Goal: Task Accomplishment & Management: Manage account settings

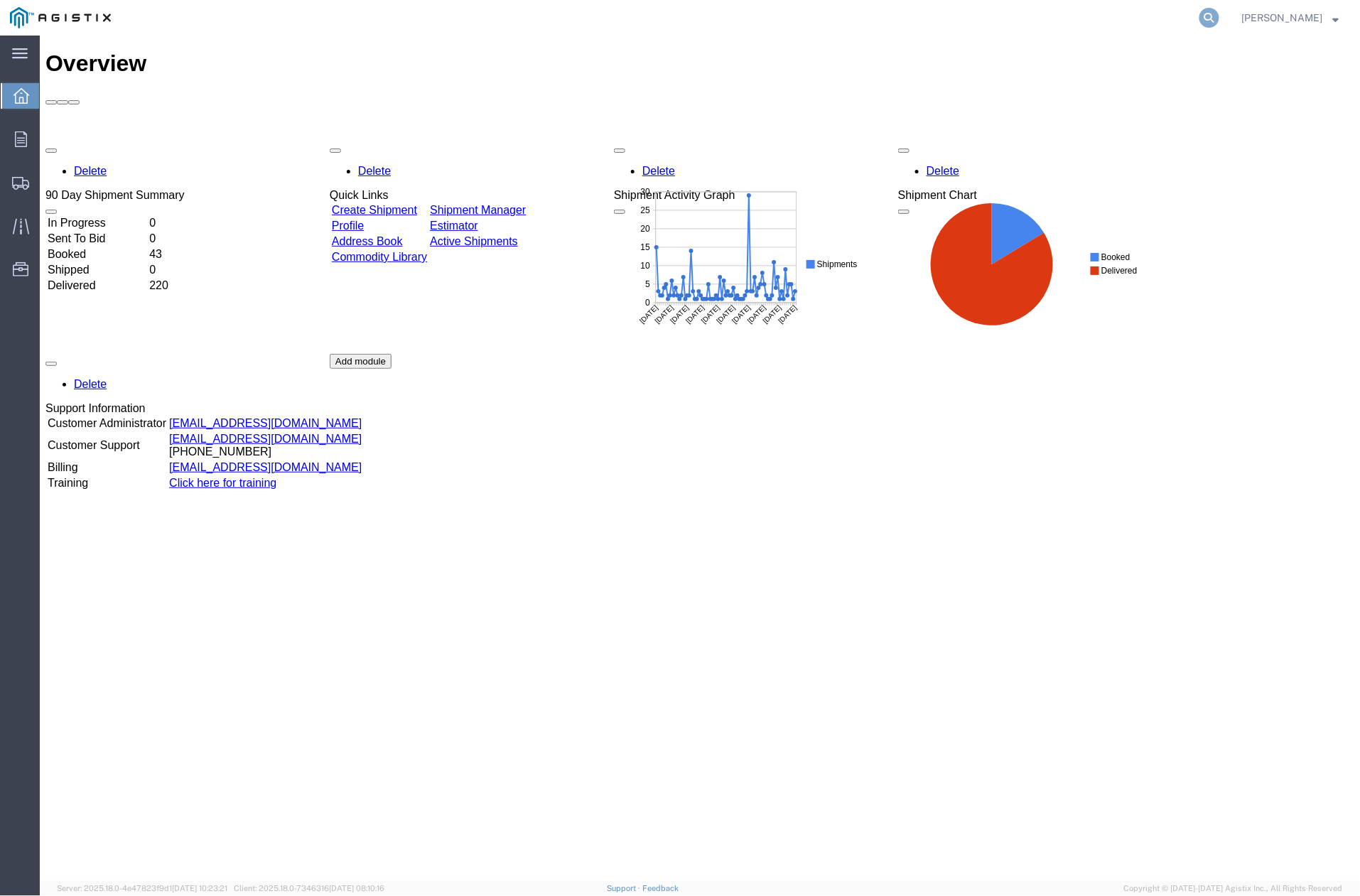
click at [1211, 15] on icon at bounding box center [1209, 18] width 20 height 20
paste input "56406644"
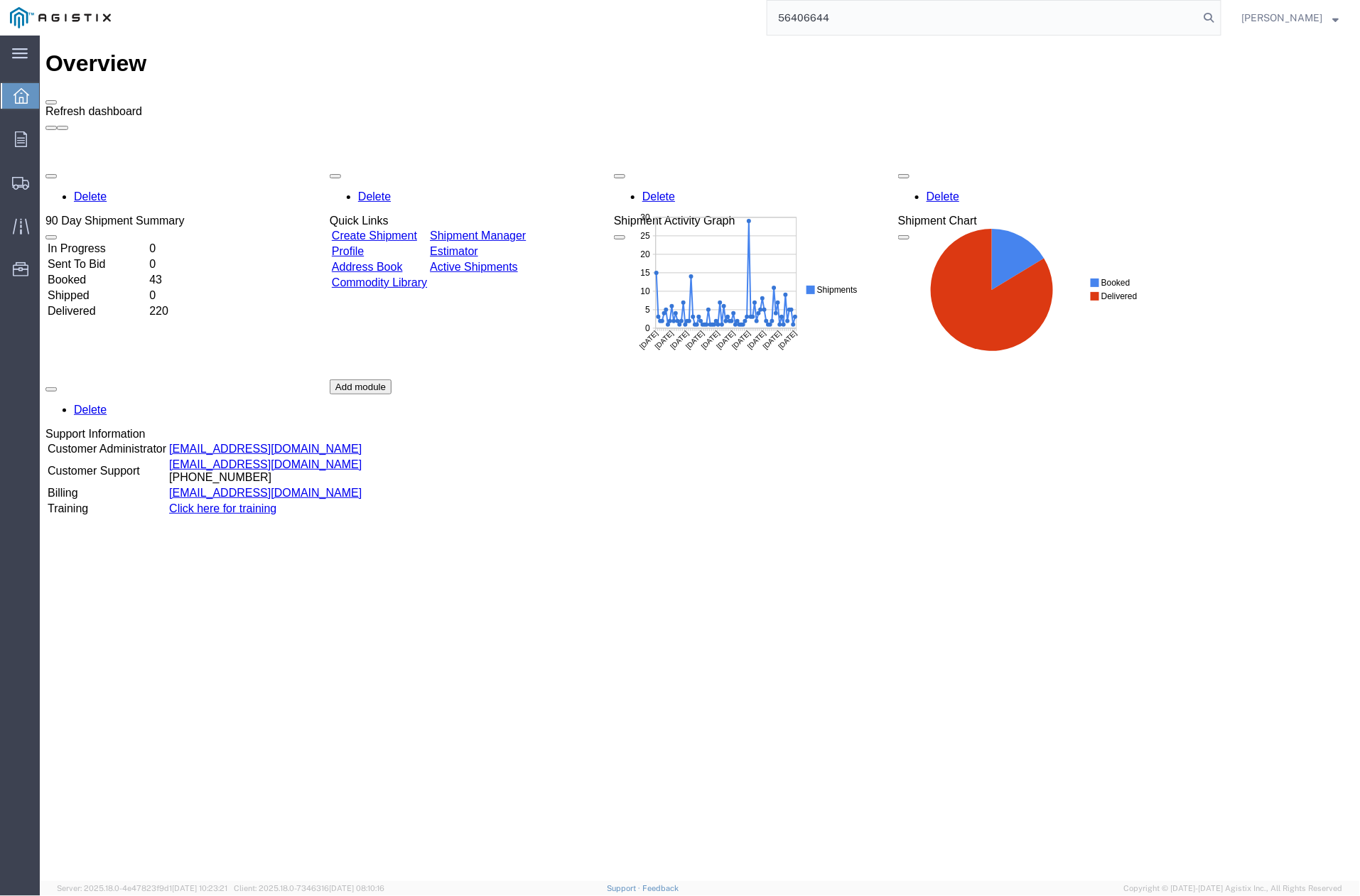
type input "56406644"
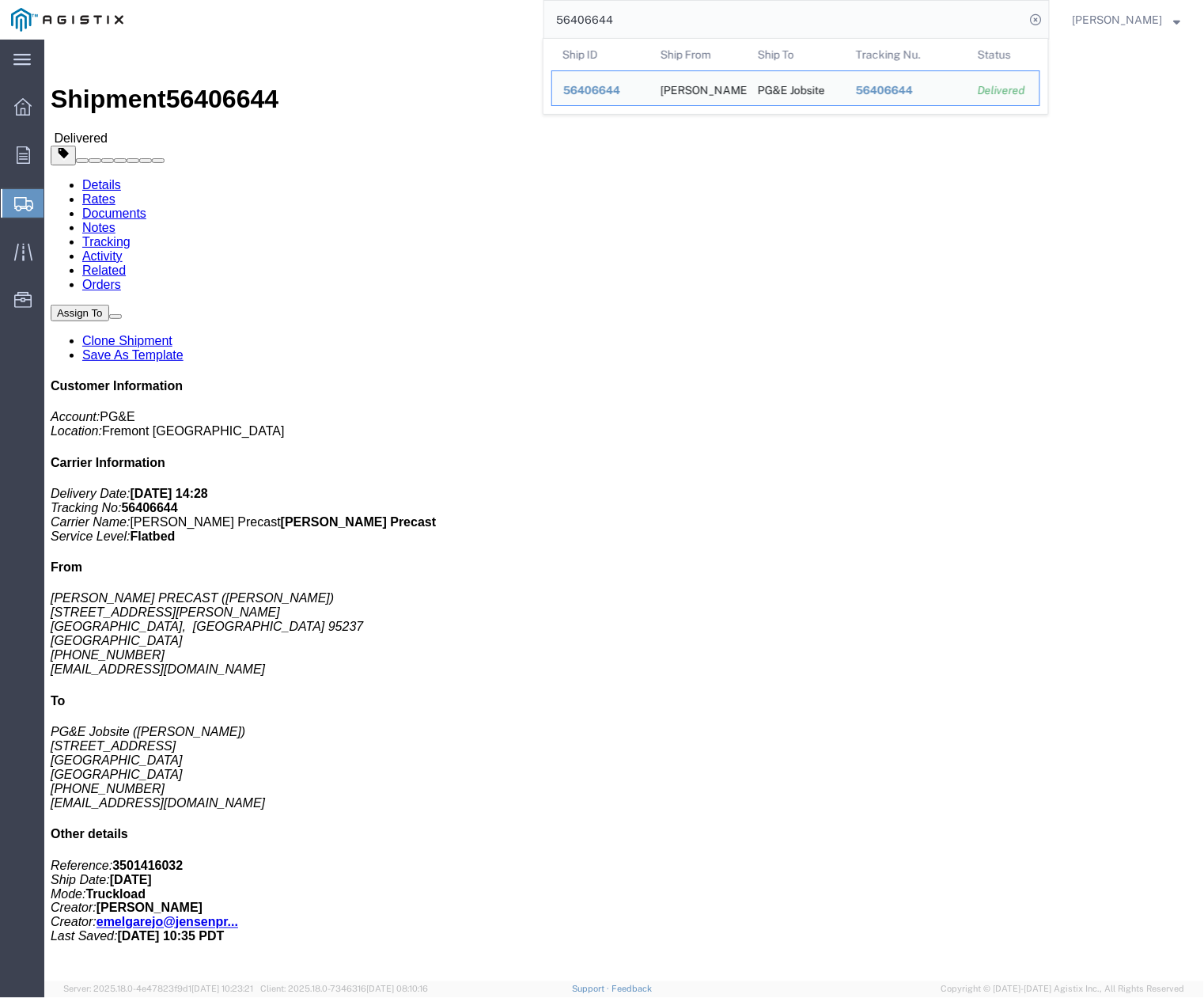
click div "Leg 1 - Truckload Vehicle 1: Flat Bed Number of trucks: 1"
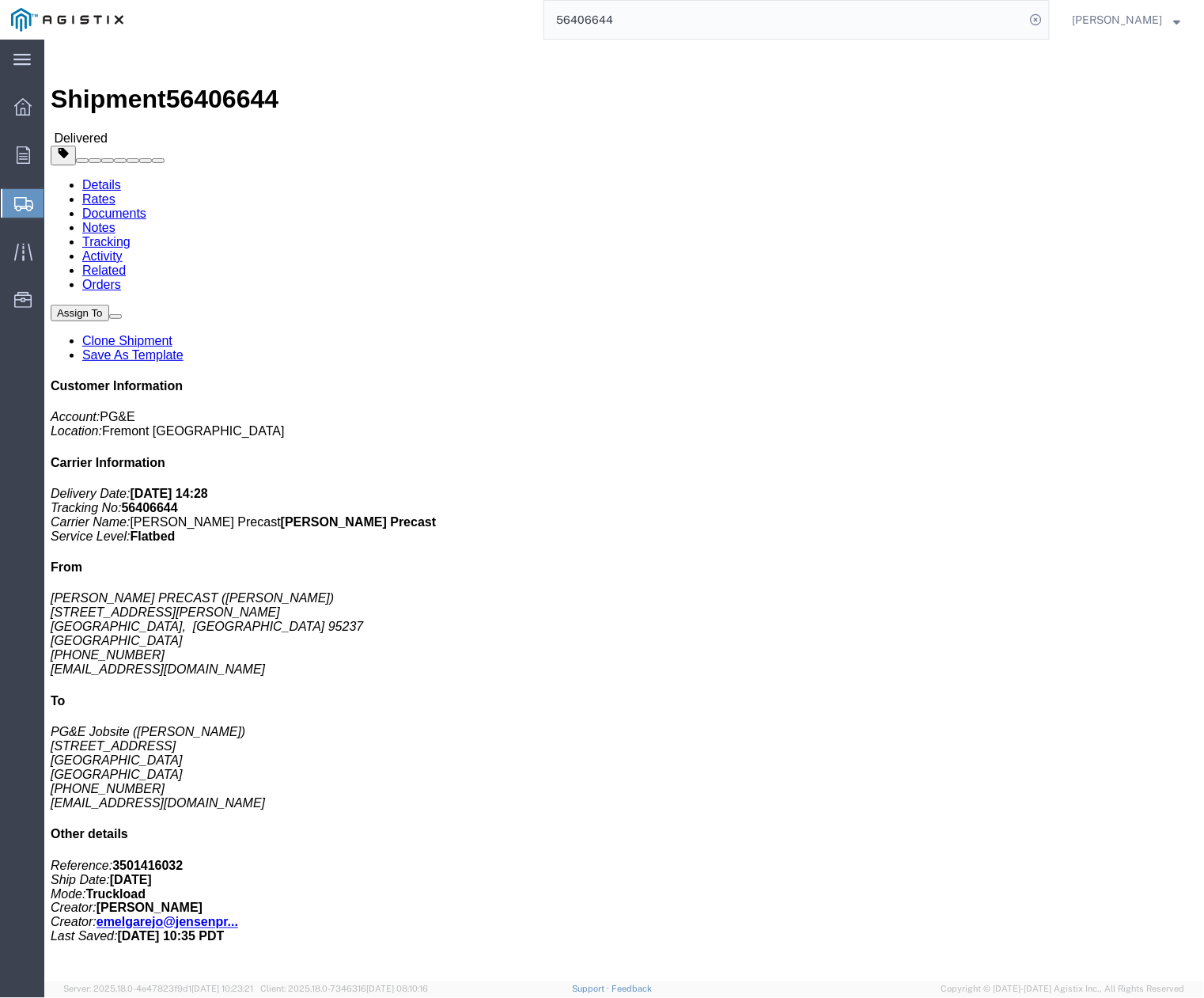
click link "Clone Shipment"
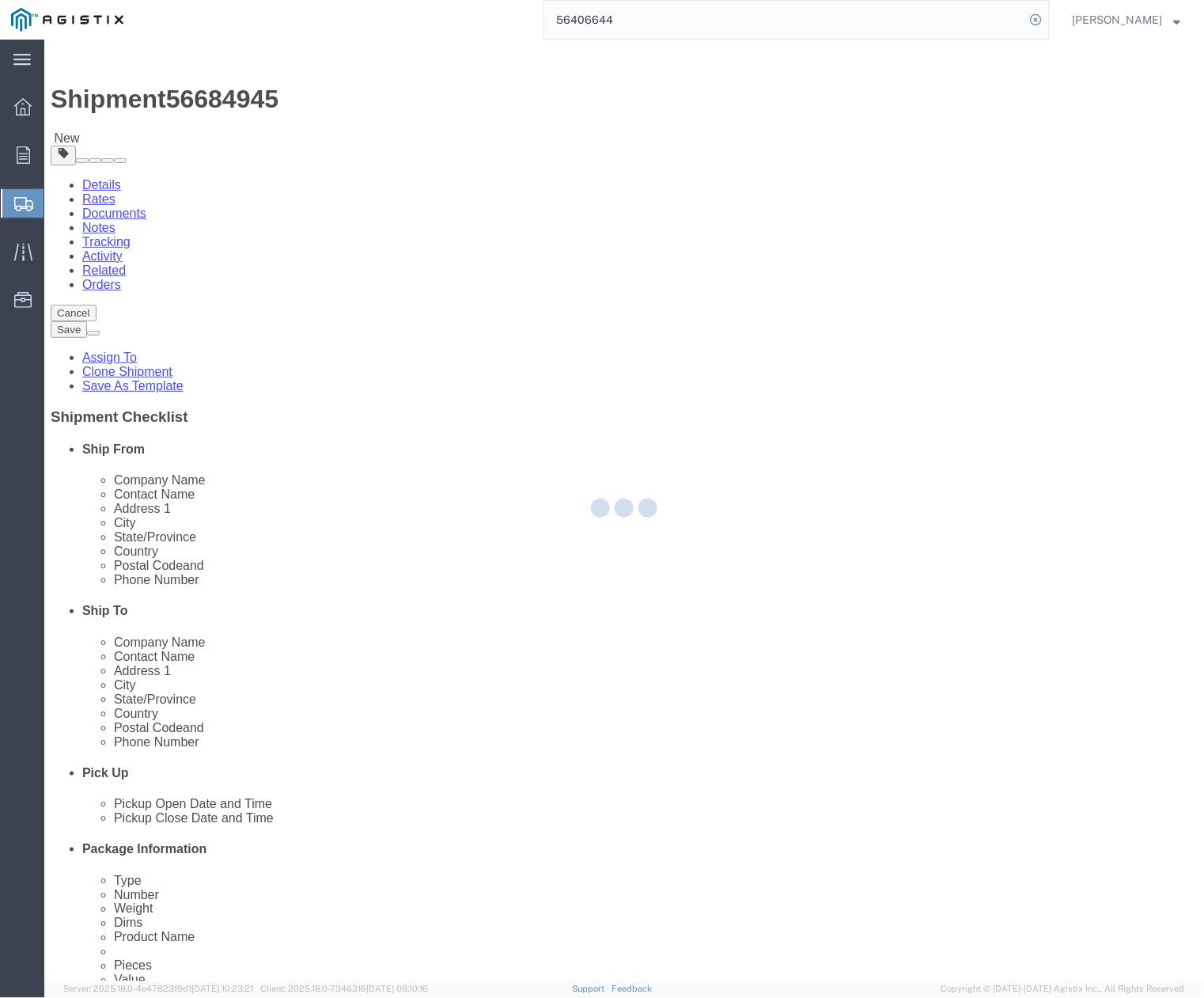
select select
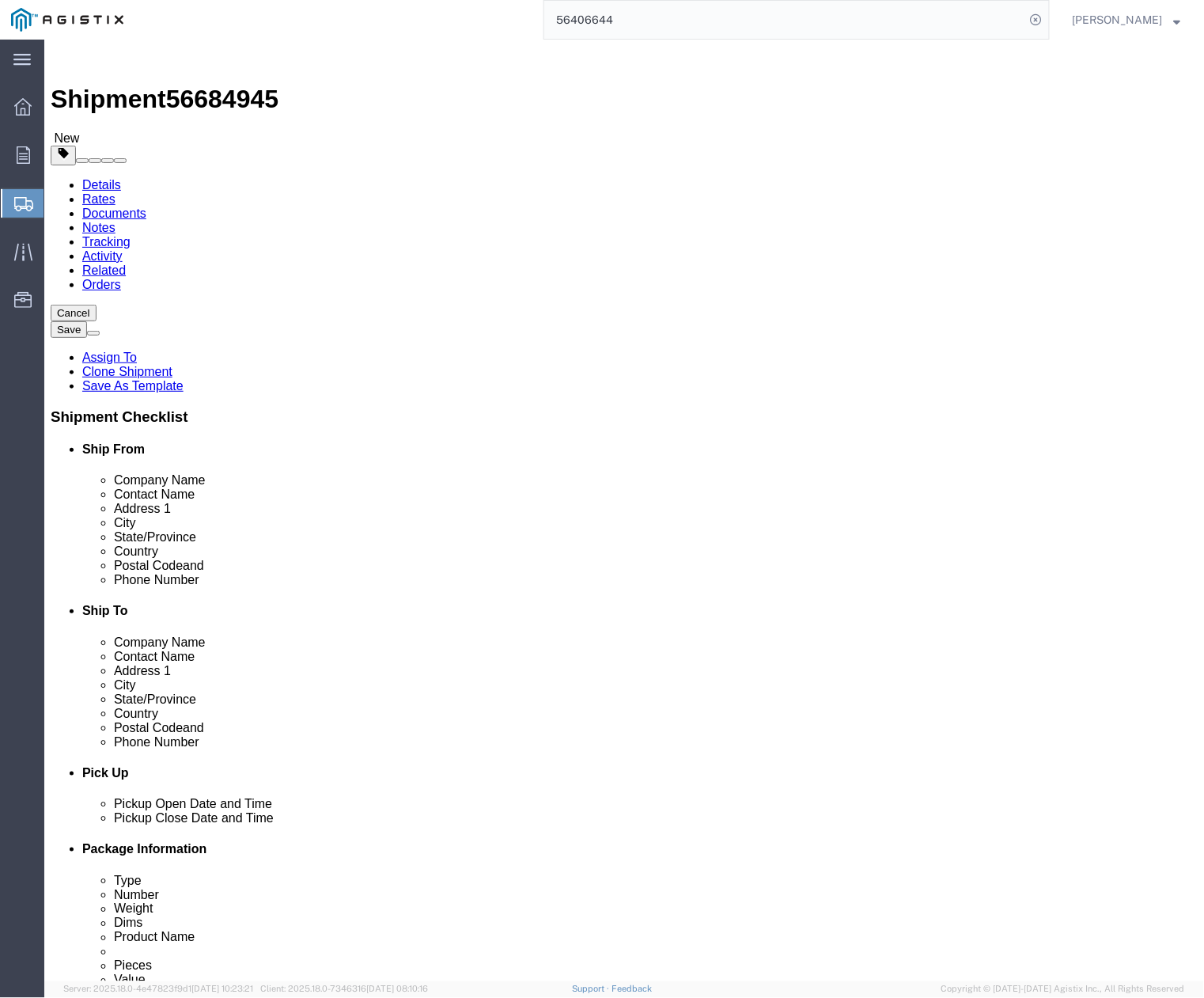
scroll to position [105, 0]
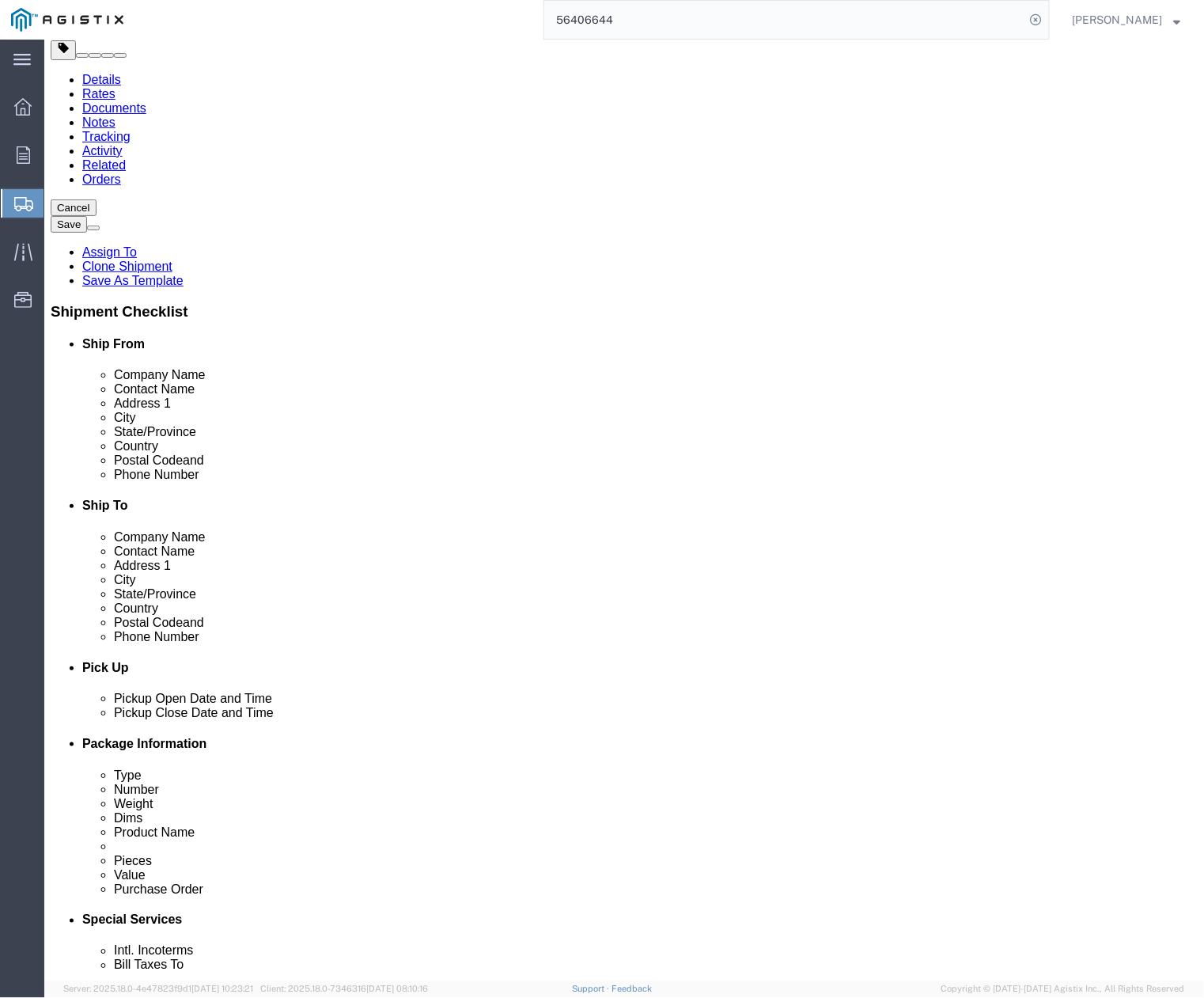
drag, startPoint x: 615, startPoint y: 320, endPoint x: 568, endPoint y: 319, distance: 47.0
click div "Company Name PG&E Jobsite"
type input "UECCO Jobsite"
click input "text"
drag, startPoint x: 650, startPoint y: 345, endPoint x: 571, endPoint y: 350, distance: 79.2
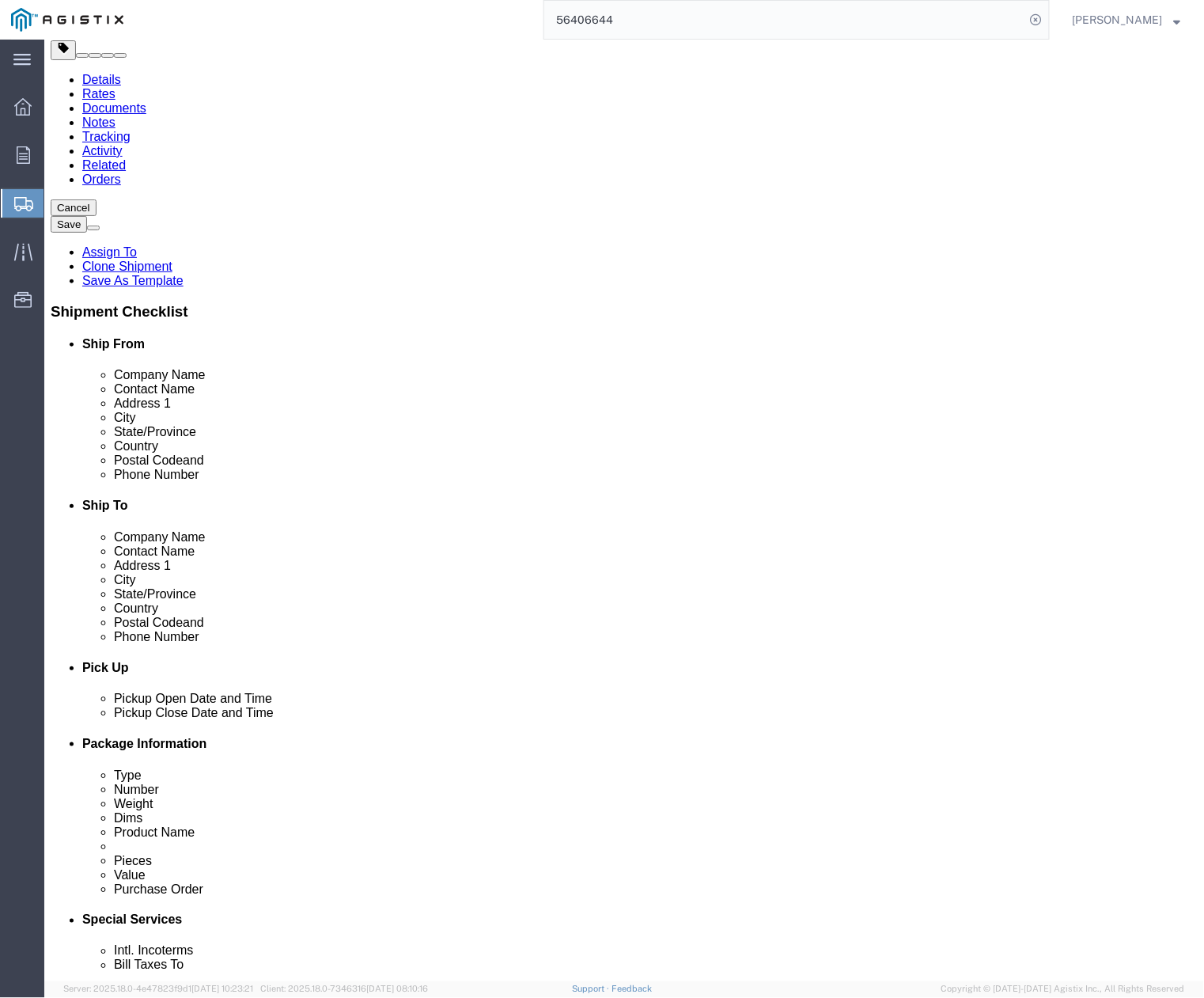
click div "[PERSON_NAME]"
paste input "[PERSON_NAME]"
type input "[PERSON_NAME]"
drag, startPoint x: 700, startPoint y: 378, endPoint x: 576, endPoint y: 389, distance: 124.5
click div "[STREET_ADDRESS]"
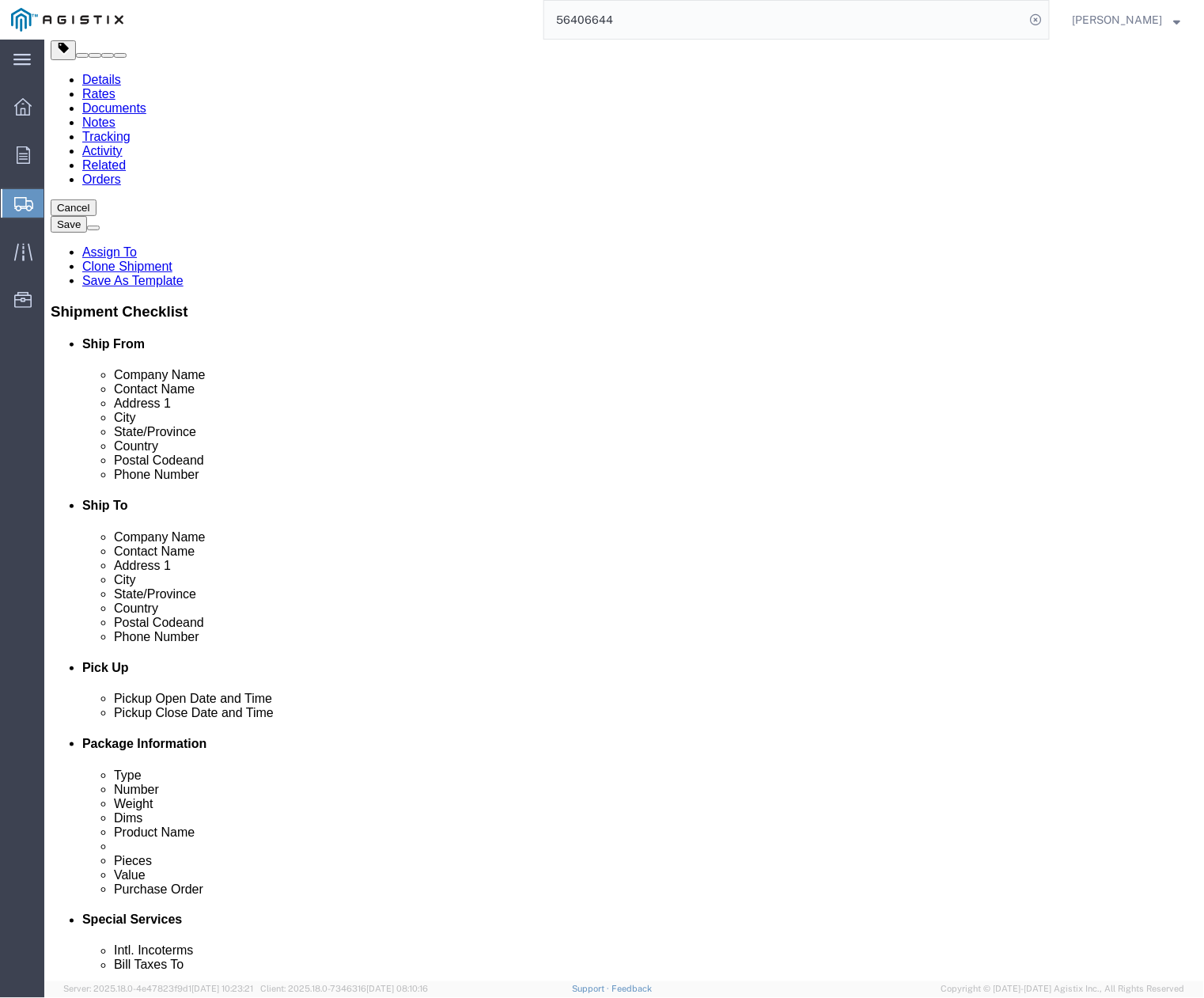
paste input "1027 West Tennyson"
type input "1027 West Tennyson"
click input "Alamo"
drag, startPoint x: 627, startPoint y: 446, endPoint x: 548, endPoint y: 448, distance: 79.0
click div "City Alamo"
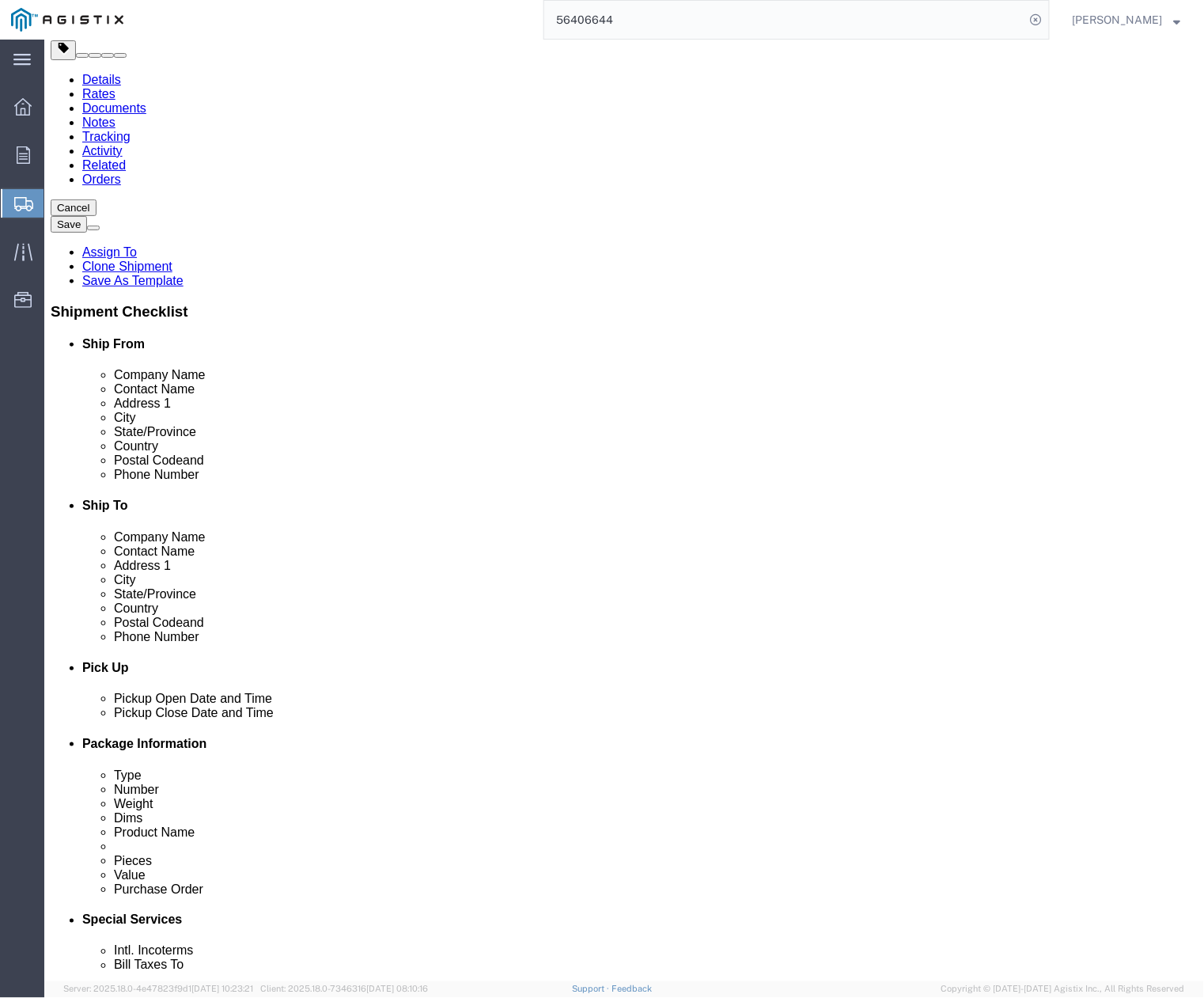
paste input "Hayward"
type input "Hayward"
drag, startPoint x: 452, startPoint y: 503, endPoint x: 475, endPoint y: 502, distance: 23.0
drag, startPoint x: 630, startPoint y: 528, endPoint x: 555, endPoint y: 528, distance: 75.0
click div "Postal Code 94507"
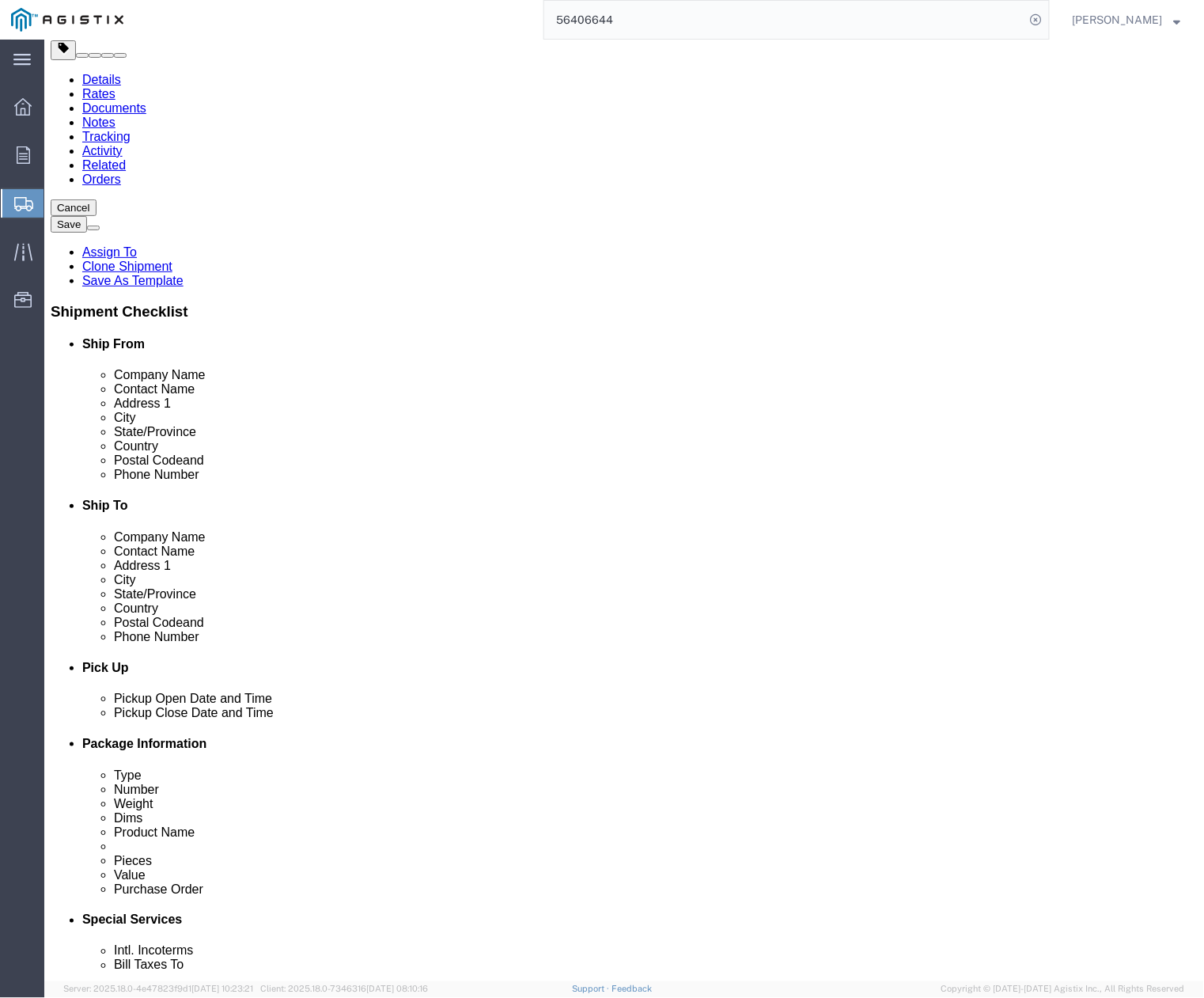
paste input "44"
type input "94544"
drag, startPoint x: 687, startPoint y: 575, endPoint x: 700, endPoint y: 571, distance: 13.6
click div "[PHONE_NUMBER]"
drag, startPoint x: 656, startPoint y: 569, endPoint x: 599, endPoint y: 579, distance: 57.9
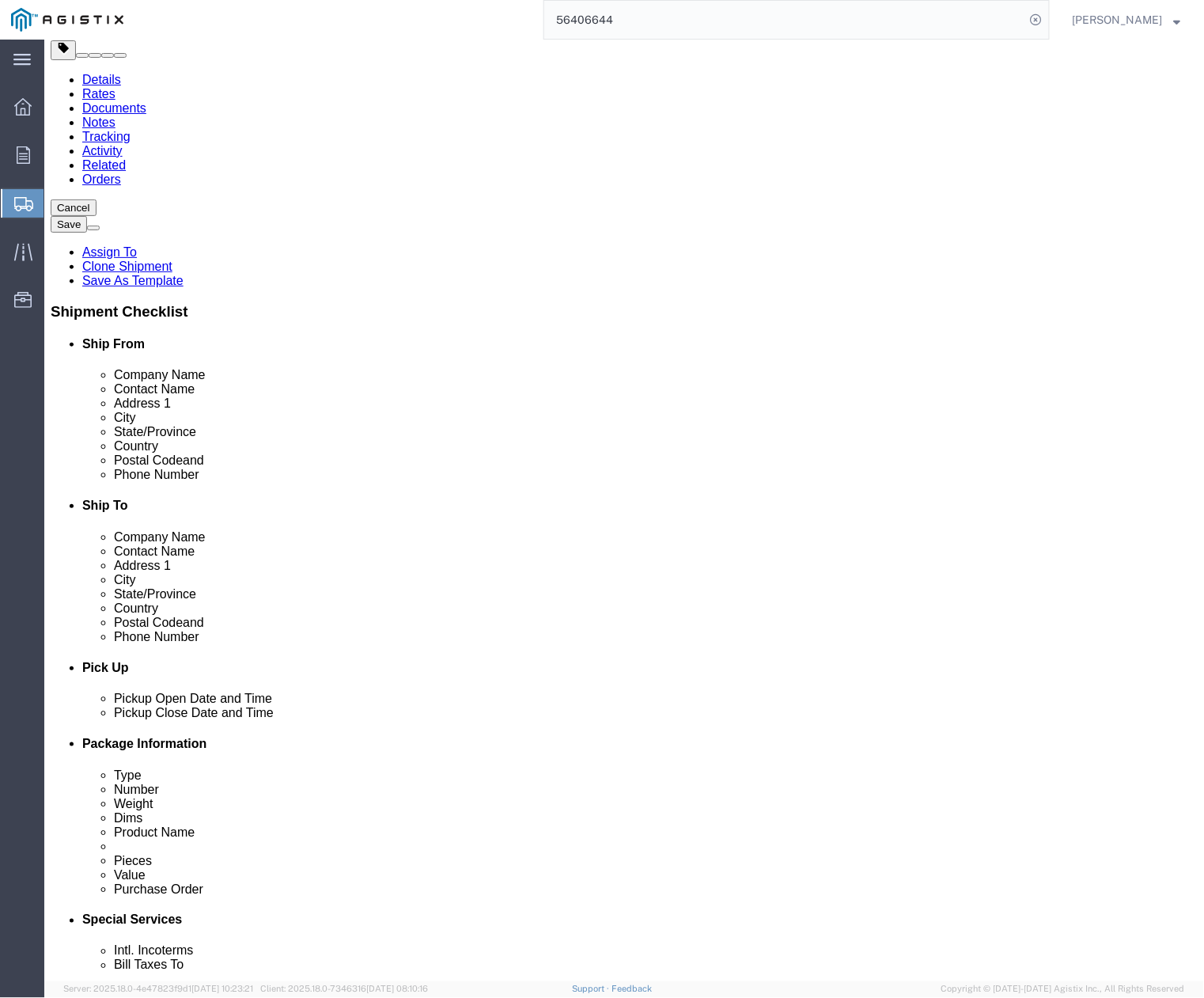
click div "[PHONE_NUMBER]"
paste input "[PHONE_NUMBER]|"
type input "[PHONE_NUMBER]|"
click div "Cancel Save Assign To Clone Shipment Save As Template"
drag, startPoint x: 54, startPoint y: 495, endPoint x: 16, endPoint y: 594, distance: 106.0
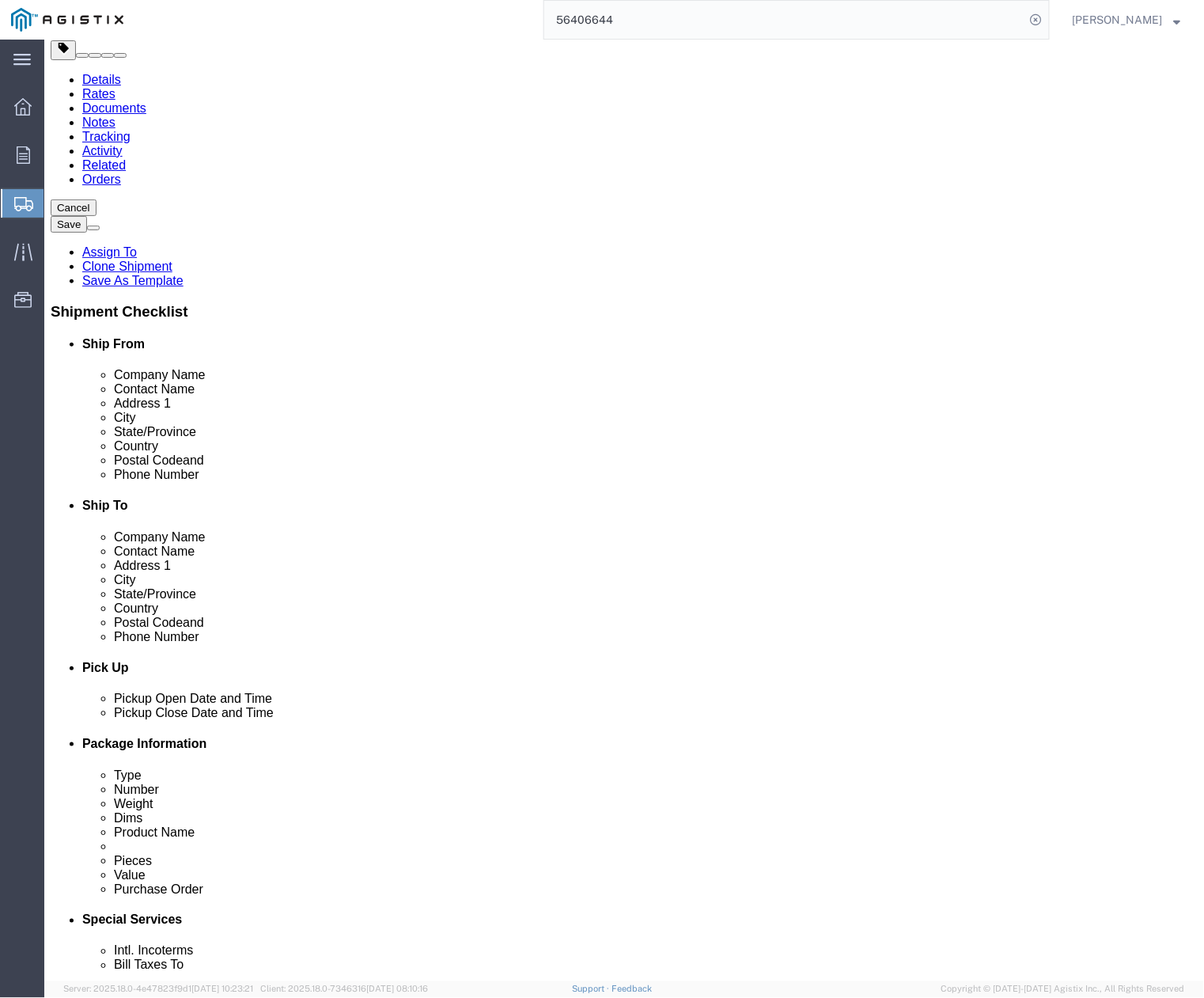
click div "Location My Profile Location (OBSOLETE) [PERSON_NAME] SC - GC TRAILER (OBSOLETE…"
type input "emelgarejo@jensenprecast.coCountry United States Postal Code 95237 County Phone…"
click input "[PHONE_NUMBER]|"
click input "[EMAIL_ADDRESS][DOMAIN_NAME]"
drag, startPoint x: 652, startPoint y: 663, endPoint x: 579, endPoint y: 667, distance: 73.1
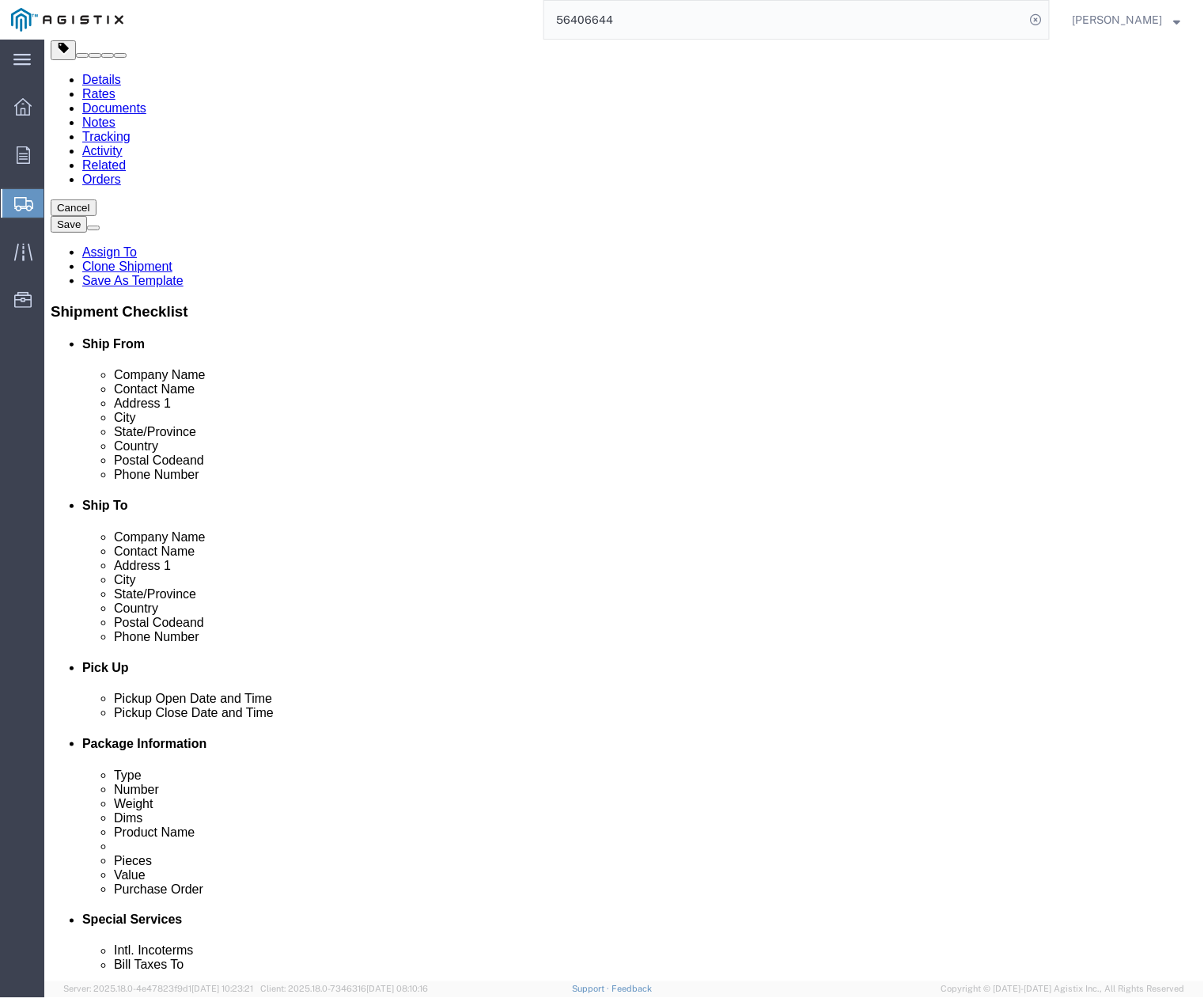
click div "[EMAIL_ADDRESS][DOMAIN_NAME]"
paste input "[PERSON_NAME] <[EMAIL_ADDRESS][DOMAIN_NAME]>"
drag, startPoint x: 711, startPoint y: 660, endPoint x: 578, endPoint y: 672, distance: 133.5
click div "Location My Profile Location (OBSOLETE) [PERSON_NAME] SC - GC TRAILER (OBSOLETE…"
click input "[EMAIL_ADDRESS][DOMAIN_NAME]>"
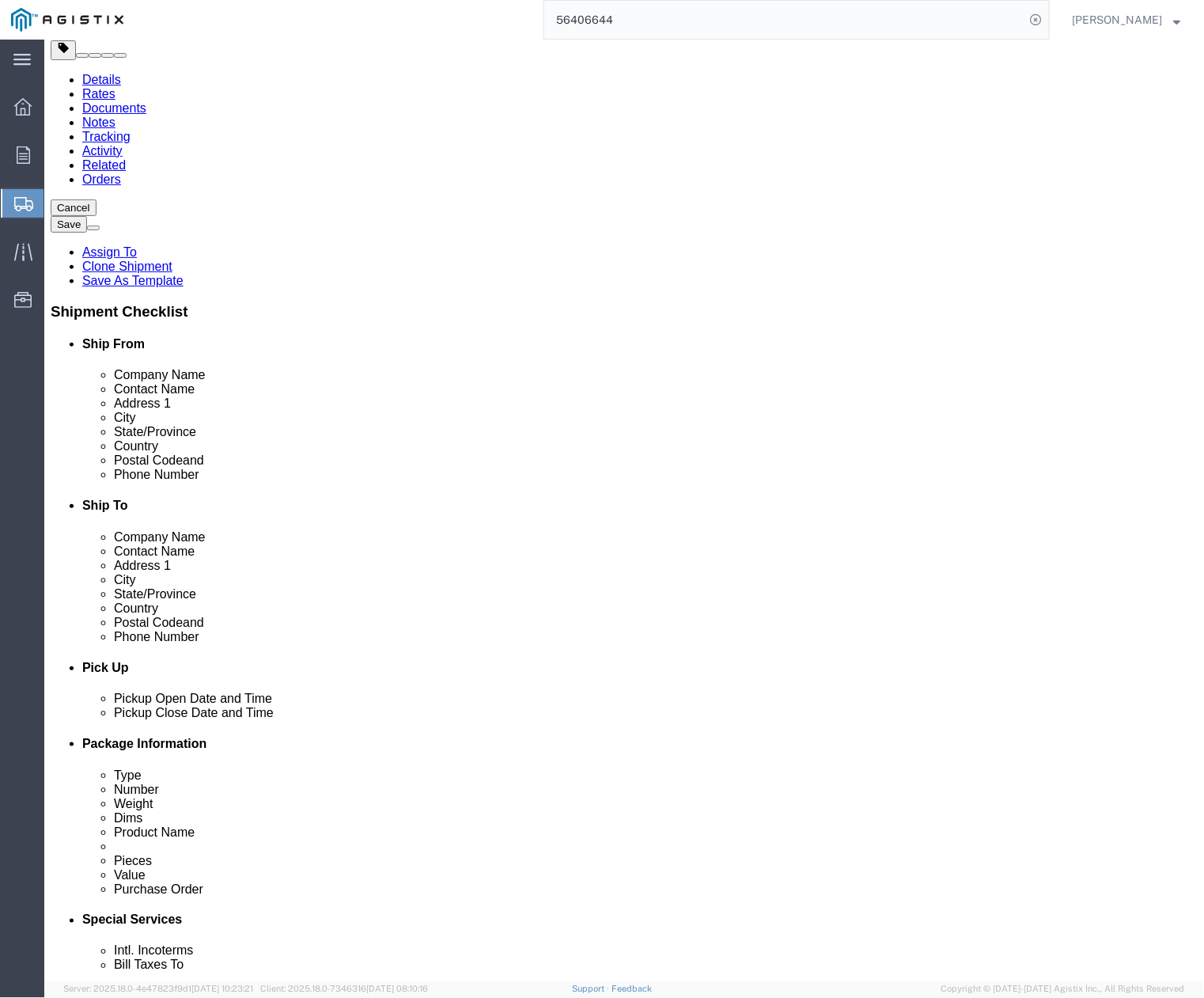
type input "[EMAIL_ADDRESS][DOMAIN_NAME]"
drag, startPoint x: 72, startPoint y: 234, endPoint x: 81, endPoint y: 233, distance: 9.1
click div "Customer Information Account Select [PERSON_NAME] PRECAST PG&E Location Select …"
drag, startPoint x: 358, startPoint y: 665, endPoint x: 370, endPoint y: 665, distance: 12.0
click input "emelgarejo@jensenprecast.coCountry United States Postal Code 95237 County Phone…"
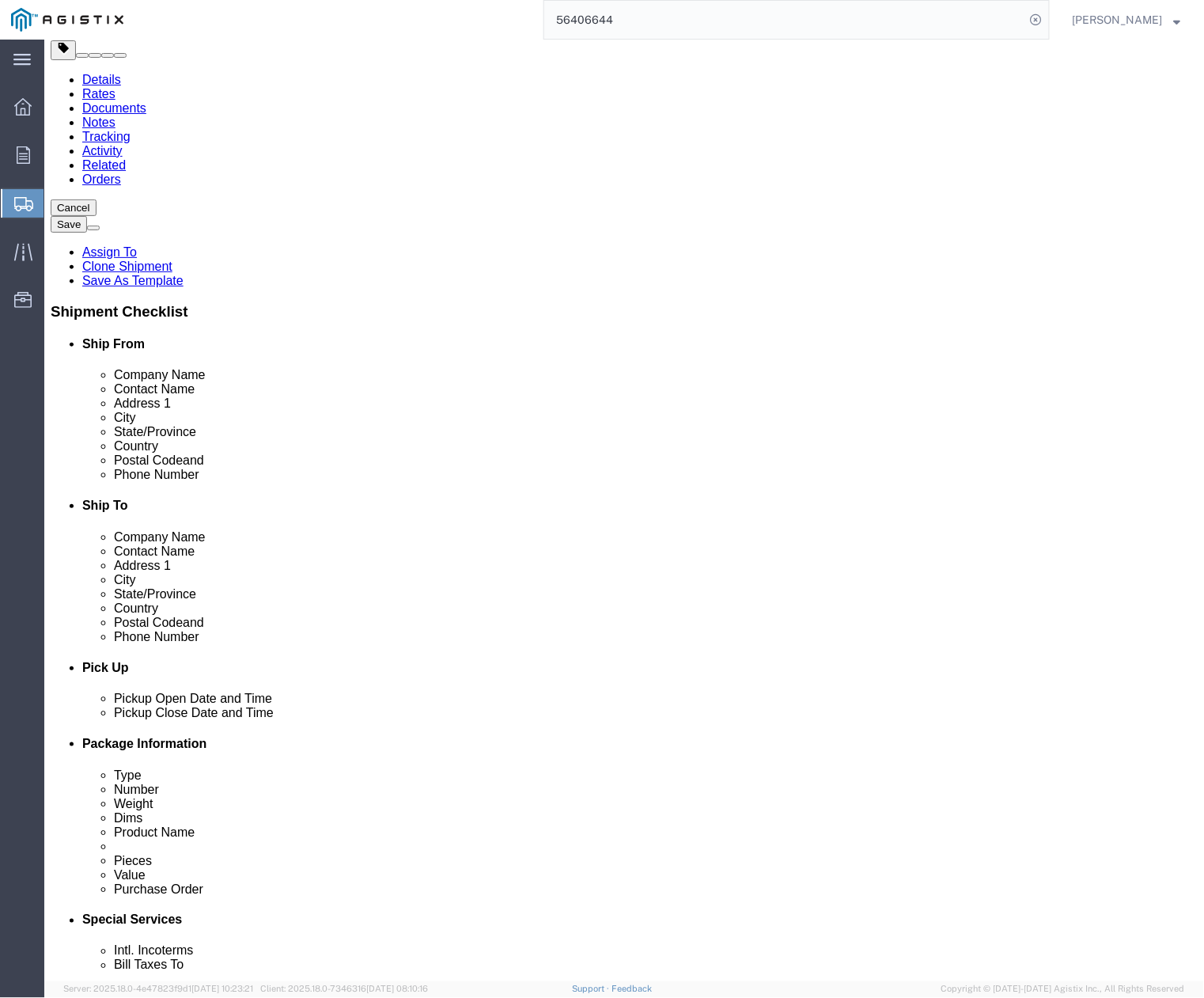
scroll to position [0, 153]
drag, startPoint x: 381, startPoint y: 661, endPoint x: 329, endPoint y: 666, distance: 52.2
click input "emelgarejo@jensenprecast.coCountry United States Postal Code 95237 County Phone…"
drag, startPoint x: 240, startPoint y: 663, endPoint x: 424, endPoint y: 674, distance: 184.3
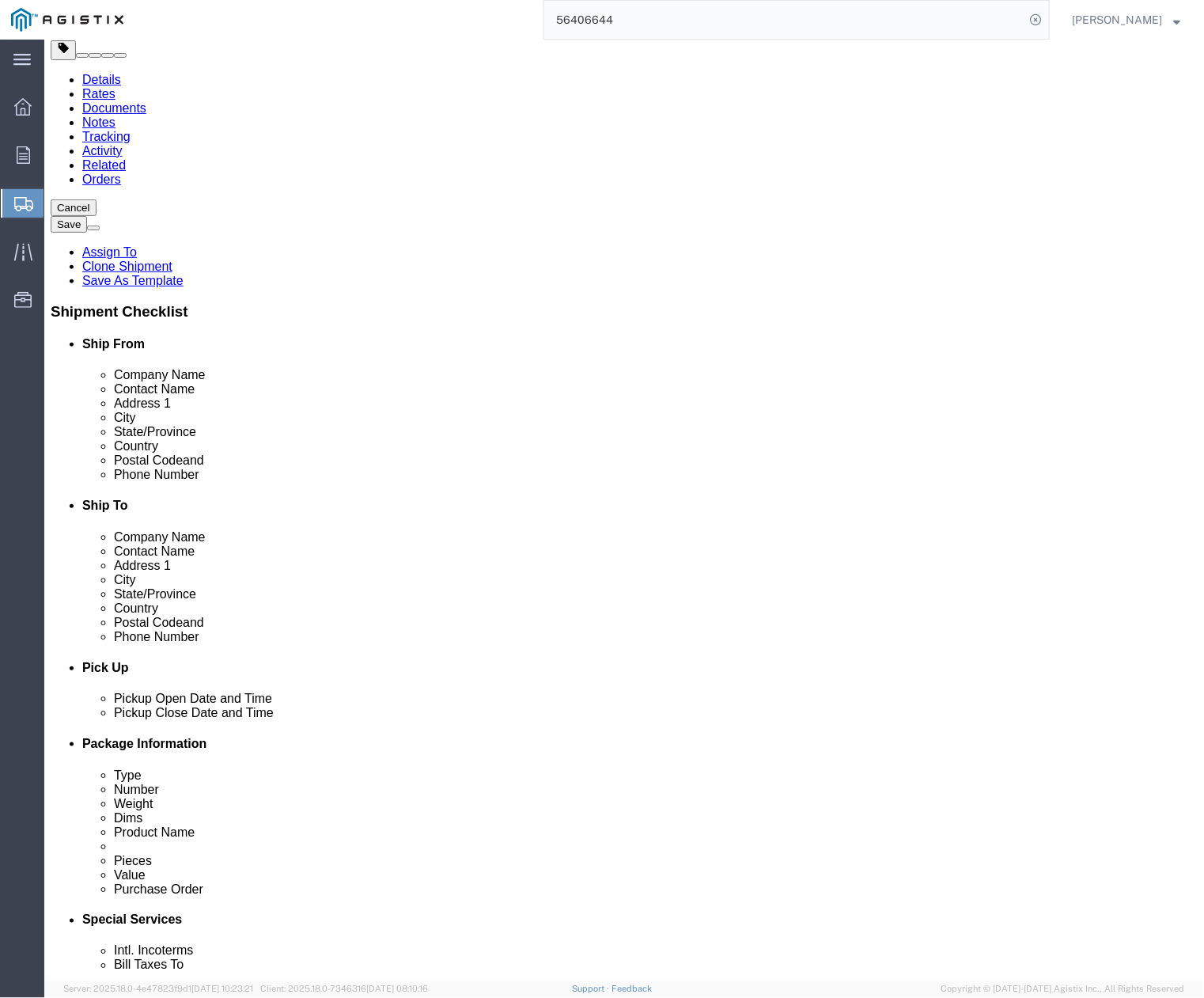
click div "Ship From Location Location My Profile Location (OBSOLETE) [GEOGRAPHIC_DATA] SC…"
drag, startPoint x: 338, startPoint y: 663, endPoint x: 502, endPoint y: 679, distance: 164.8
click div "Ship From Location Location My Profile Location (OBSOLETE) [GEOGRAPHIC_DATA] SC…"
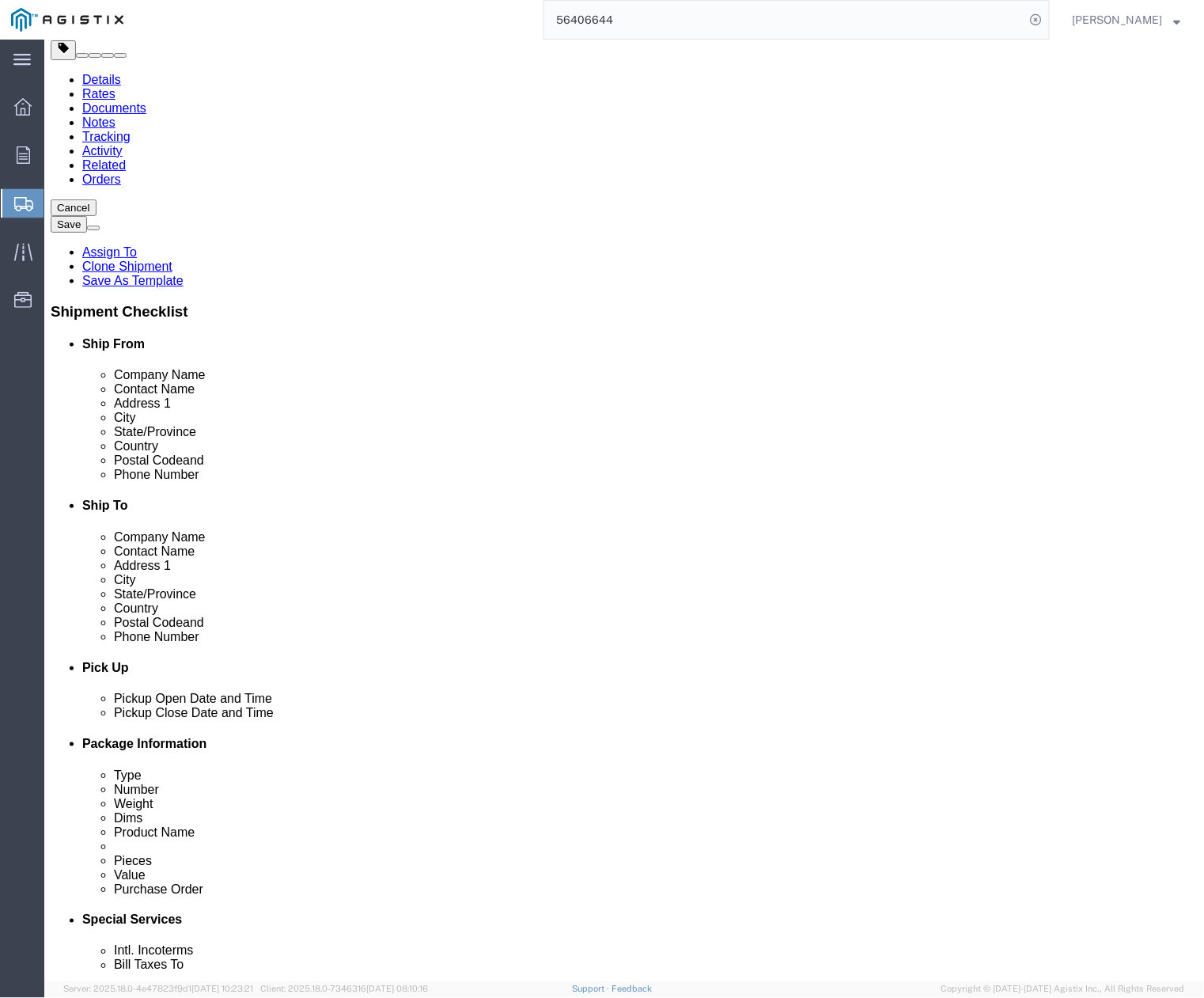
type input "[EMAIL_ADDRESS][DOMAIN_NAME]"
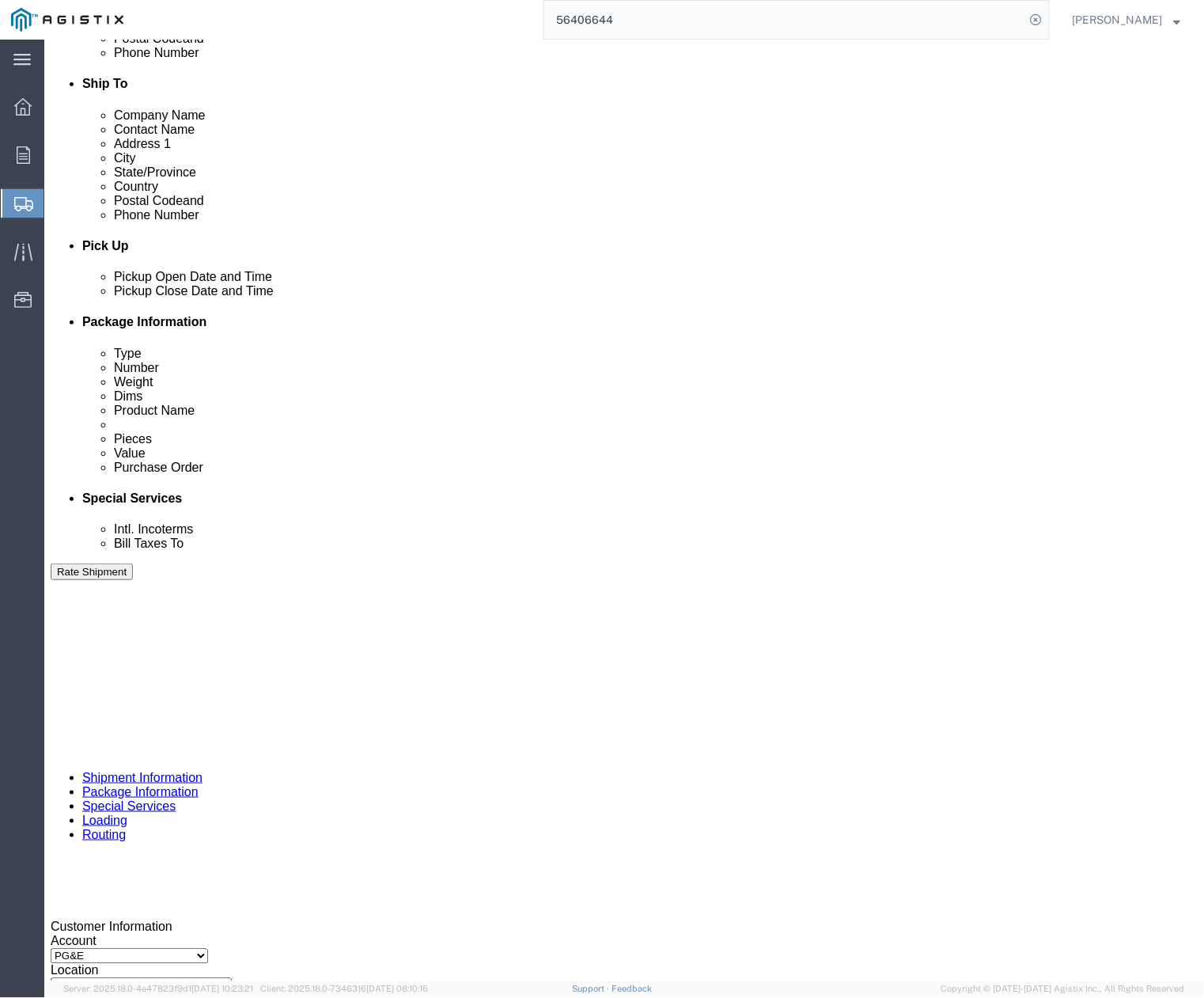
scroll to position [633, 0]
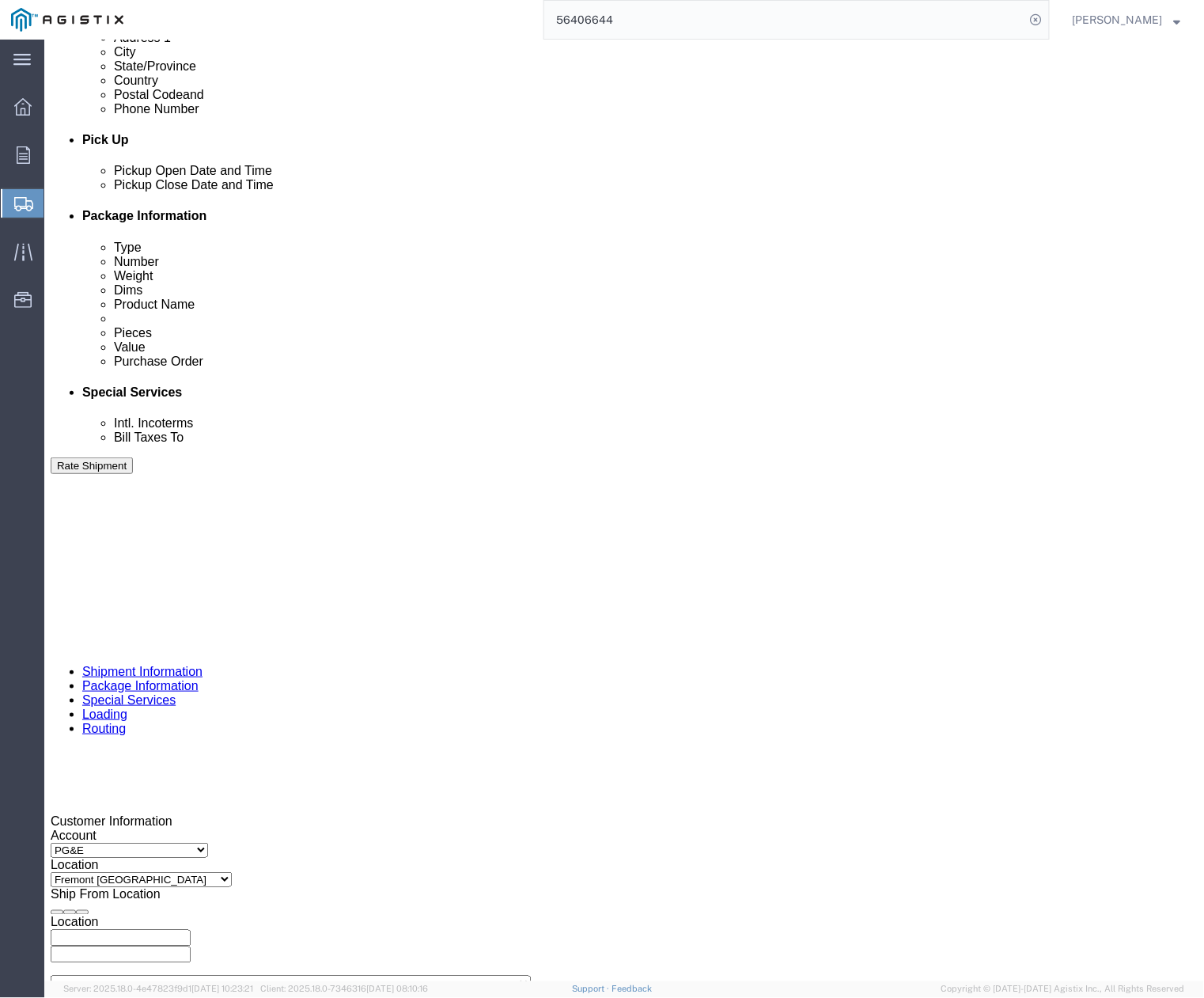
click div "[DATE] 4:15 PM"
click div "Pickup Date: Pickup Start Date Pickup Start Time Pickup Open Date and Time [DAT…"
click div
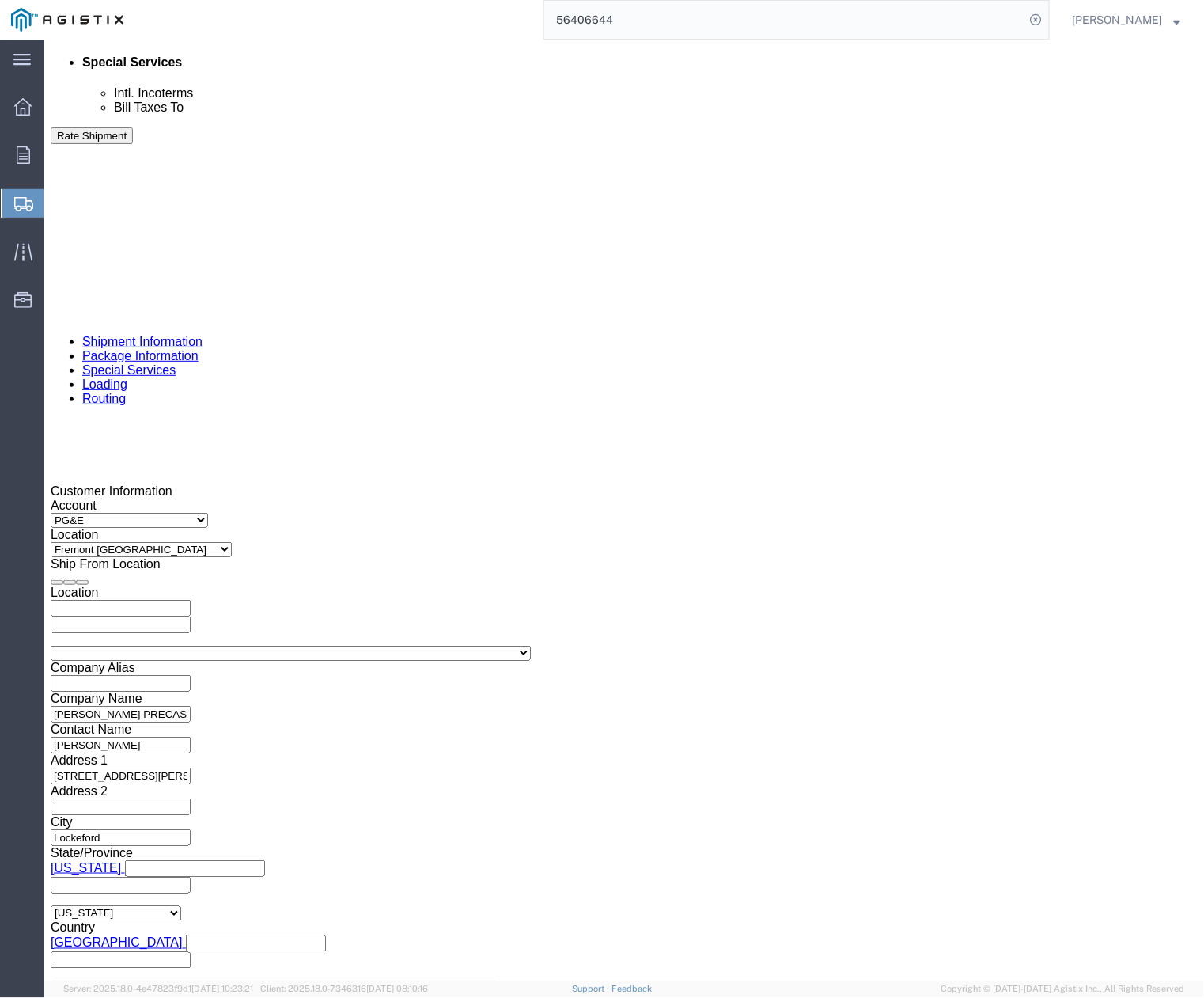
click button "Apply"
click div
click button "Apply"
drag, startPoint x: 200, startPoint y: 585, endPoint x: 215, endPoint y: 576, distance: 17.5
click div "Select Account Type Activity ID Airline Appointment Number ASN Batch Request # …"
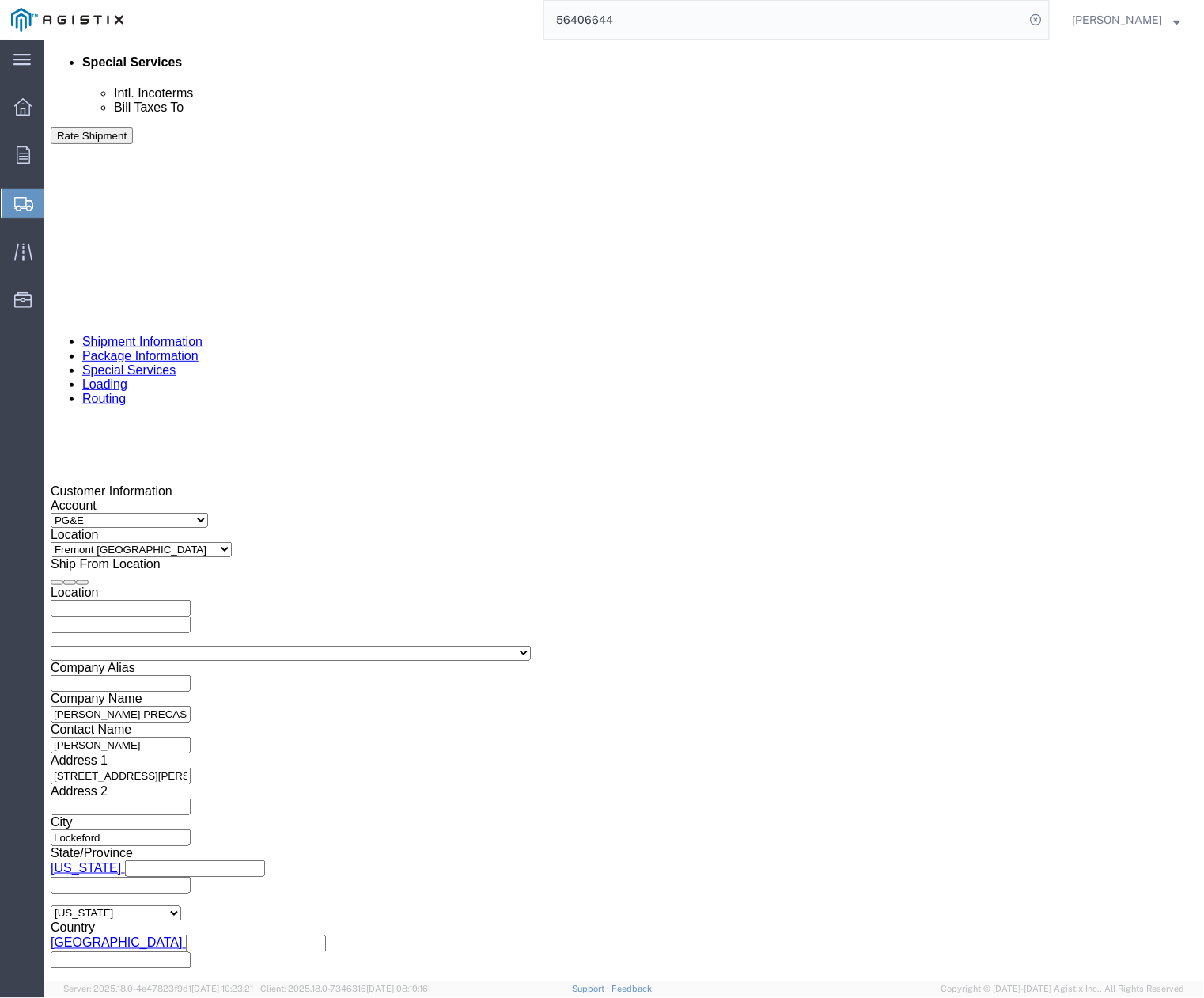
click div "Select Account Type Activity ID Airline Appointment Number ASN Batch Request # …"
click input "3501416032"
drag, startPoint x: 231, startPoint y: 552, endPoint x: 153, endPoint y: 562, distance: 78.6
click input "3501416032"
paste input "736"
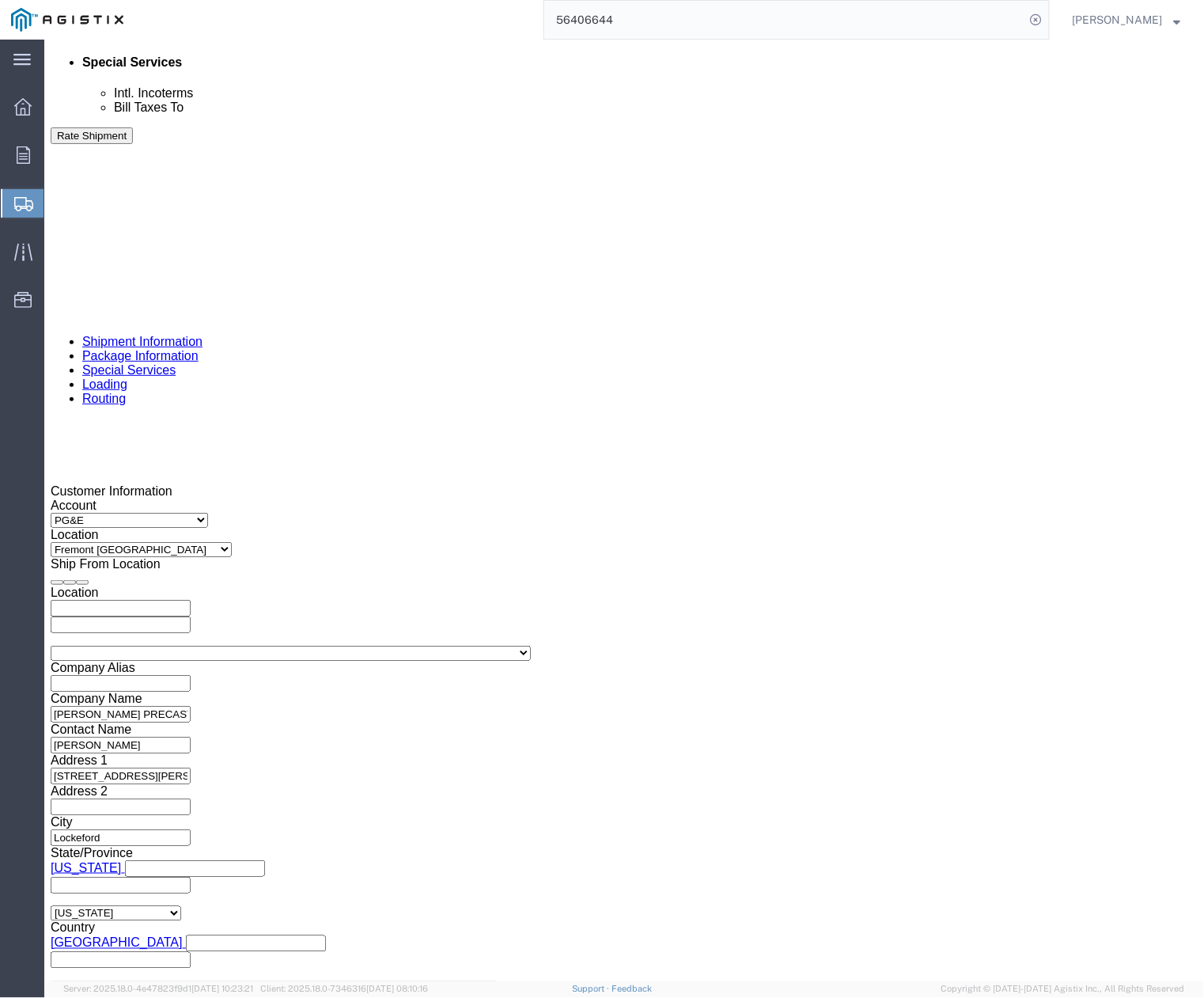
type input "3501416736"
drag, startPoint x: 240, startPoint y: 515, endPoint x: 257, endPoint y: 516, distance: 17.0
click div "References Add reference"
drag, startPoint x: 464, startPoint y: 554, endPoint x: 423, endPoint y: 557, distance: 41.1
click input "400174"
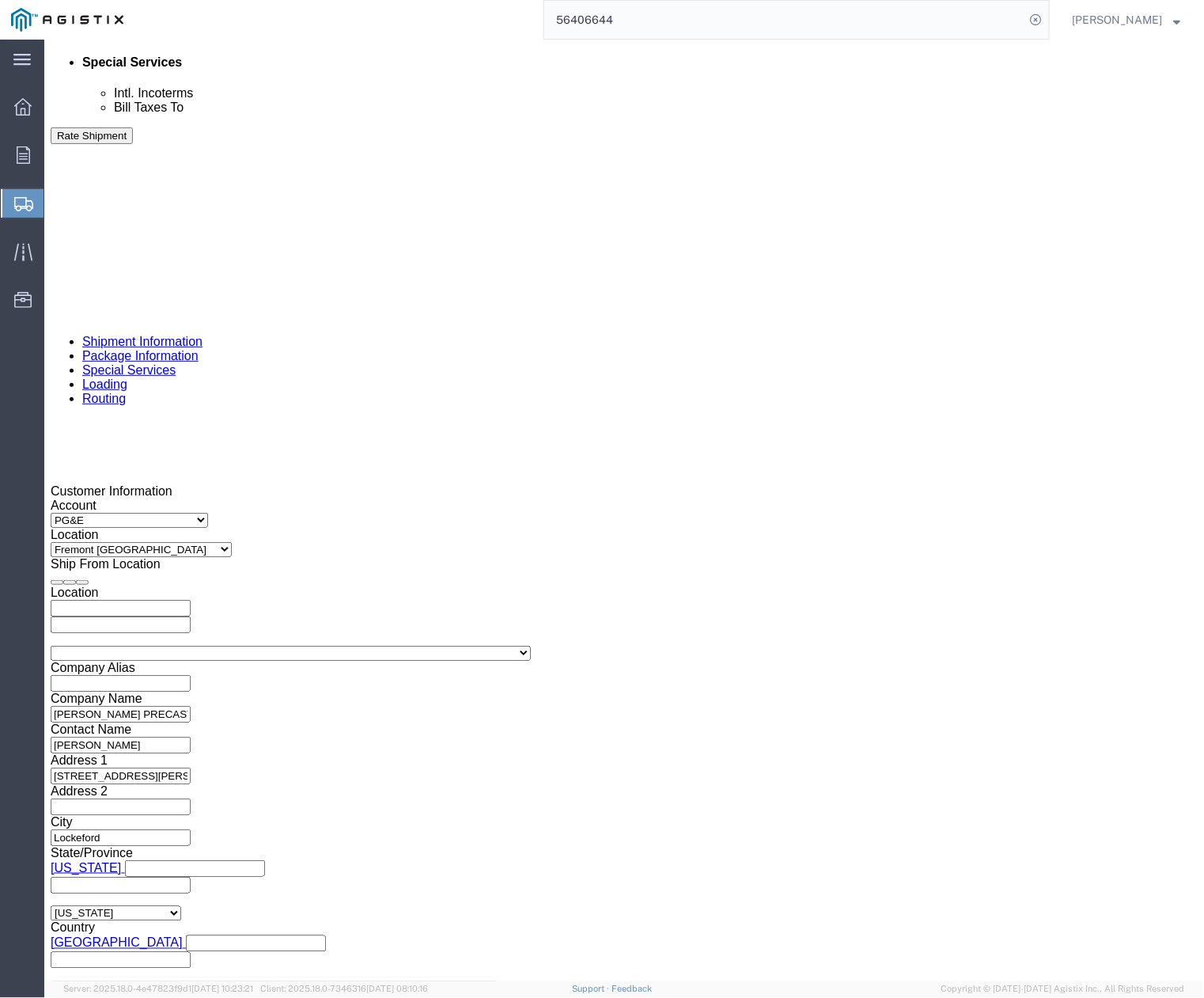
paste input "6196"
type input "406196"
click div "References Add reference"
click button "Continue"
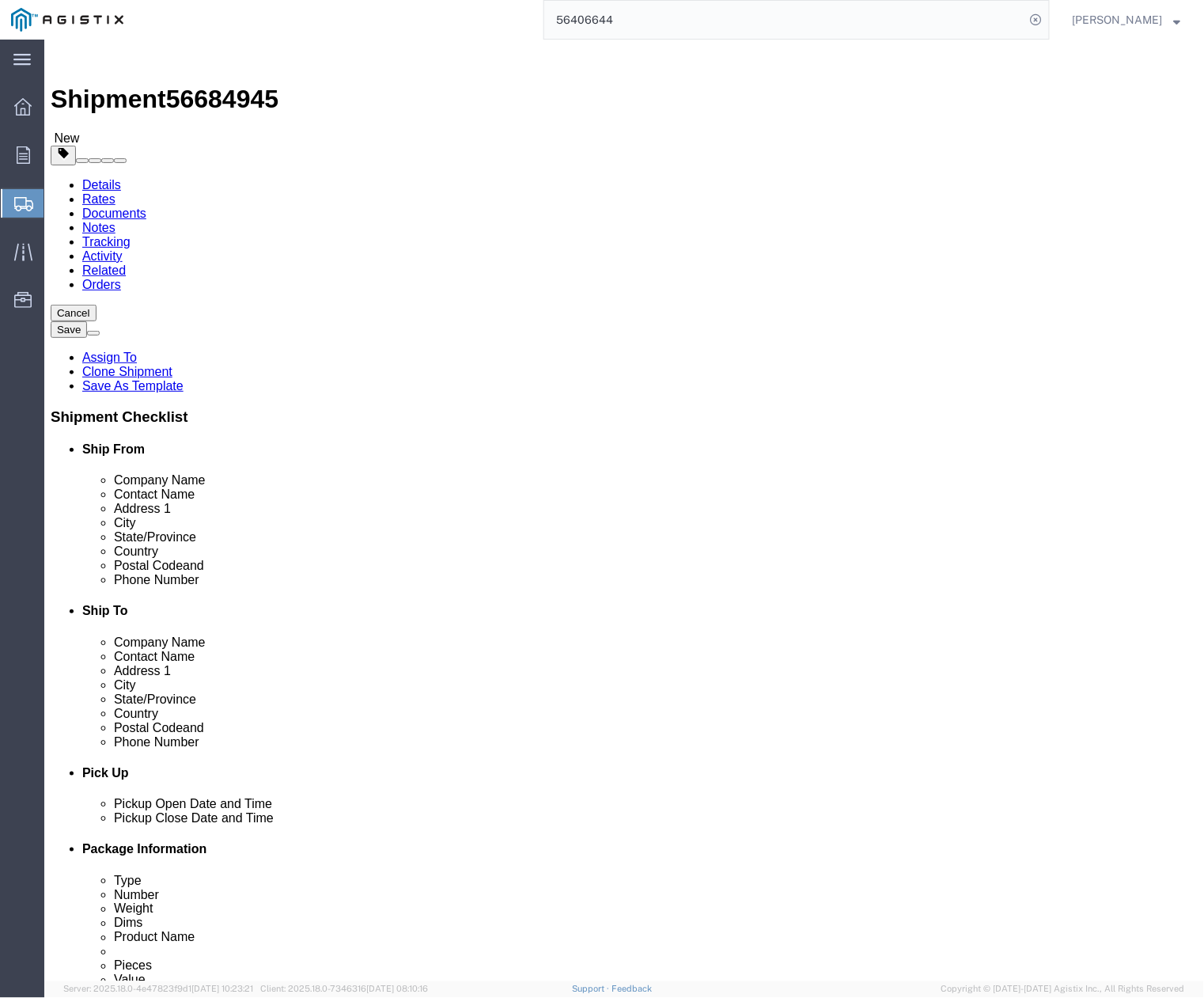
click dd "1.00 Each"
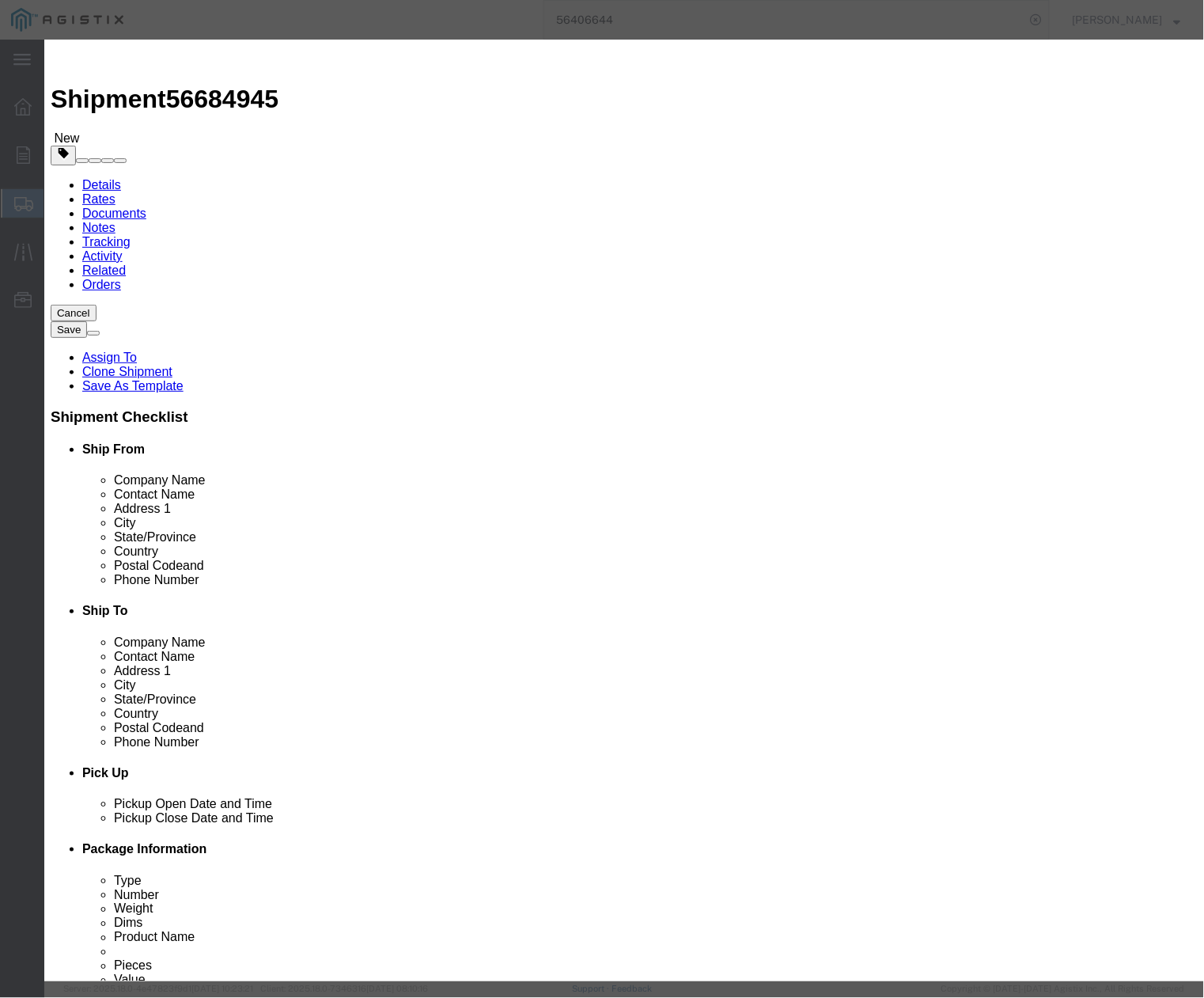
click button "Close"
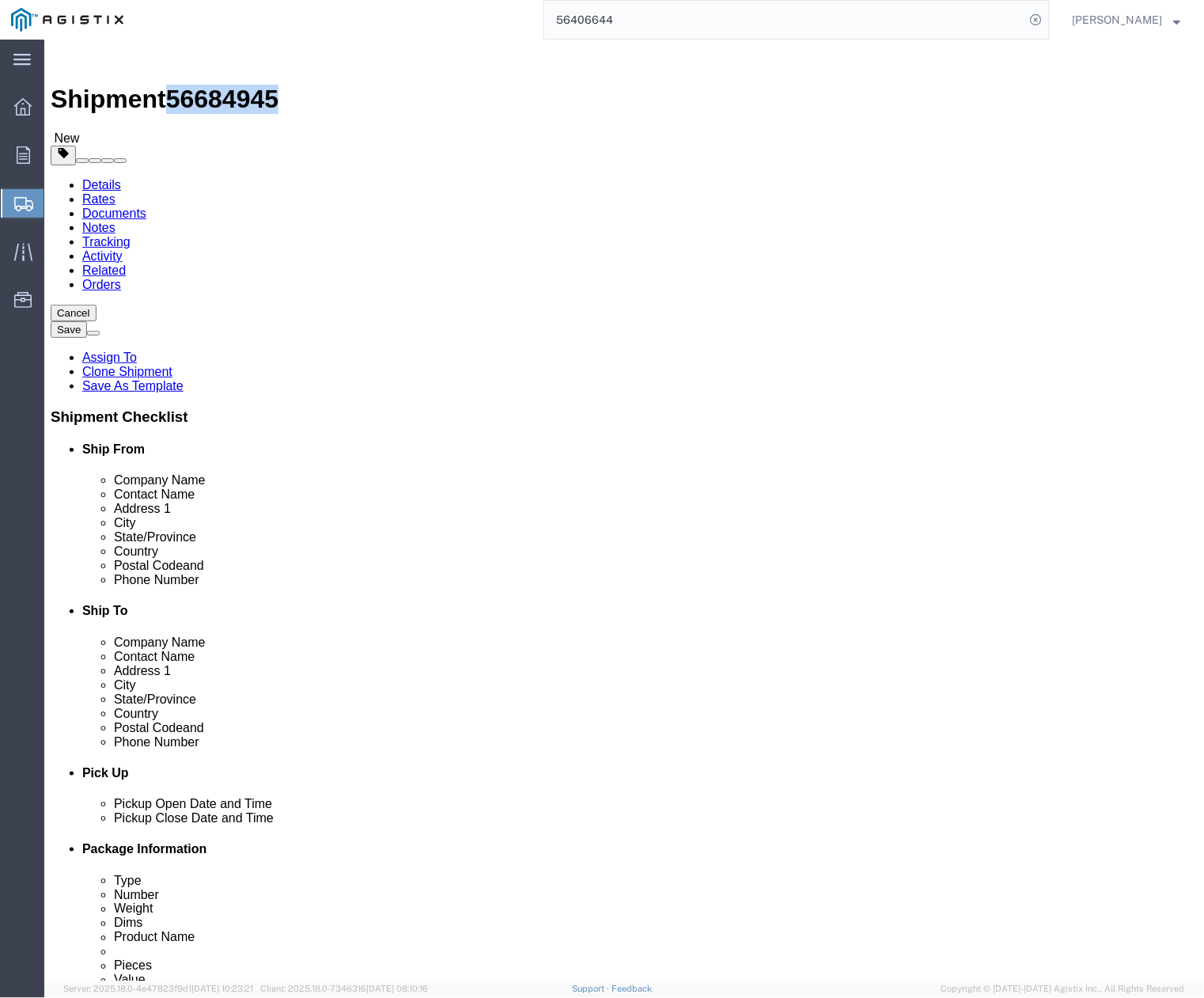
drag, startPoint x: 135, startPoint y: 15, endPoint x: 215, endPoint y: 16, distance: 80.0
click span "56684945"
copy span "56684945"
click button "Continue"
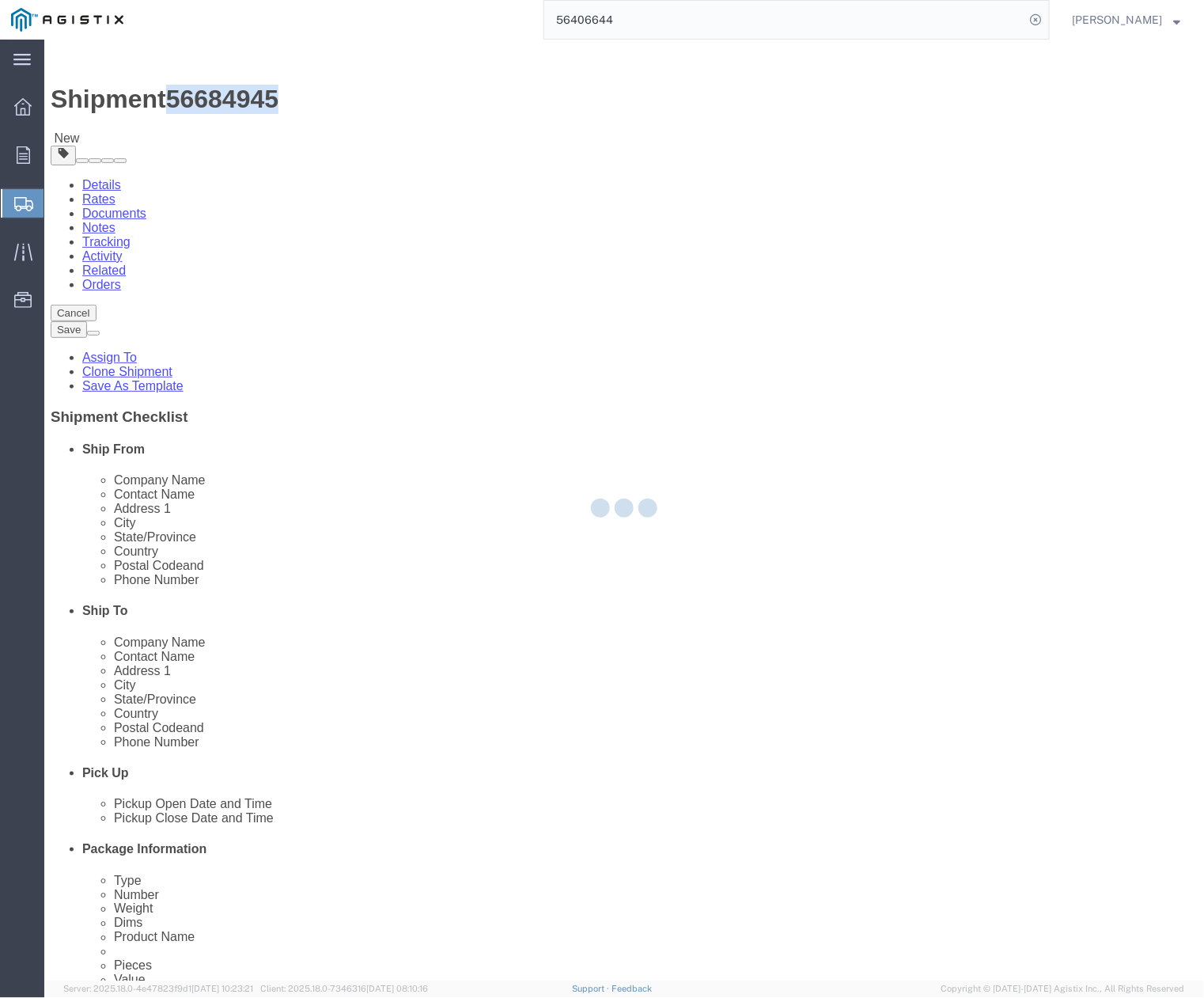
select select
select select "COSTCENTER"
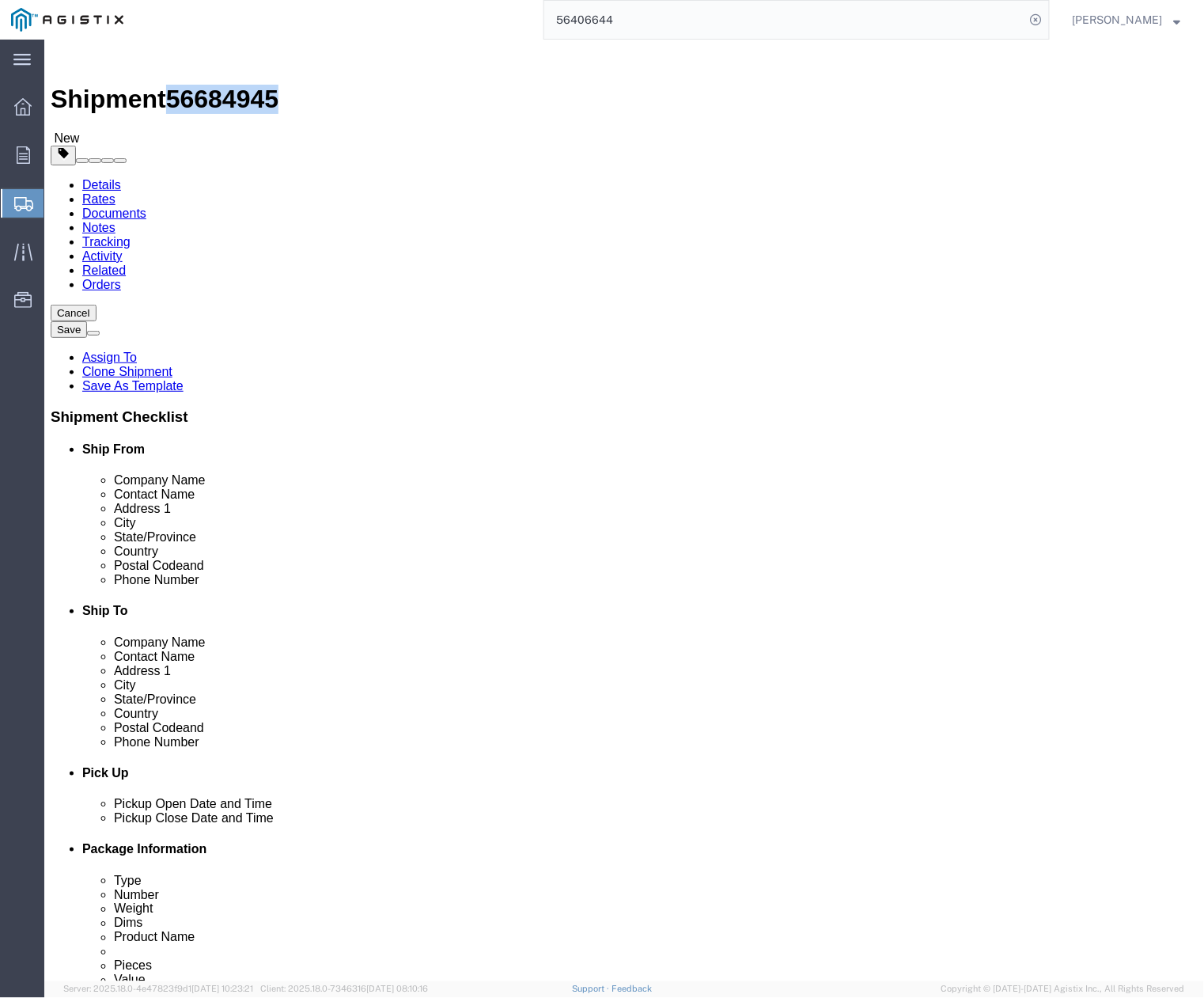
click button "Rate Shipment"
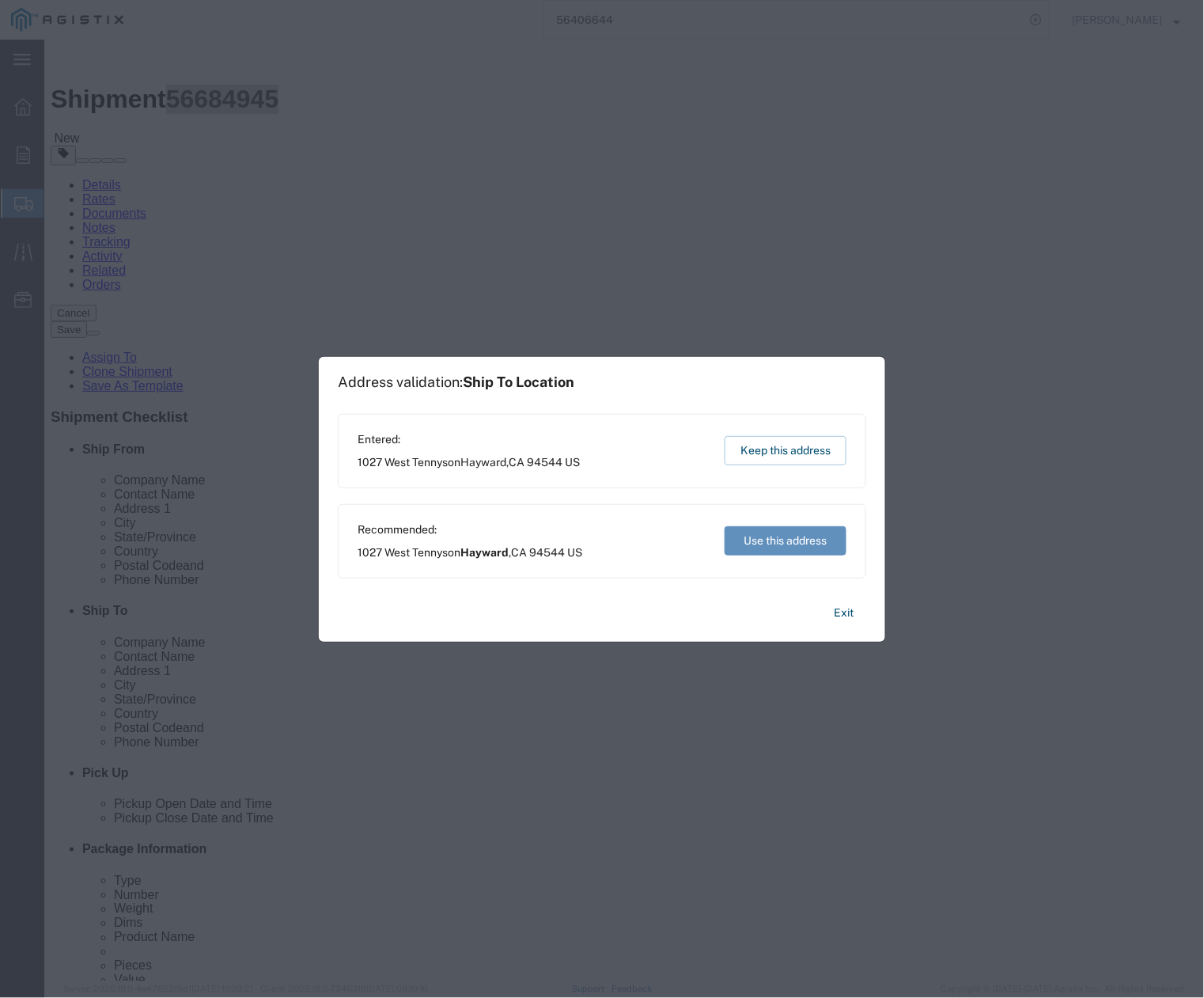
click at [778, 539] on button "Use this address" at bounding box center [785, 540] width 122 height 29
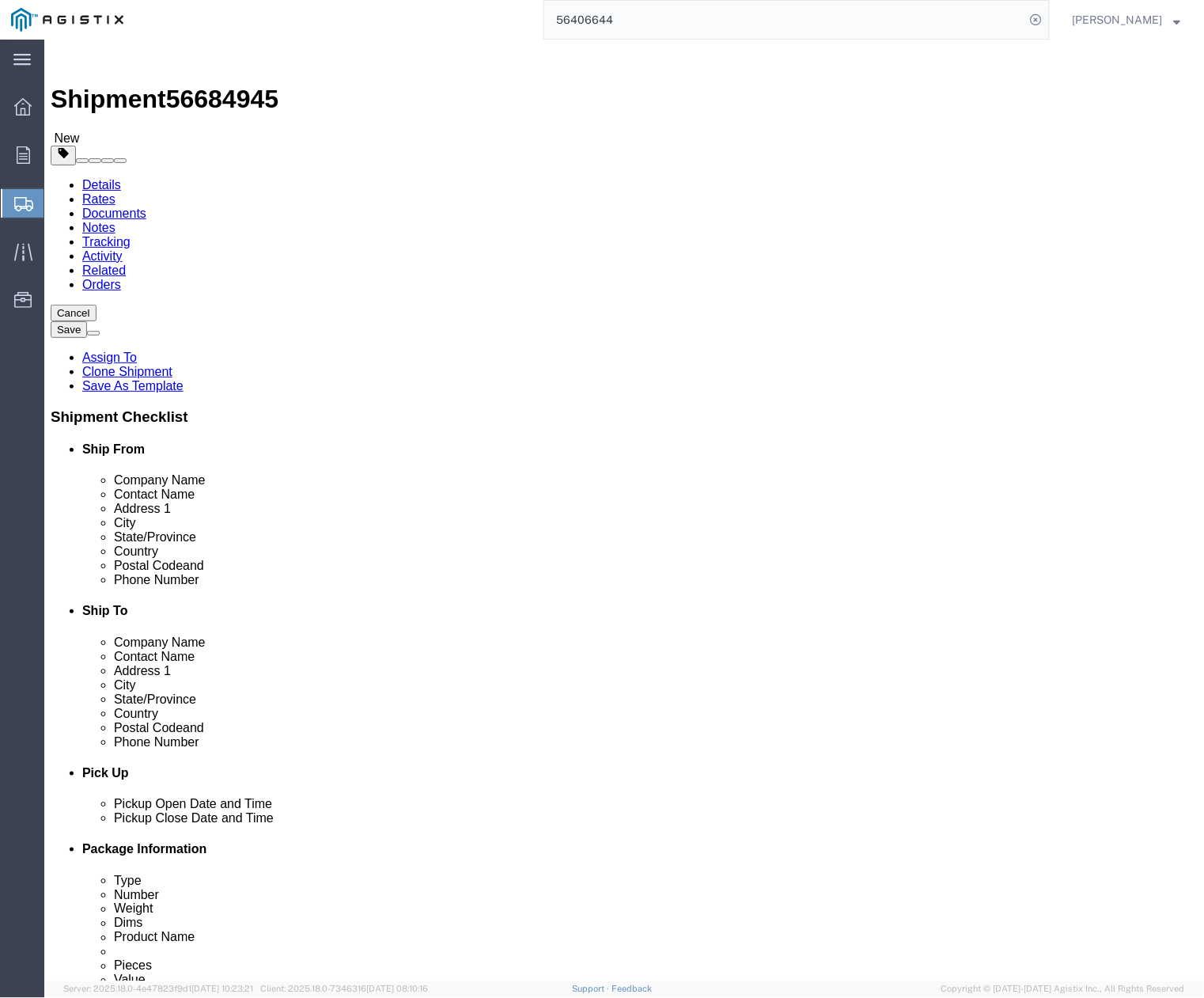
click input "[PHONE_NUMBER]|"
type input "[PHONE_NUMBER]"
click button "Rate Shipment"
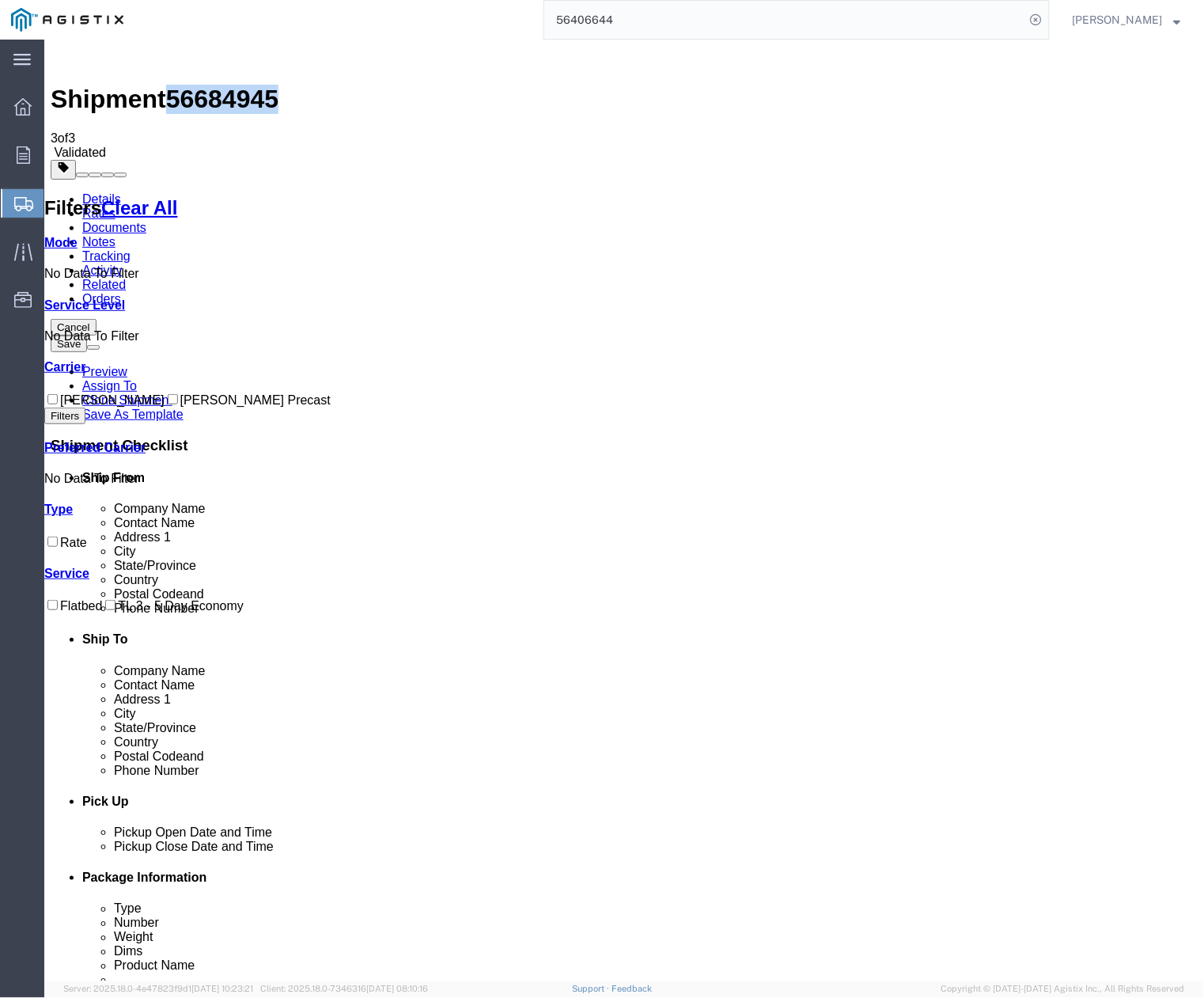
drag, startPoint x: 262, startPoint y: 49, endPoint x: 180, endPoint y: 48, distance: 82.0
click at [180, 48] on div "Shipment 56684945 3 of 3 Validated" at bounding box center [623, 102] width 1147 height 114
copy span "56684945"
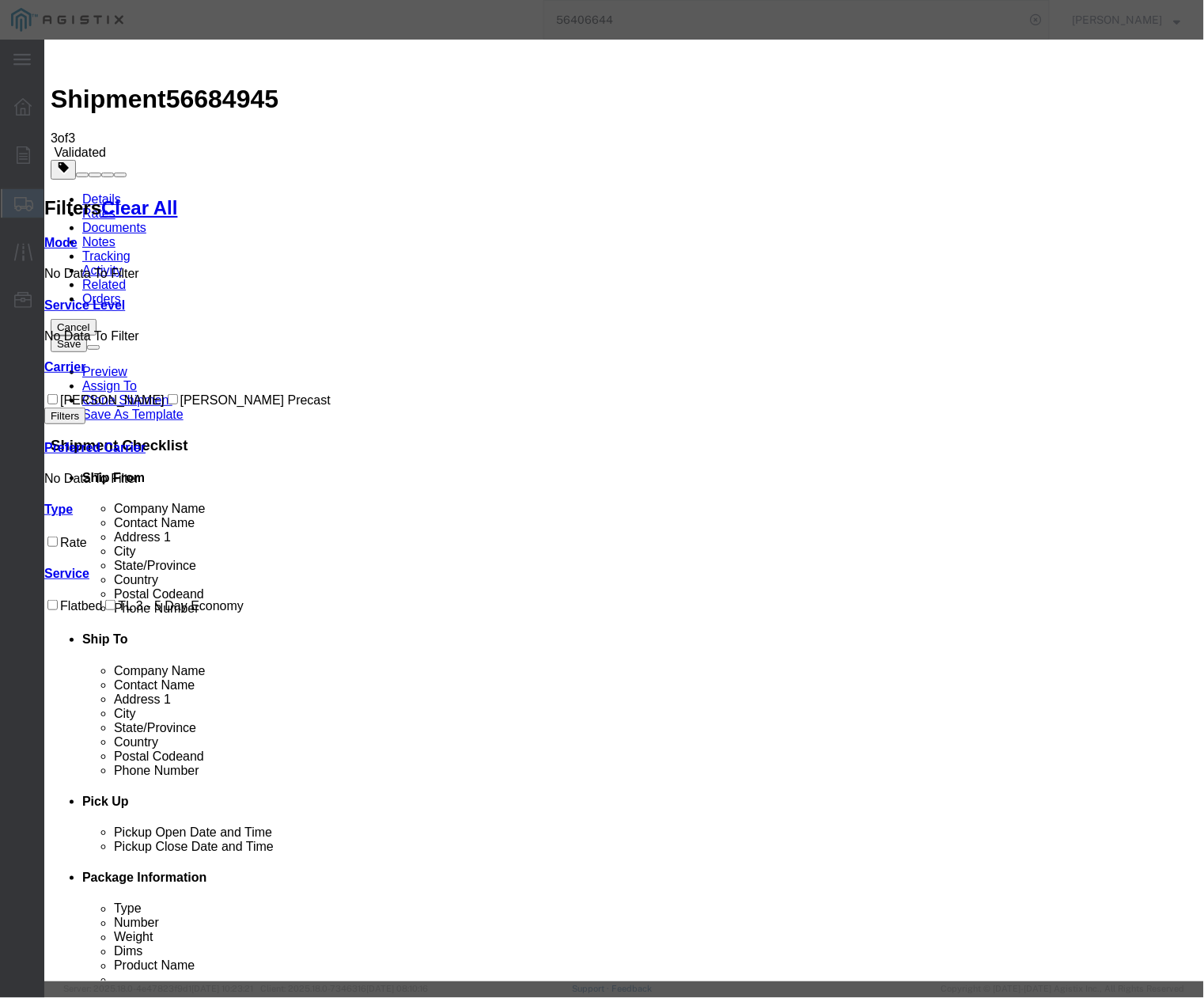
drag, startPoint x: 377, startPoint y: 139, endPoint x: 366, endPoint y: 139, distance: 11.0
paste input "56684945"
type input "56684945"
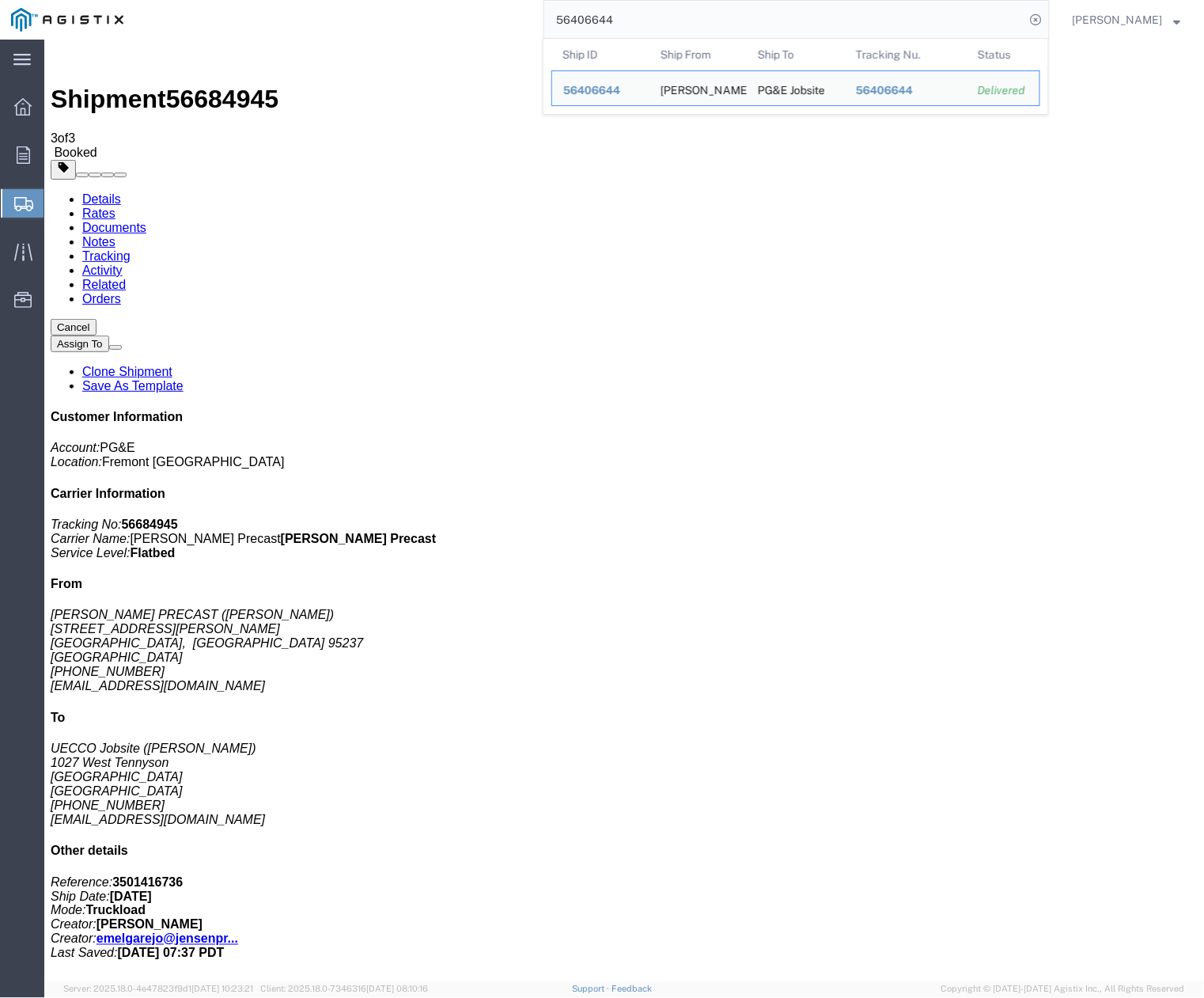
drag, startPoint x: 599, startPoint y: 29, endPoint x: 565, endPoint y: 33, distance: 34.2
click at [565, 33] on input "56406644" at bounding box center [785, 20] width 481 height 38
paste input "74672"
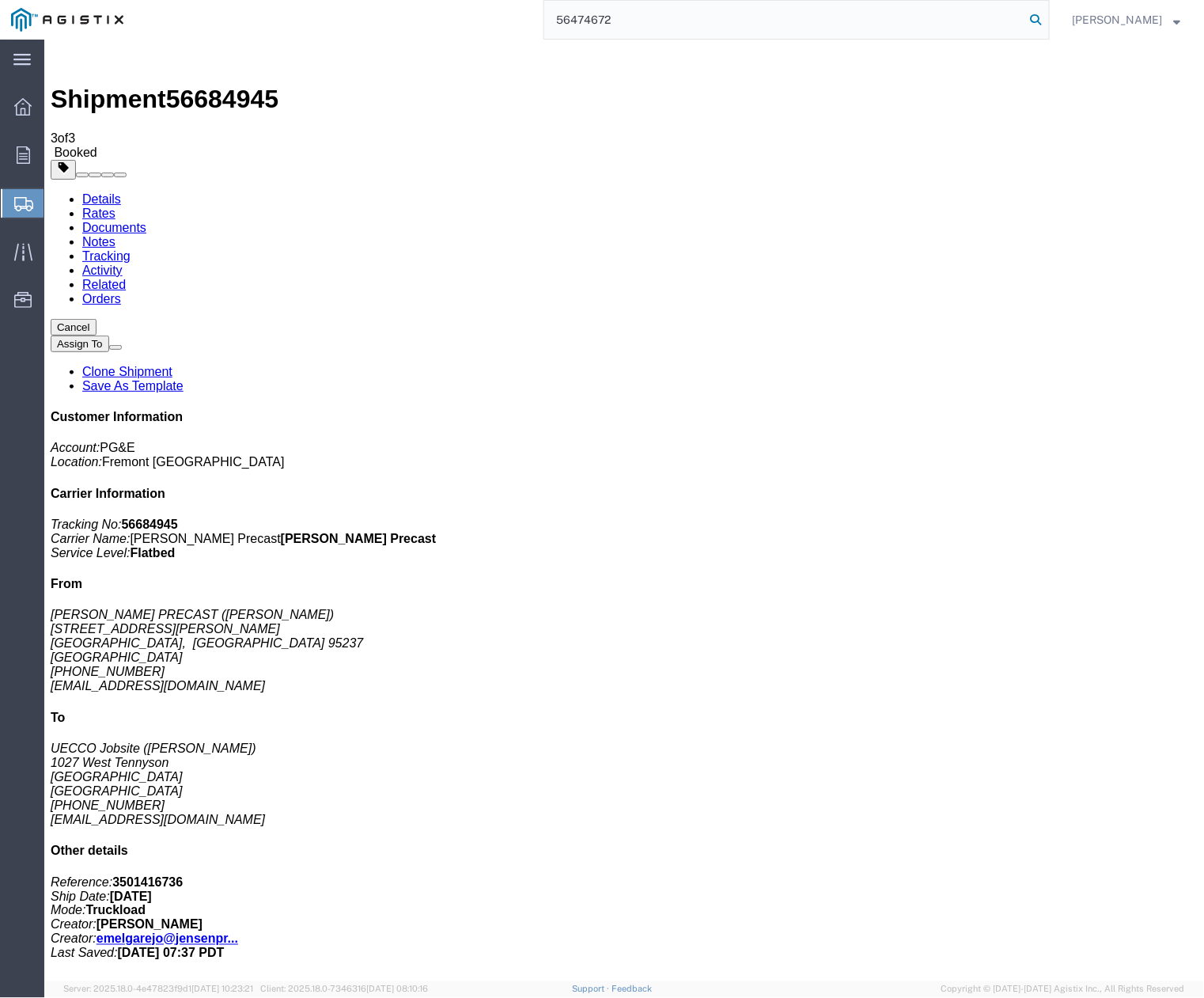
type input "56474672"
click at [1040, 23] on icon at bounding box center [1036, 20] width 22 height 22
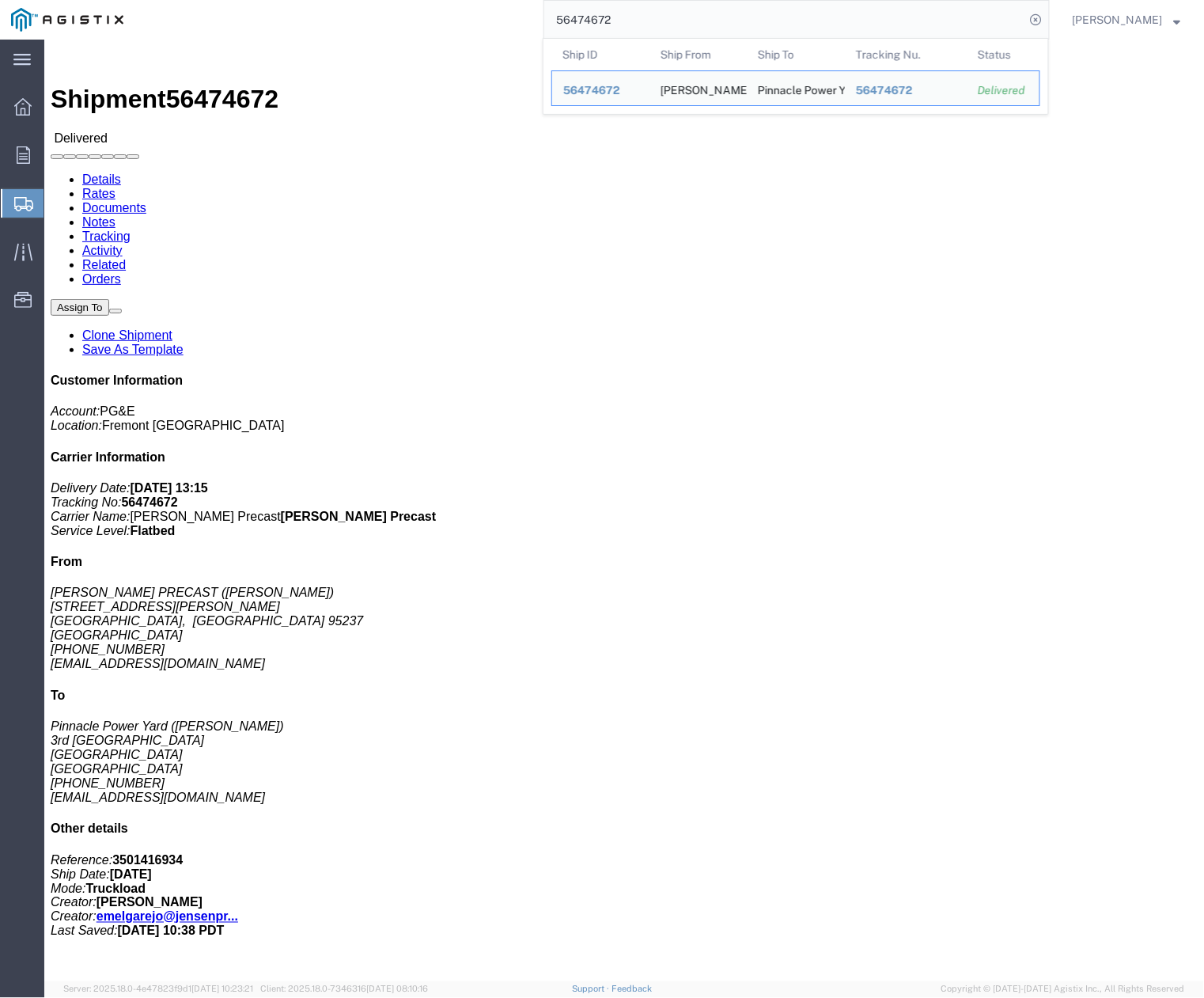
click div "Add Package"
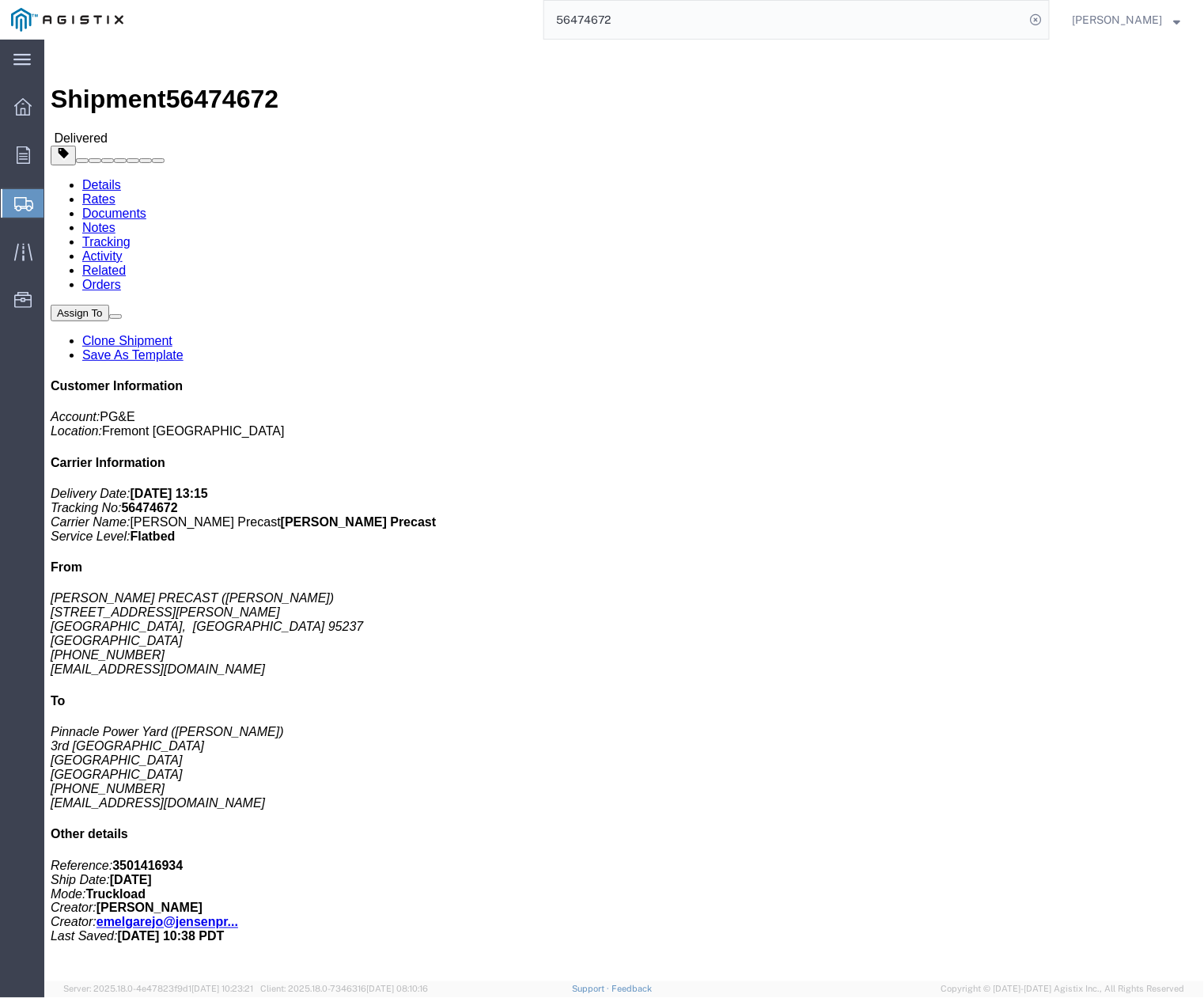
click link "Clone Shipment"
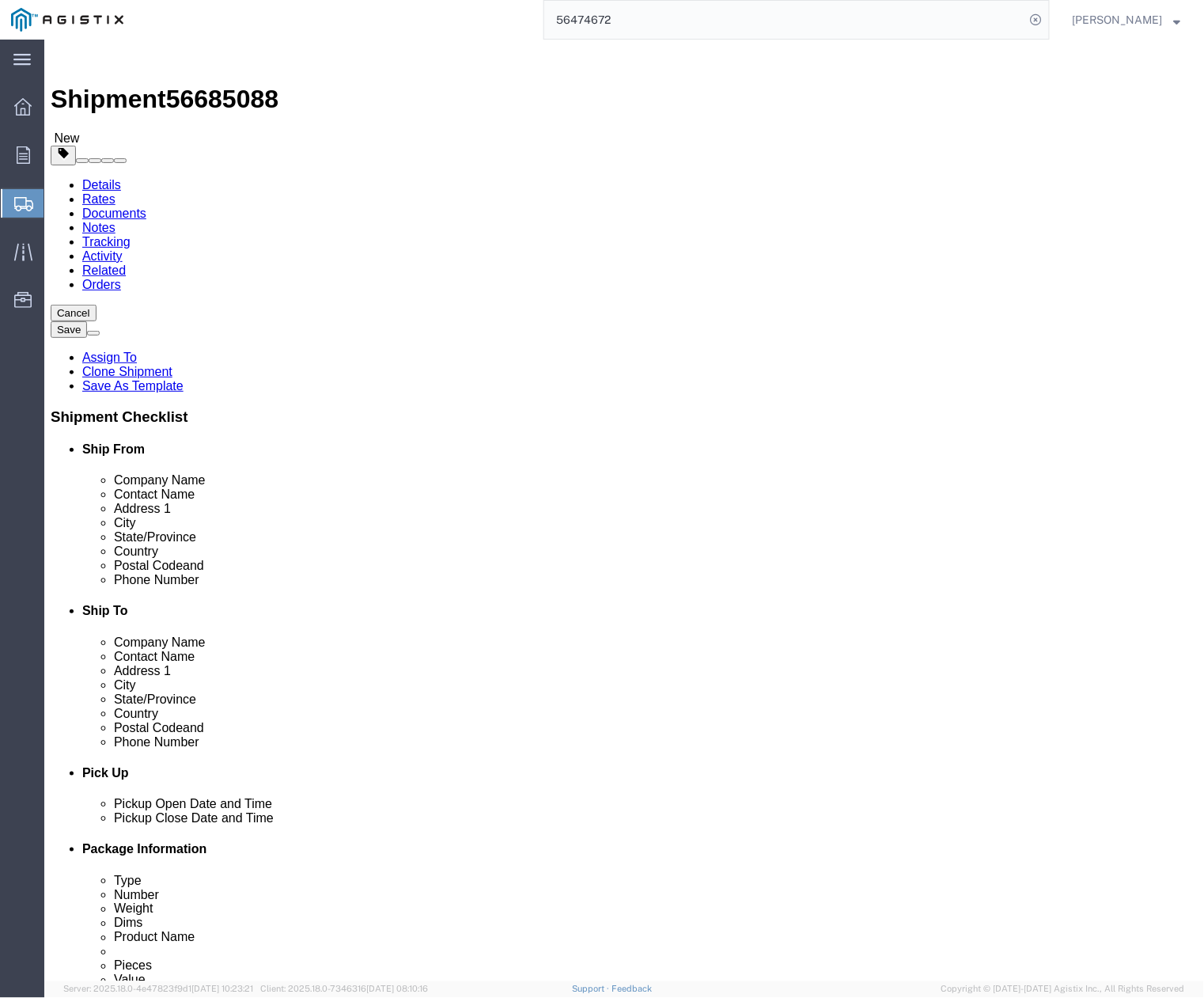
click div
click select "Select All Others [GEOGRAPHIC_DATA] [GEOGRAPHIC_DATA] [GEOGRAPHIC_DATA] [GEOGRA…"
select select "19996"
click select "Select All Others [GEOGRAPHIC_DATA] [GEOGRAPHIC_DATA] [GEOGRAPHIC_DATA] [GEOGRA…"
drag, startPoint x: 702, startPoint y: 426, endPoint x: 546, endPoint y: 432, distance: 156.1
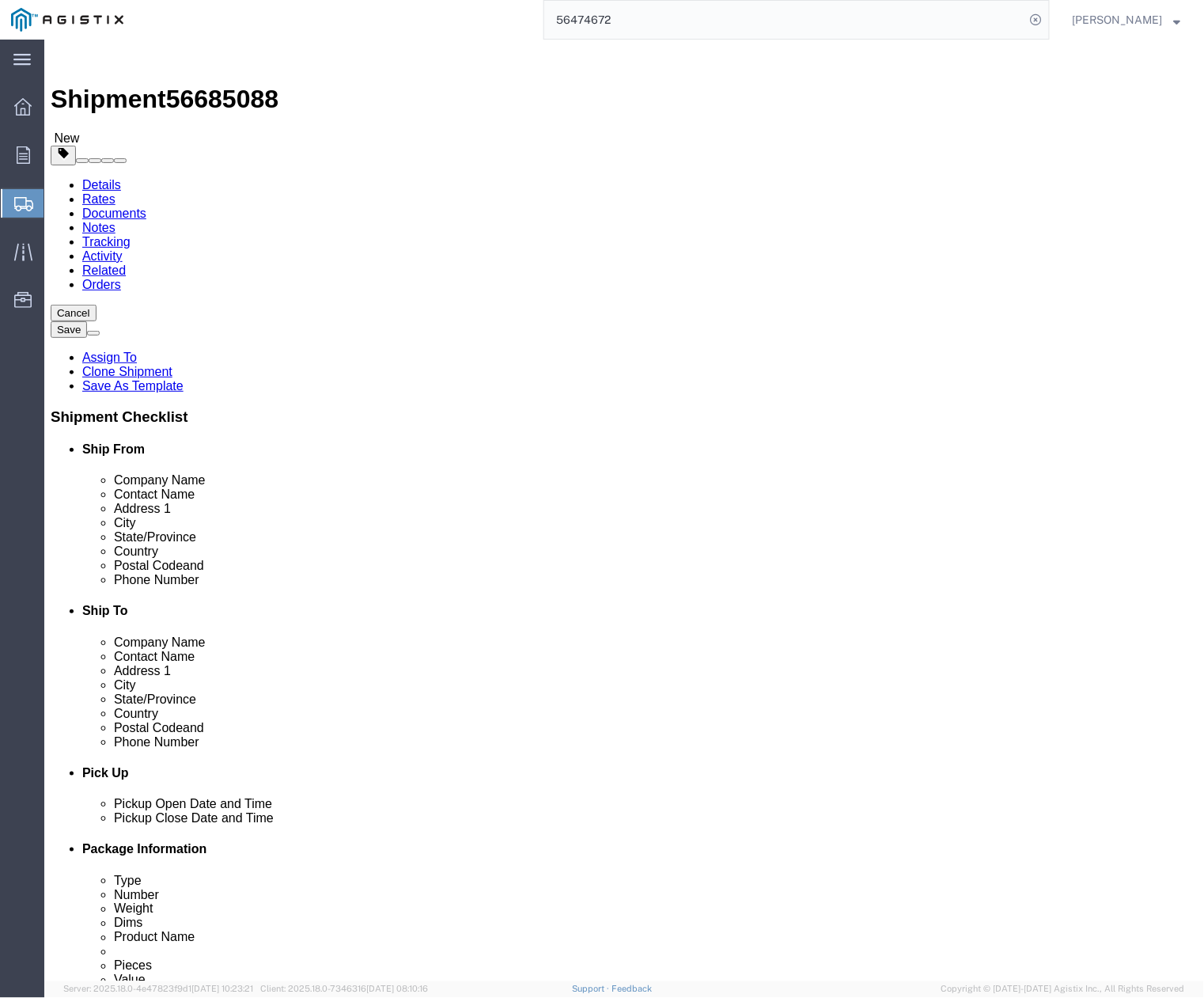
click div "Company Name Pinnacle Power Yard"
type input "PG&E Yard"
drag, startPoint x: 735, startPoint y: 459, endPoint x: 564, endPoint y: 464, distance: 171.1
click div "Contact Name [PERSON_NAME]"
paste input "[PERSON_NAME]"
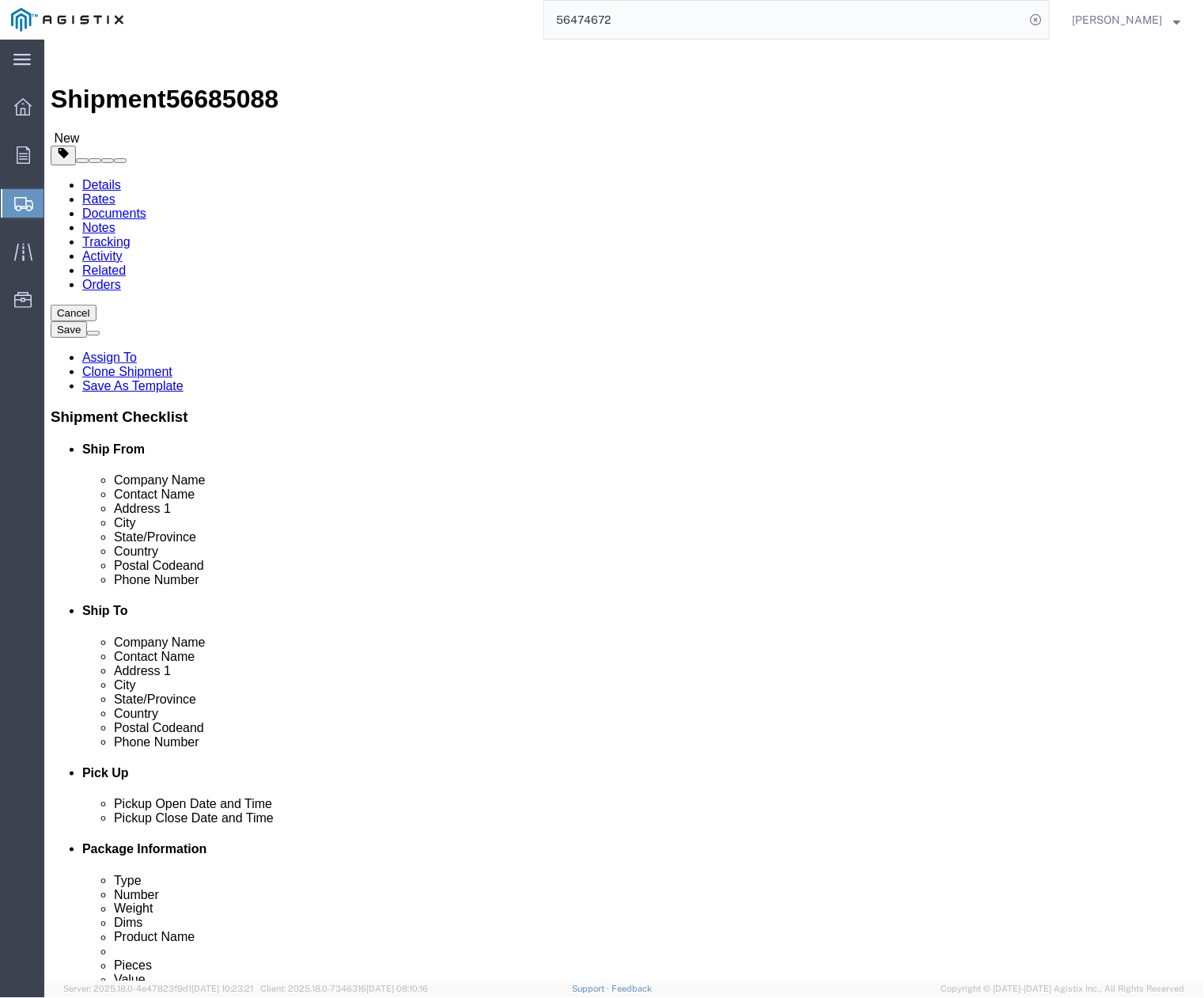
type input "[PERSON_NAME]"
drag, startPoint x: 724, startPoint y: 500, endPoint x: 681, endPoint y: 493, distance: 43.6
click div "Location Select Select My Profile Location (OBSOLETE) [GEOGRAPHIC_DATA] SC - GC…"
drag, startPoint x: 700, startPoint y: 489, endPoint x: 576, endPoint y: 495, distance: 124.1
click div "3rd [GEOGRAPHIC_DATA]"
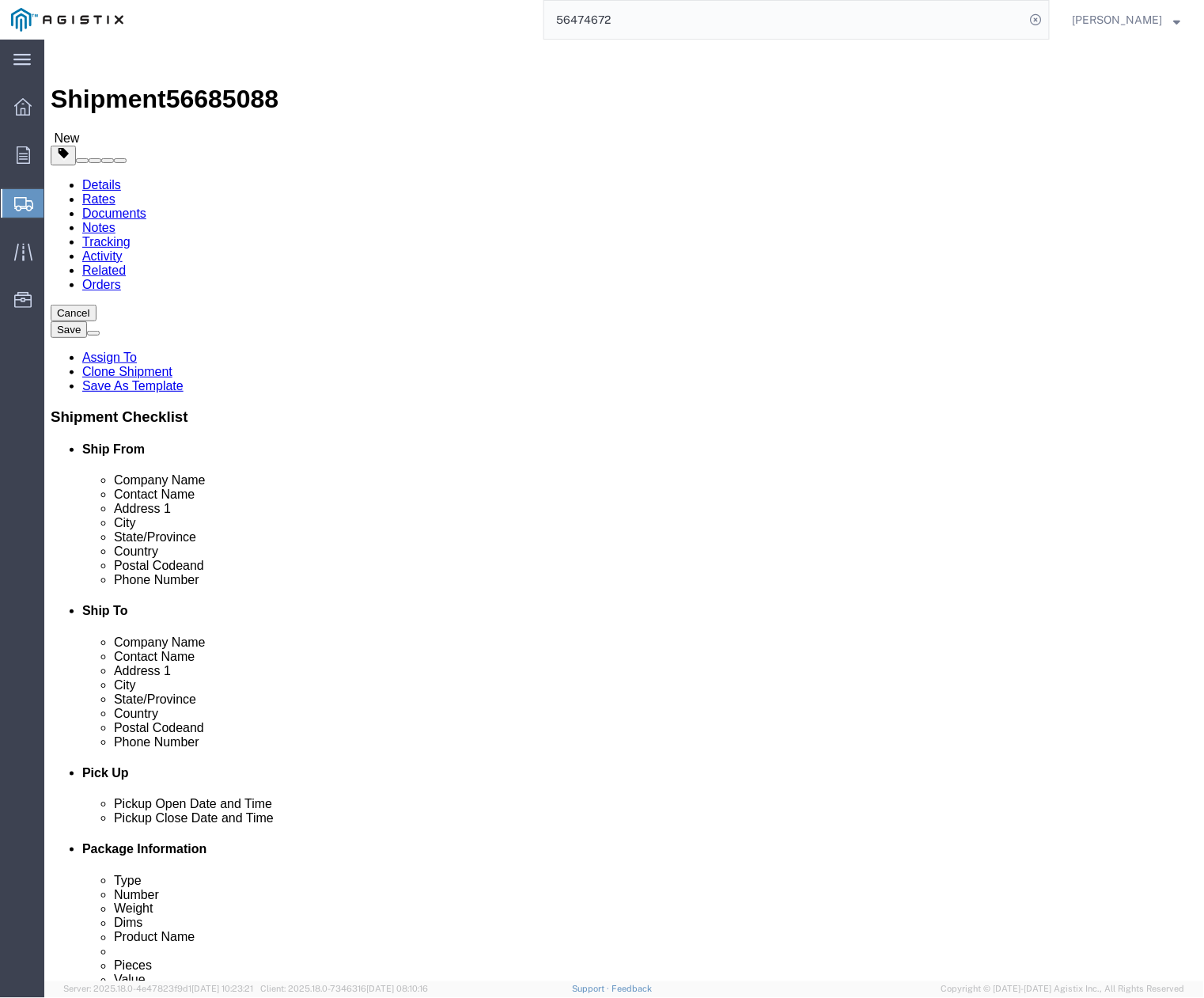
paste input "[STREET_ADDRESS][PERSON_NAME]"
type input "[STREET_ADDRESS][PERSON_NAME]"
click div "Location Select Select My Profile Location (OBSOLETE) [GEOGRAPHIC_DATA] SC - GC…"
drag, startPoint x: 637, startPoint y: 553, endPoint x: 585, endPoint y: 553, distance: 52.0
click input "Vallejo"
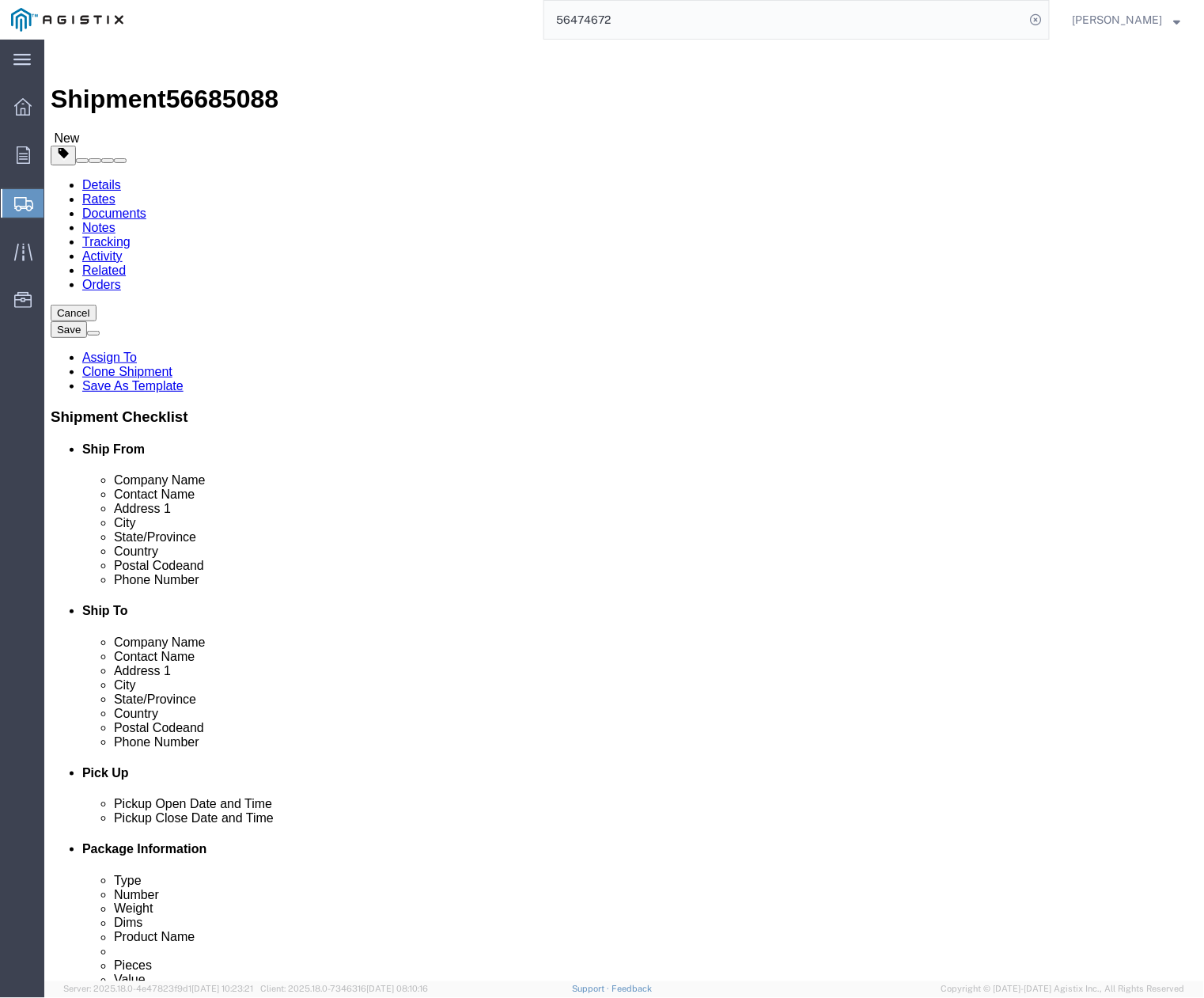
paste input "VACAVILLE"
type input "VACAVILLE"
click input "94592"
drag, startPoint x: 637, startPoint y: 641, endPoint x: 580, endPoint y: 649, distance: 57.6
click div "94592"
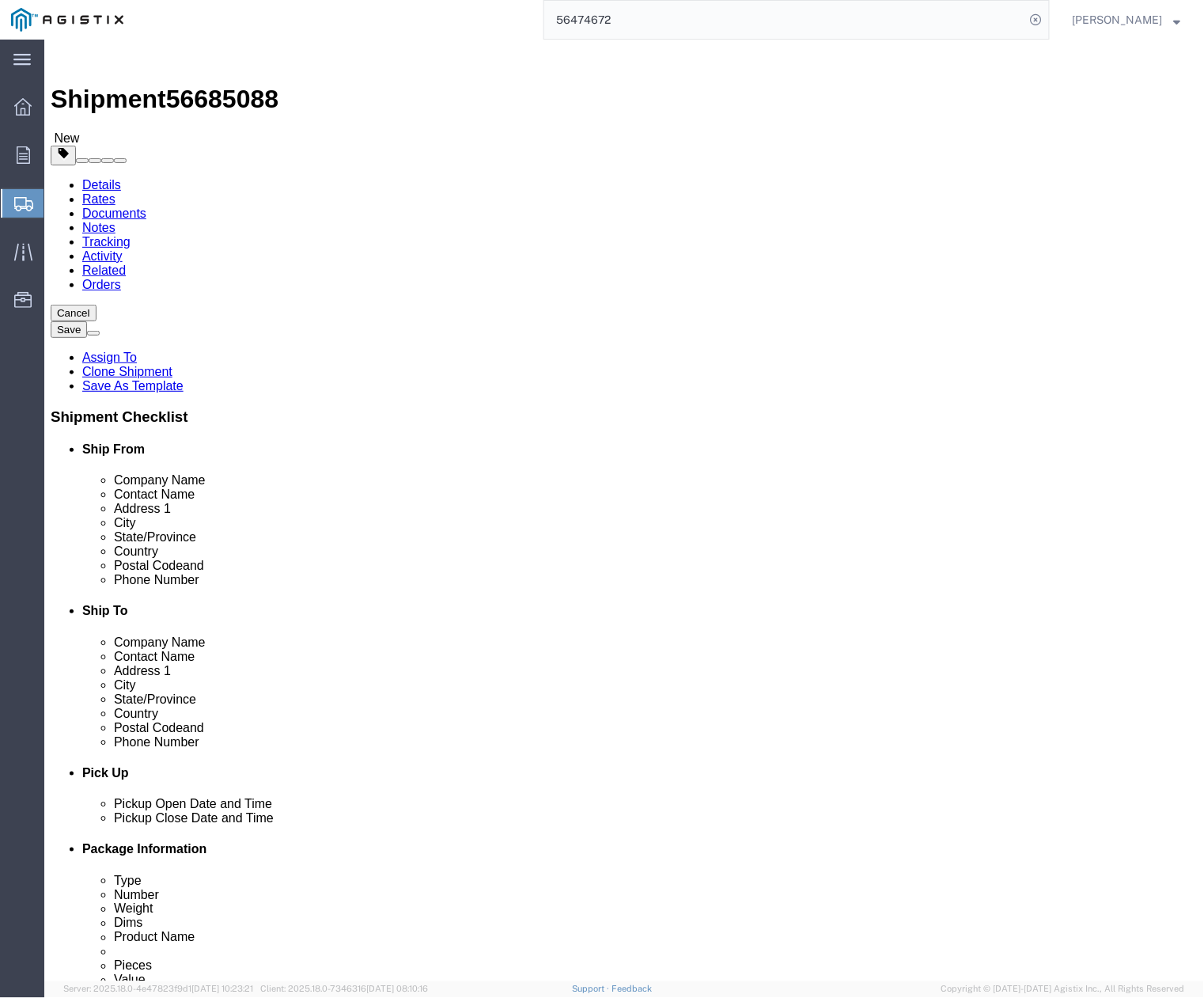
paste input "95688"
type input "95688"
drag, startPoint x: 678, startPoint y: 673, endPoint x: 598, endPoint y: 679, distance: 80.2
click div "[PHONE_NUMBER]"
paste input "[PHONE_NUMBER]"
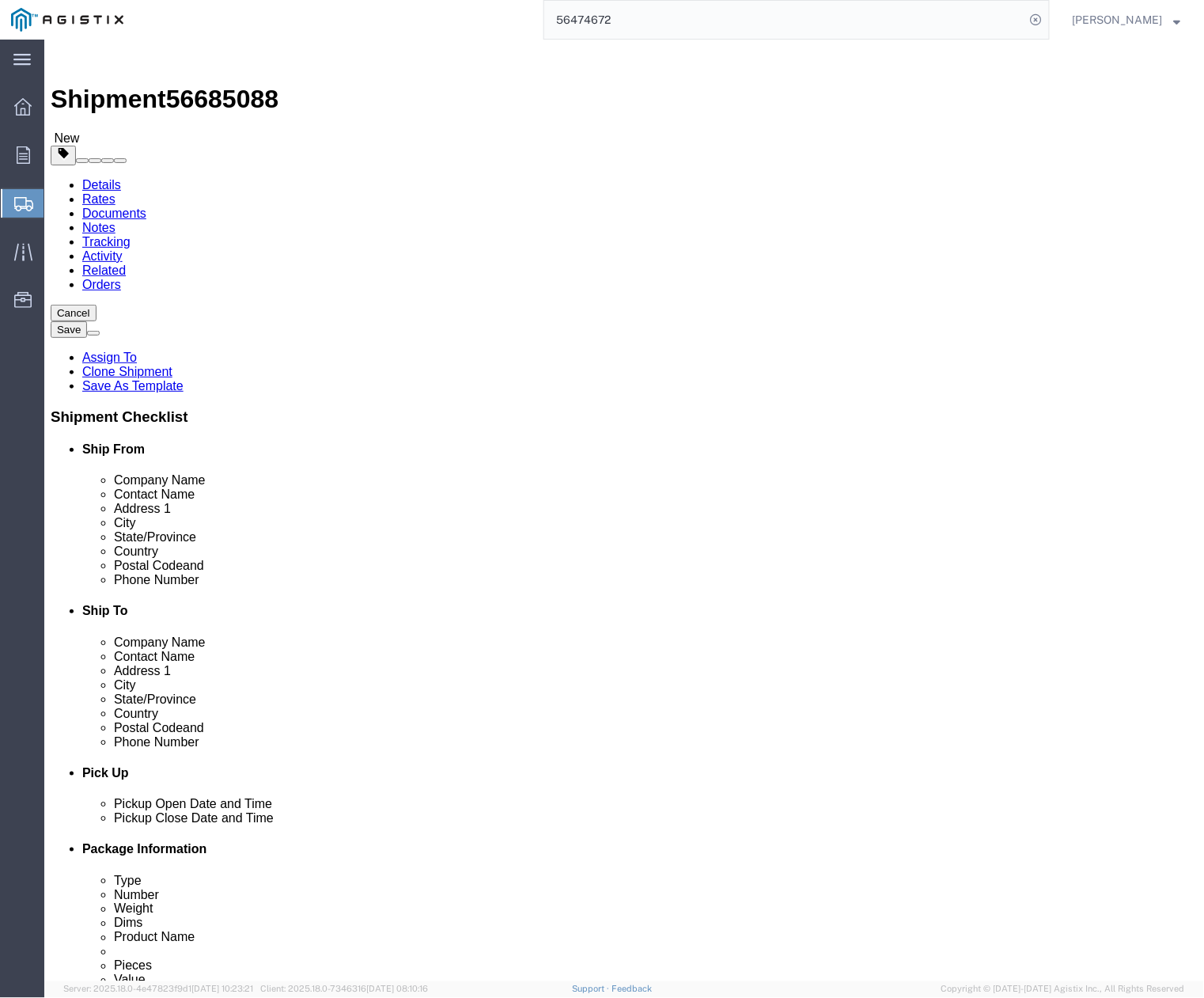
type input "[PHONE_NUMBER]"
drag, startPoint x: 1046, startPoint y: 686, endPoint x: 1025, endPoint y: 678, distance: 22.5
click div "Cancel Save Assign To Clone Shipment Save As Template Shipment Checklist Ship F…"
drag, startPoint x: 764, startPoint y: 701, endPoint x: 602, endPoint y: 700, distance: 162.0
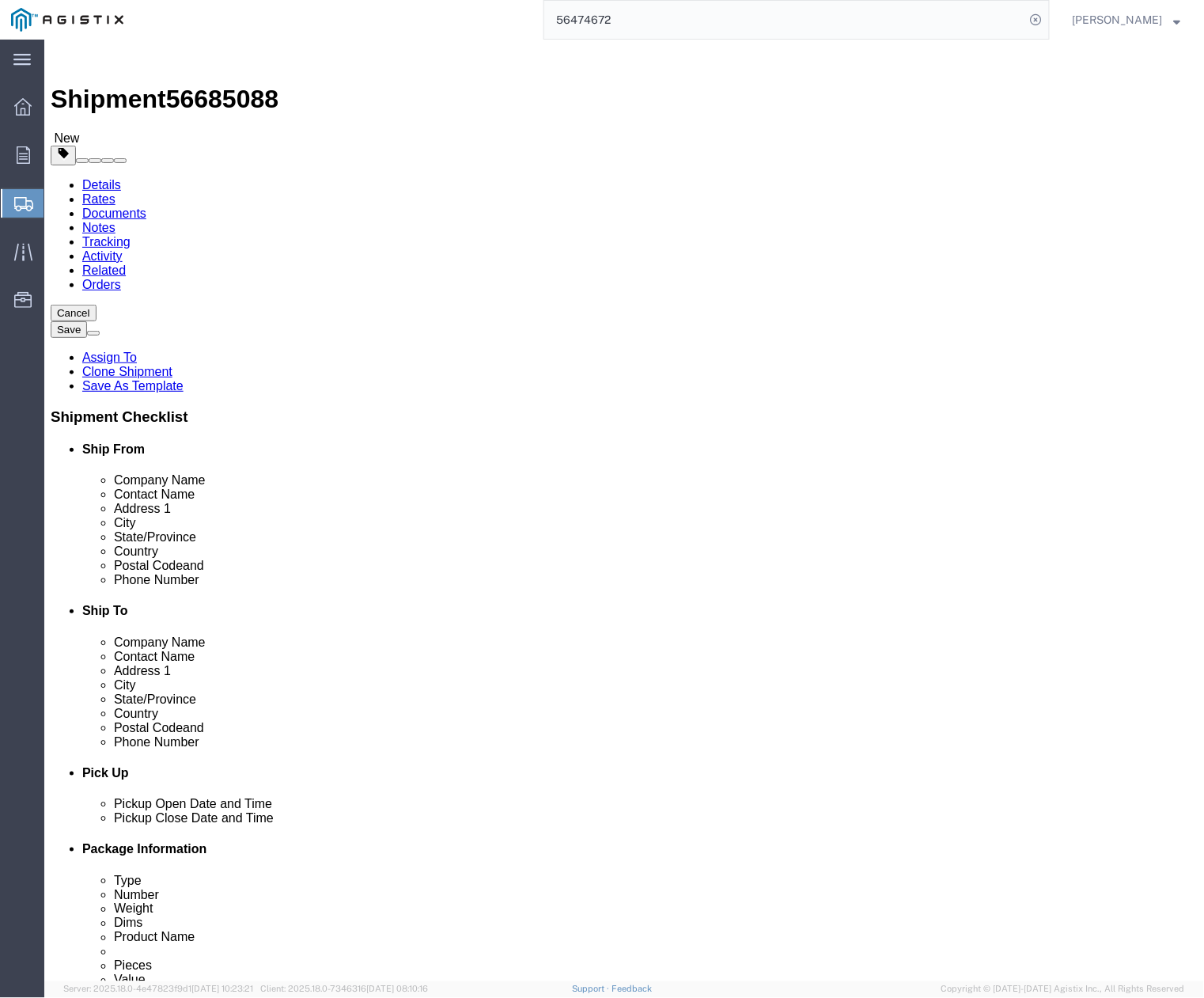
click div "[EMAIL_ADDRESS][DOMAIN_NAME]"
paste input "[PERSON_NAME], NACHO <[EMAIL_ADDRESS][DOMAIN_NAME]>"
drag, startPoint x: 704, startPoint y: 701, endPoint x: 549, endPoint y: 699, distance: 155.0
click div "Email [PERSON_NAME], NACHO <[EMAIL_ADDRESS][DOMAIN_NAME]>"
click input "[EMAIL_ADDRESS][DOMAIN_NAME]>"
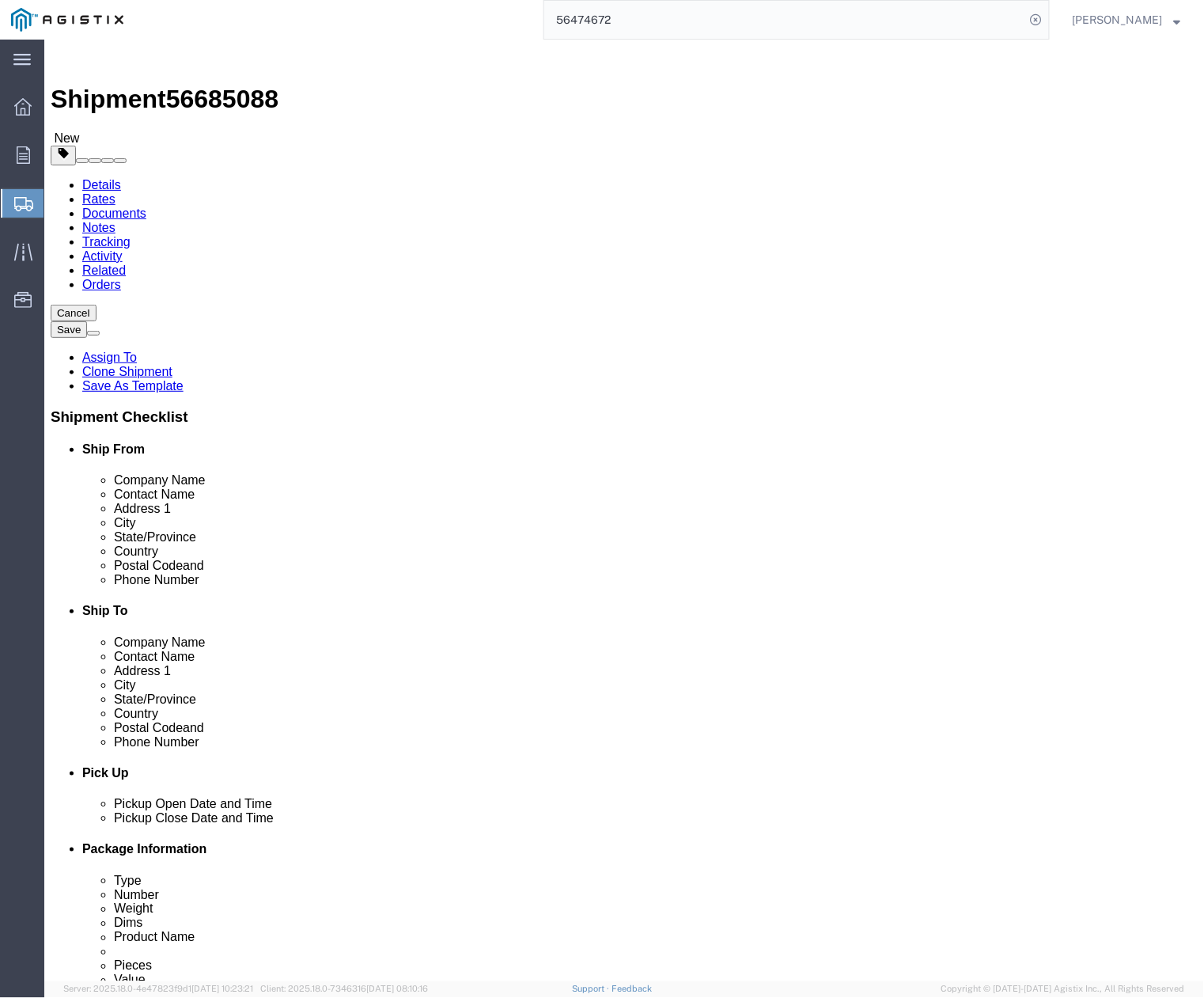
type input "[EMAIL_ADDRESS][DOMAIN_NAME]"
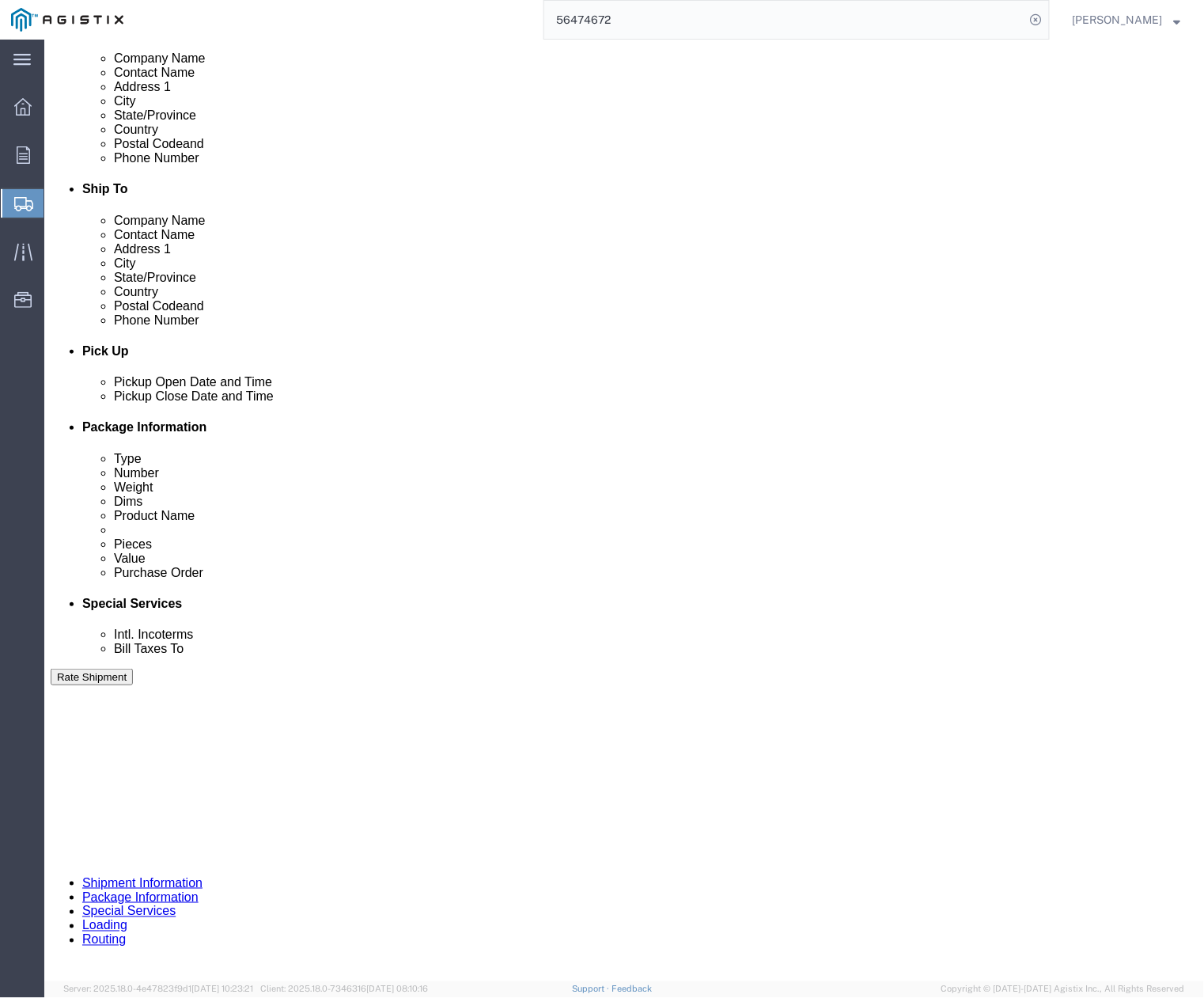
scroll to position [527, 0]
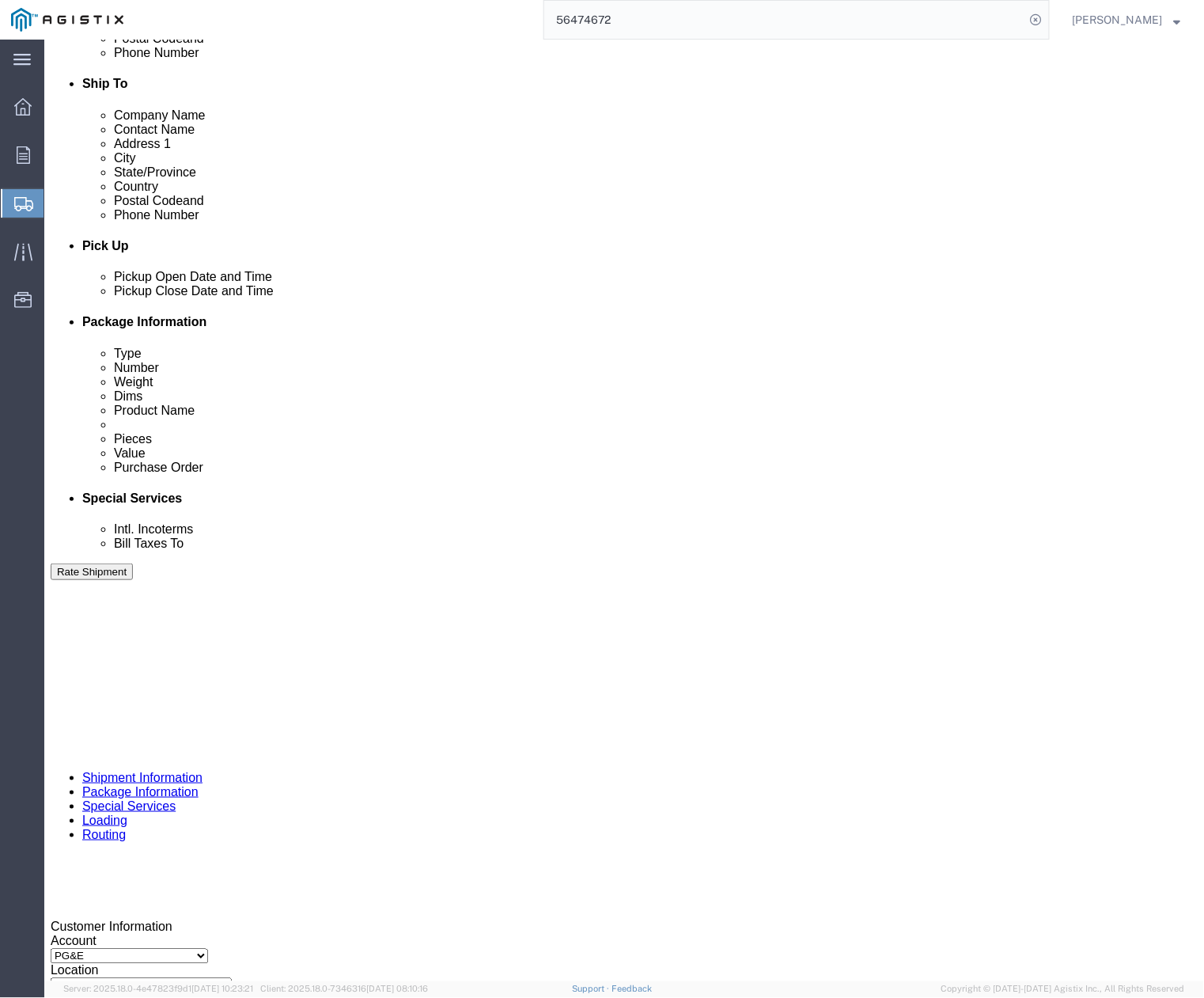
click div "[DATE] 4:15 PM"
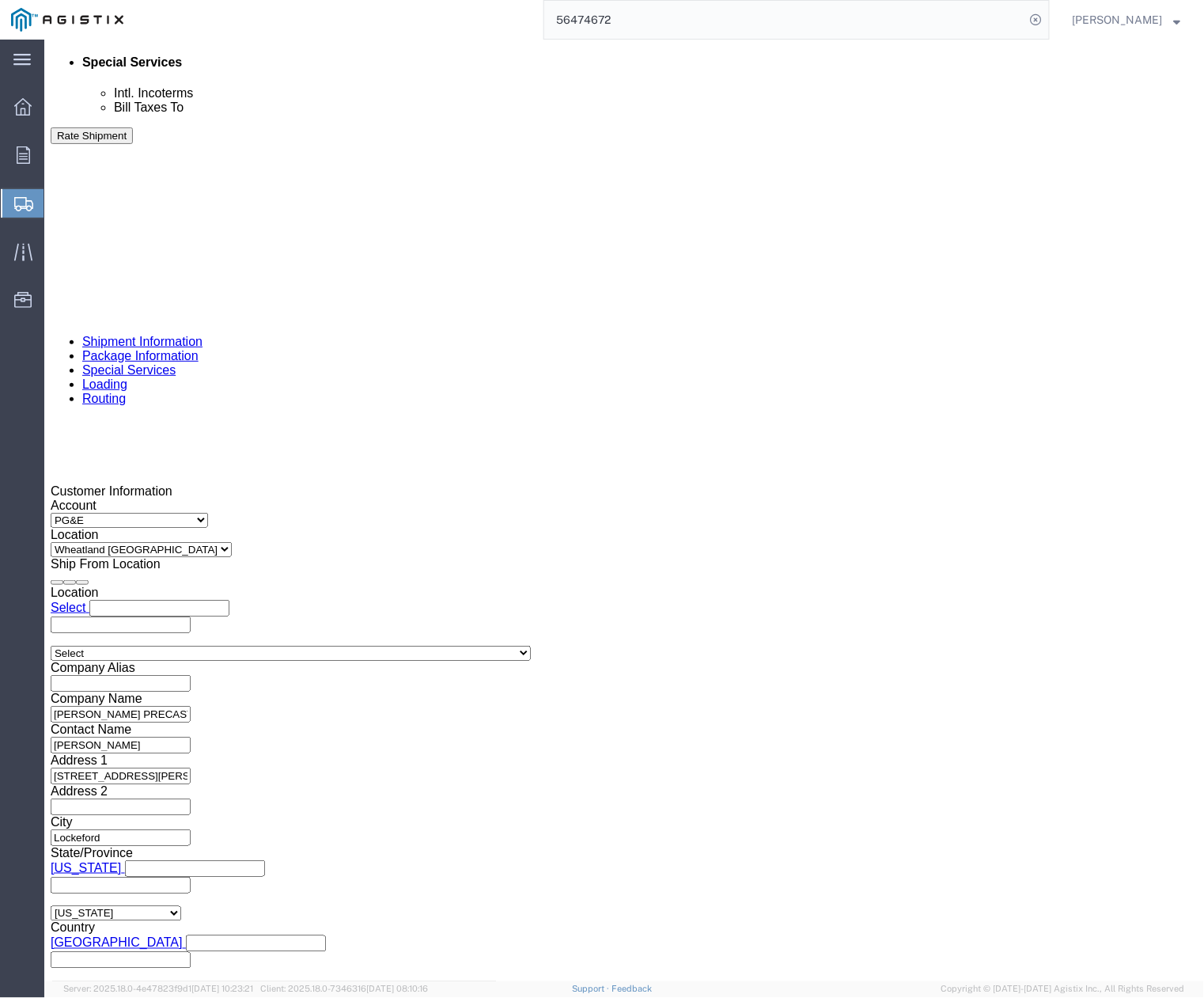
drag, startPoint x: 343, startPoint y: 348, endPoint x: 353, endPoint y: 347, distance: 10.0
click div "Delivery by Date Delivery Start Date Delivery Start Time Deliver Open Date and …"
click div
drag, startPoint x: 235, startPoint y: 695, endPoint x: 340, endPoint y: 510, distance: 212.7
click button "Apply"
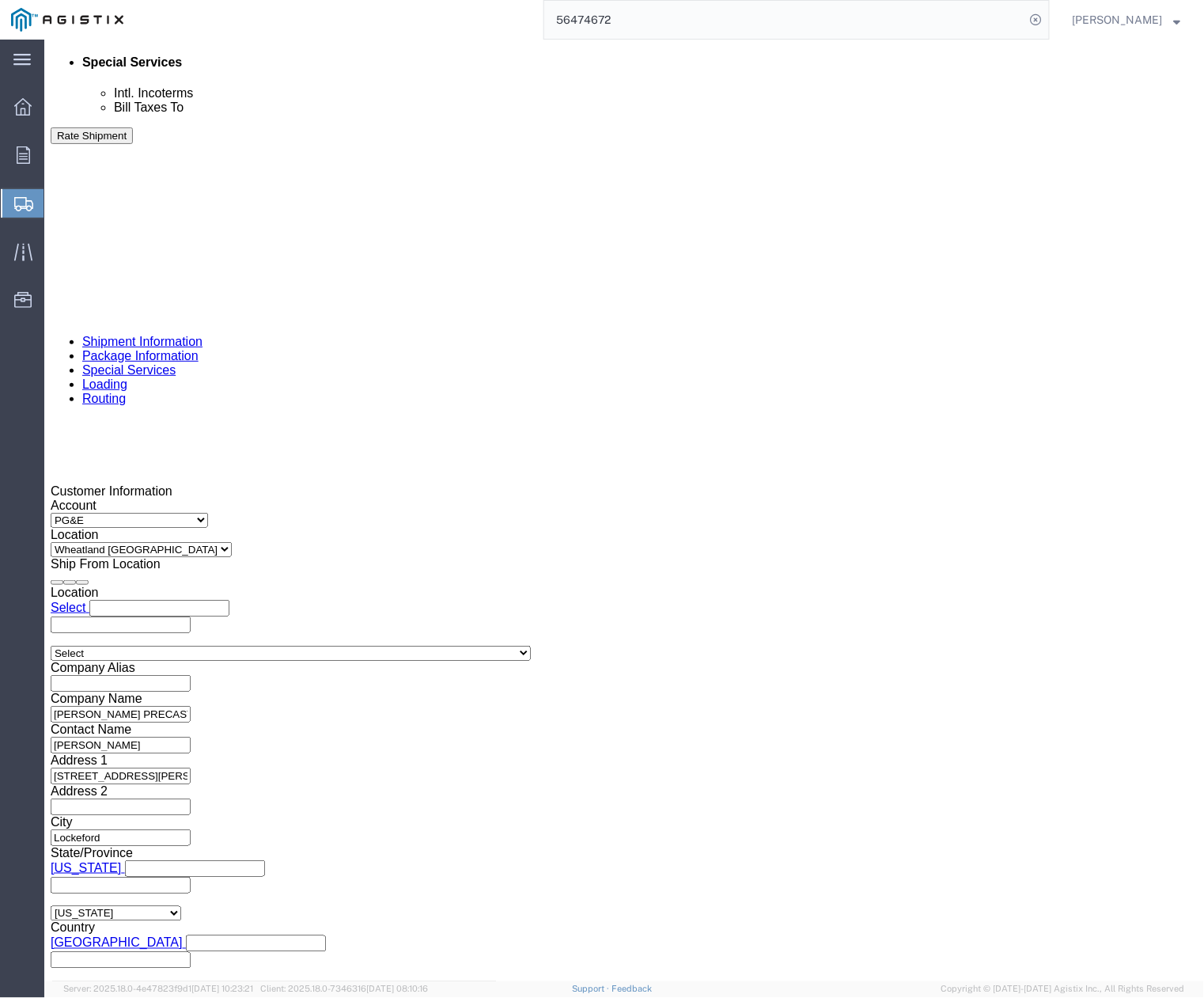
click div
click div "Close Time 7:15 PM [DATE] 7:15 PM - [DATE] 7:15 PM Cancel Apply"
drag, startPoint x: 248, startPoint y: 560, endPoint x: 135, endPoint y: 563, distance: 113.0
click div "Select Account Type Activity ID Airline Appointment Number ASN Batch Request # …"
paste input "927"
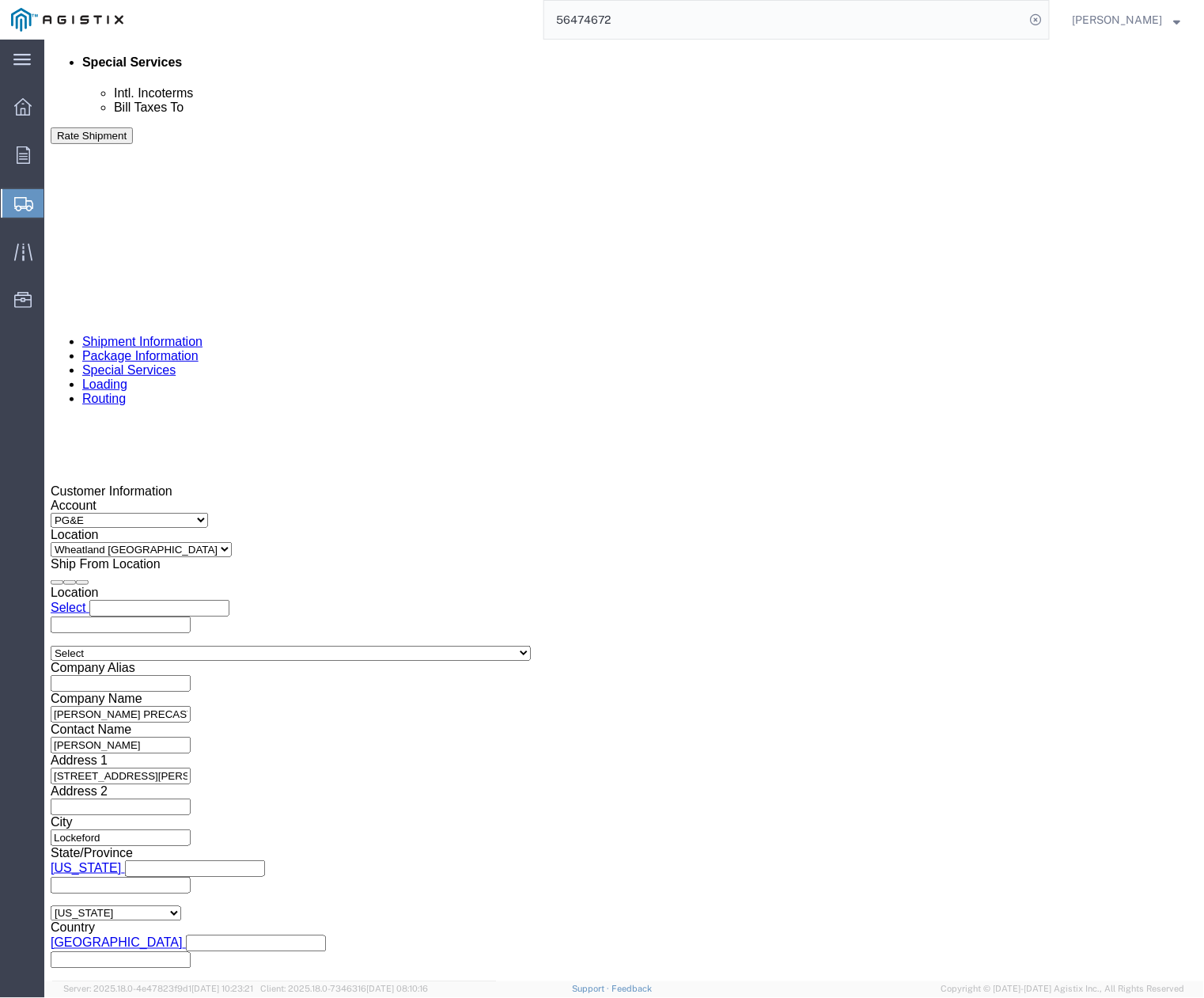
type input "3501419274"
click div "References Add reference"
drag, startPoint x: 473, startPoint y: 558, endPoint x: 414, endPoint y: 554, distance: 59.1
click div "Select Account Type Activity ID Airline Appointment Number ASN Batch Request # …"
paste input "6228"
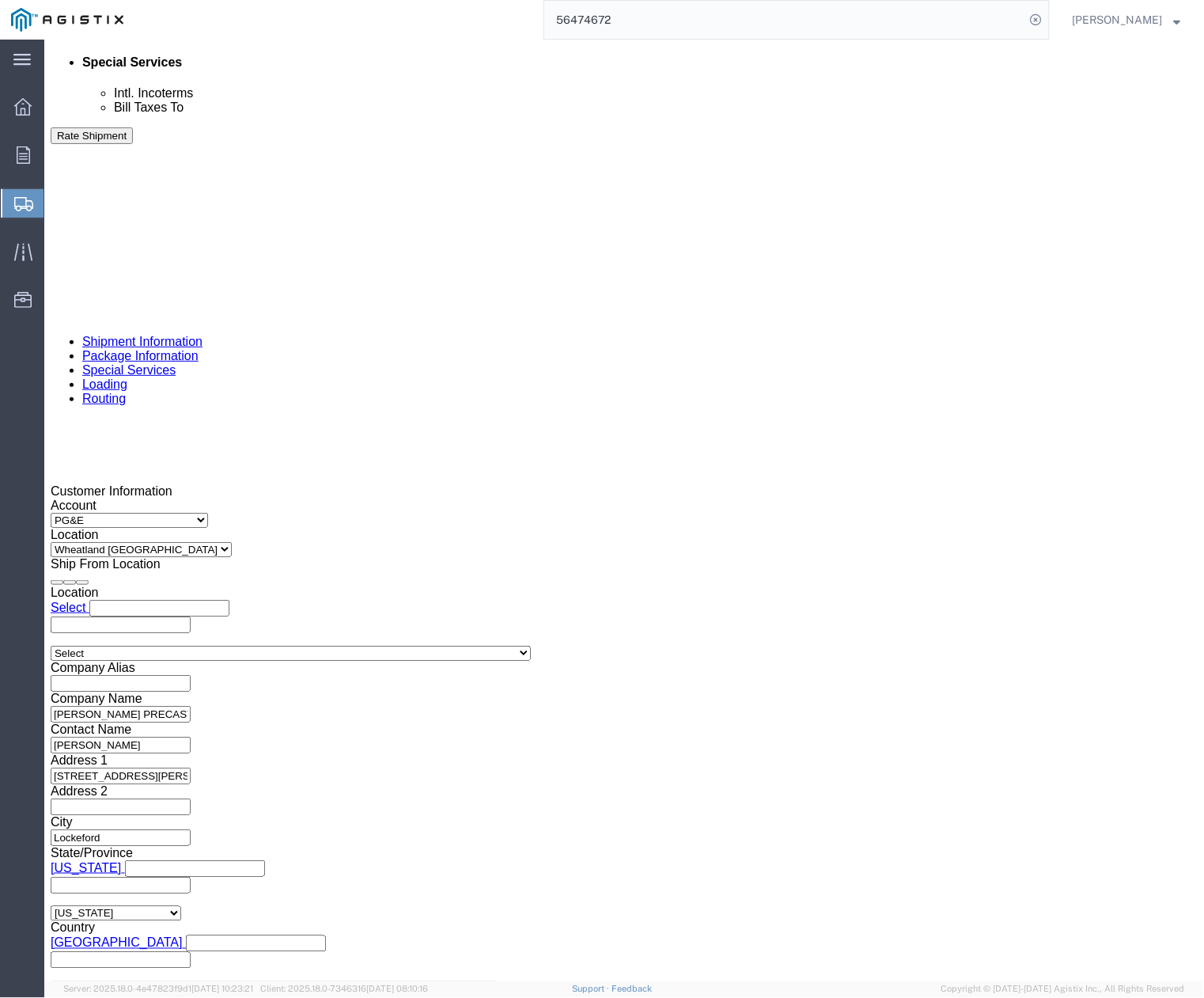
type input "406228"
click div "Shipping Mode (Optional)"
click button "Continue"
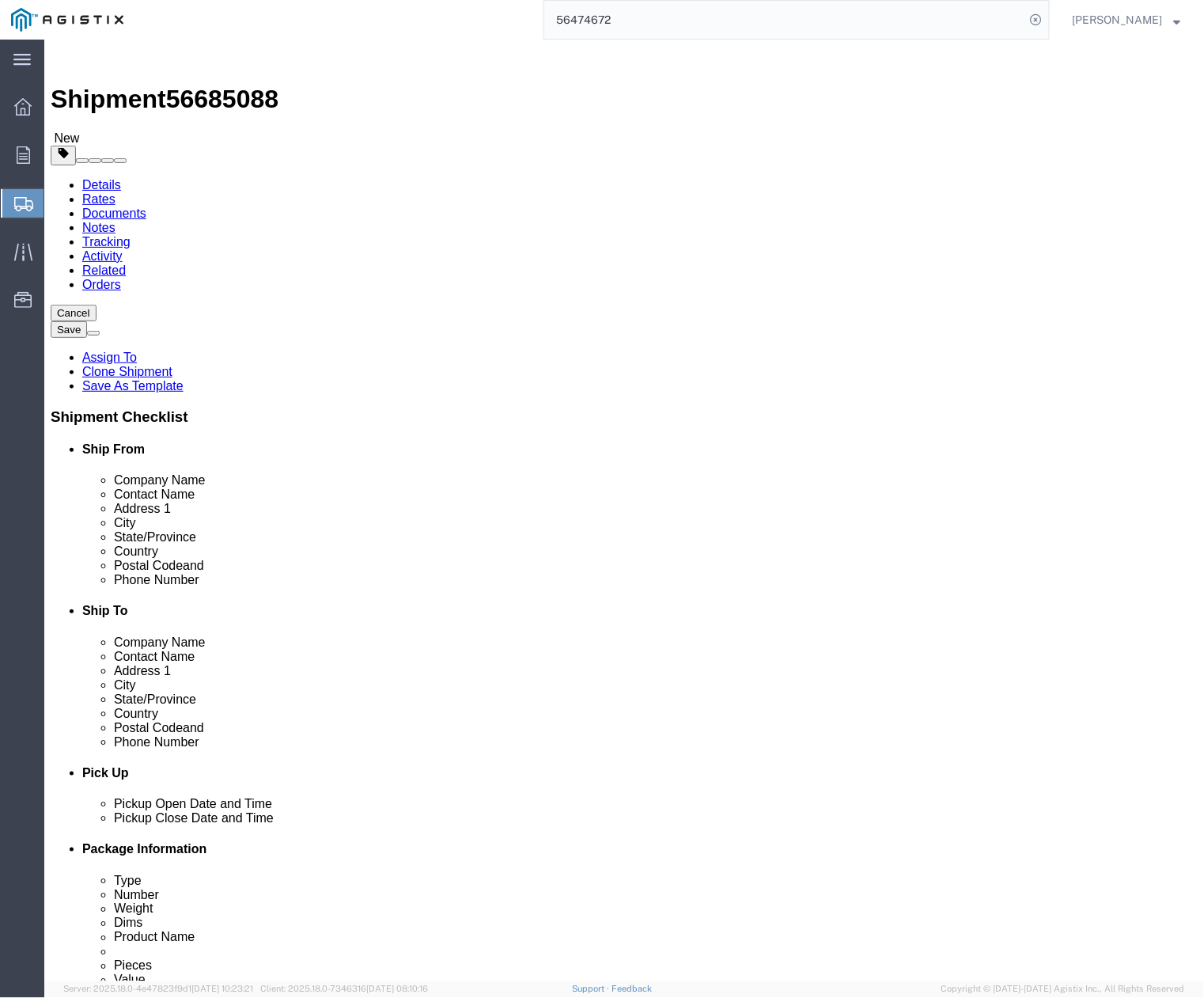
click dd "1.00 Each"
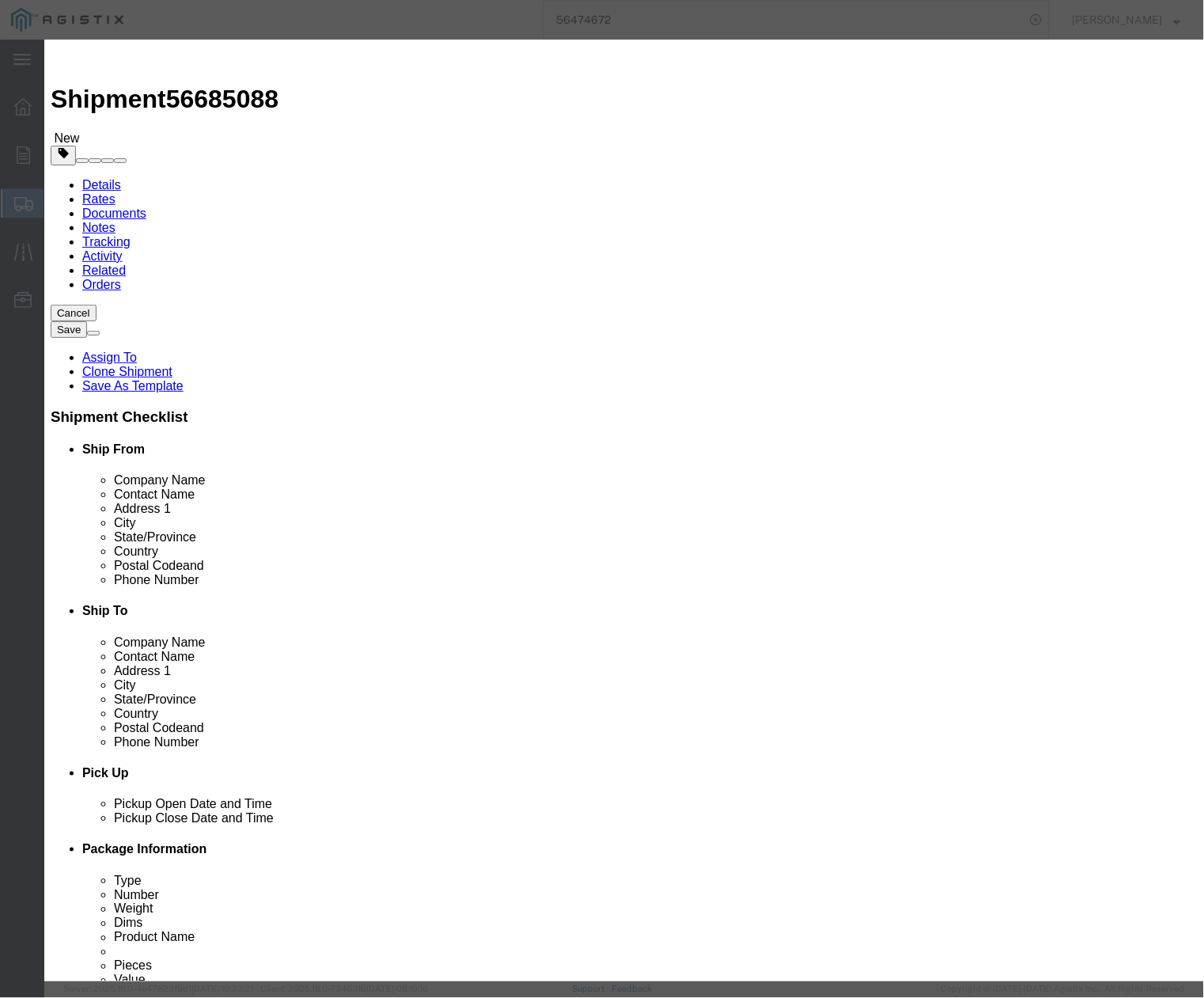
click button "Save & Close"
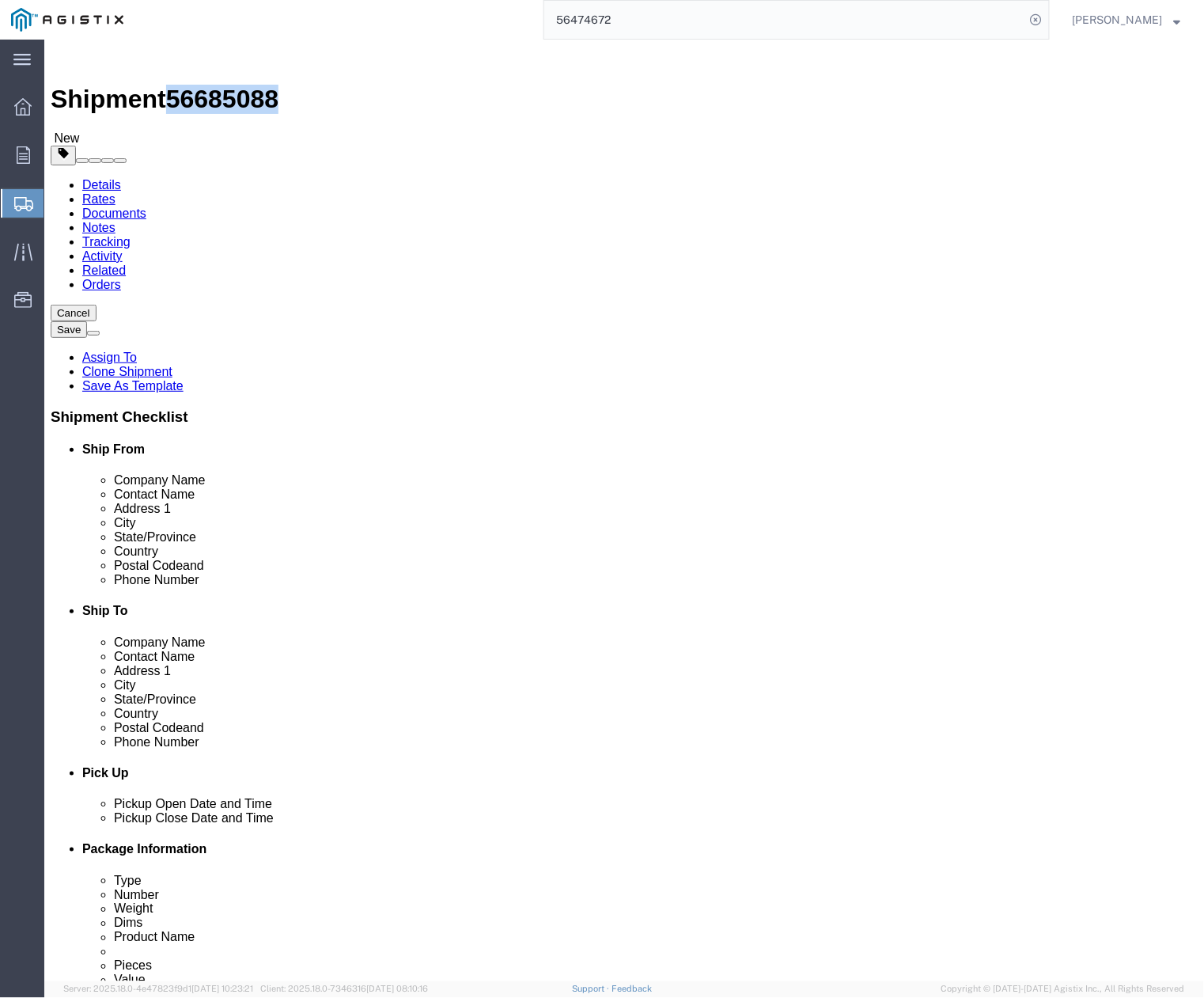
drag, startPoint x: 214, startPoint y: 13, endPoint x: 135, endPoint y: 22, distance: 79.5
click span "56685088"
copy span "56685088"
click button "Rate Shipment"
click button "Previous"
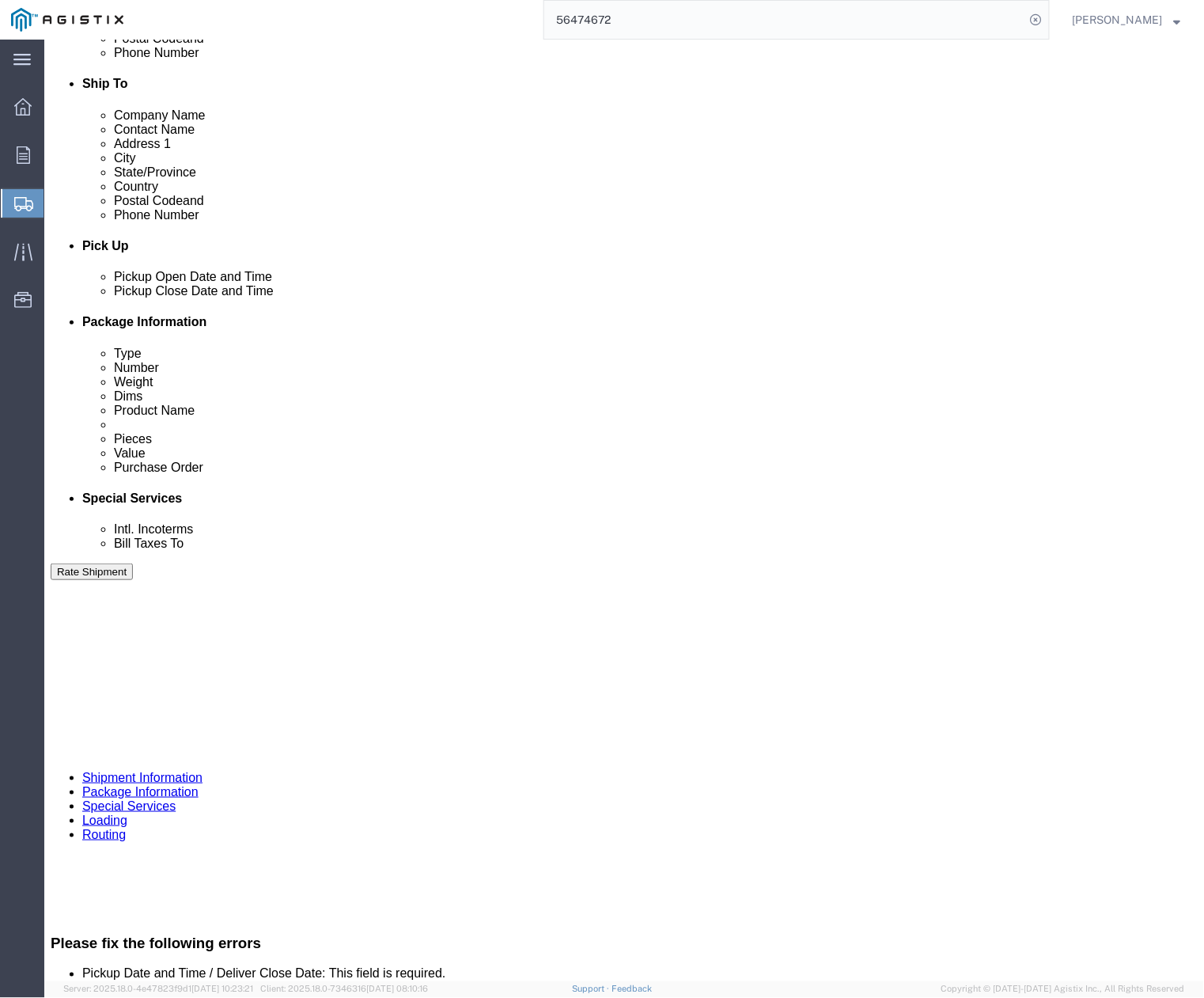
scroll to position [844, 0]
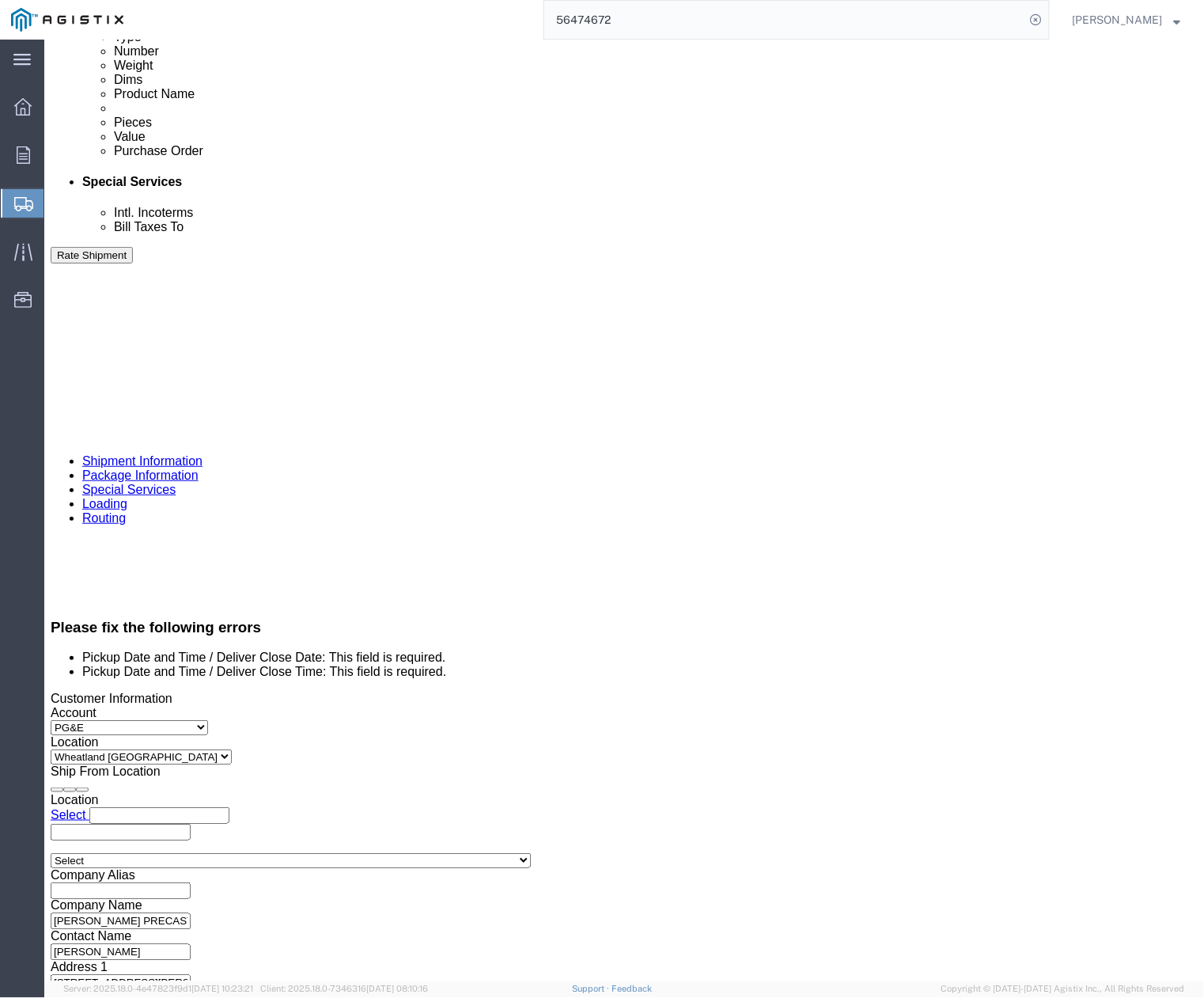
click div
click button "Apply"
click button "Rate Shipment"
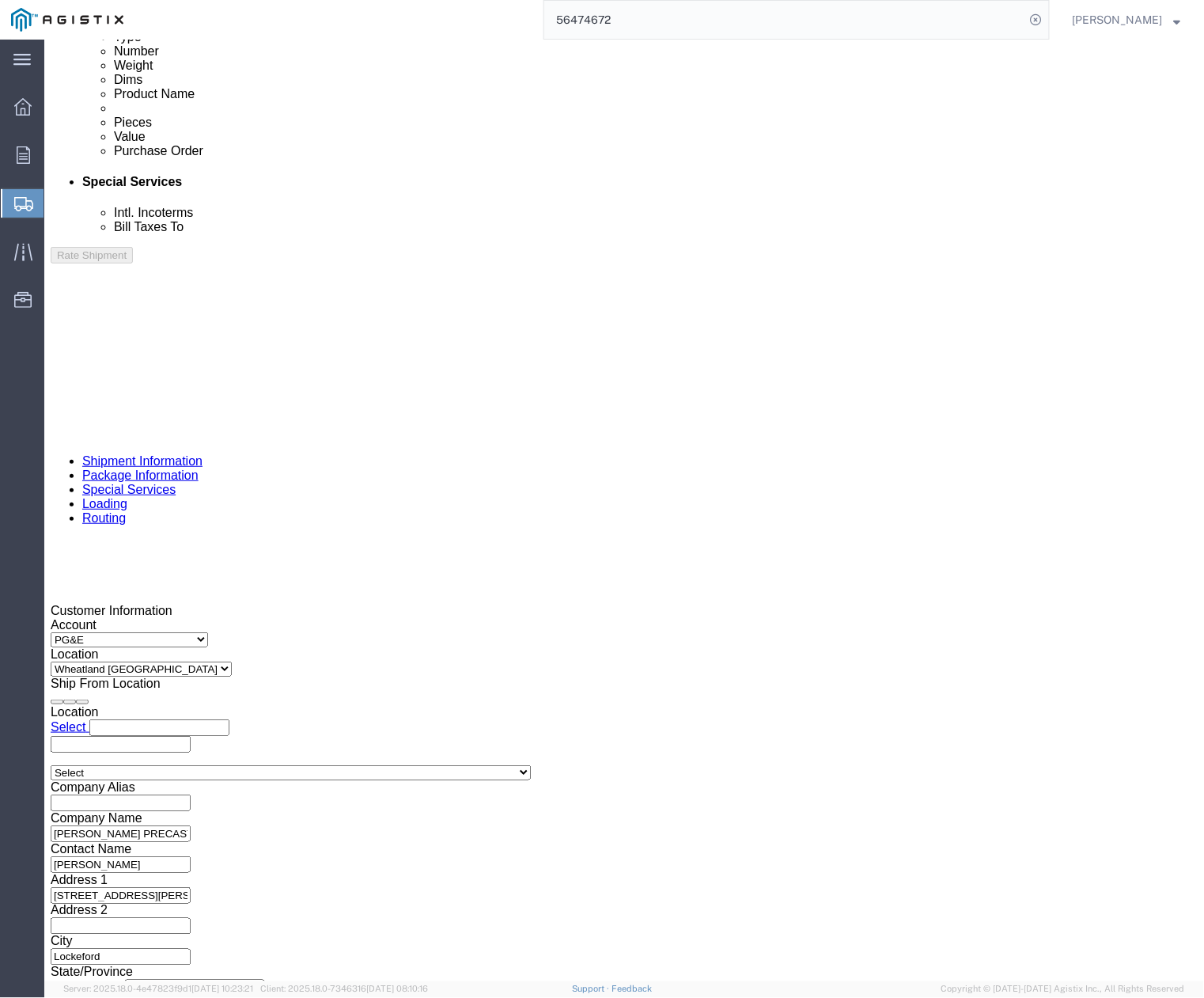
scroll to position [759, 0]
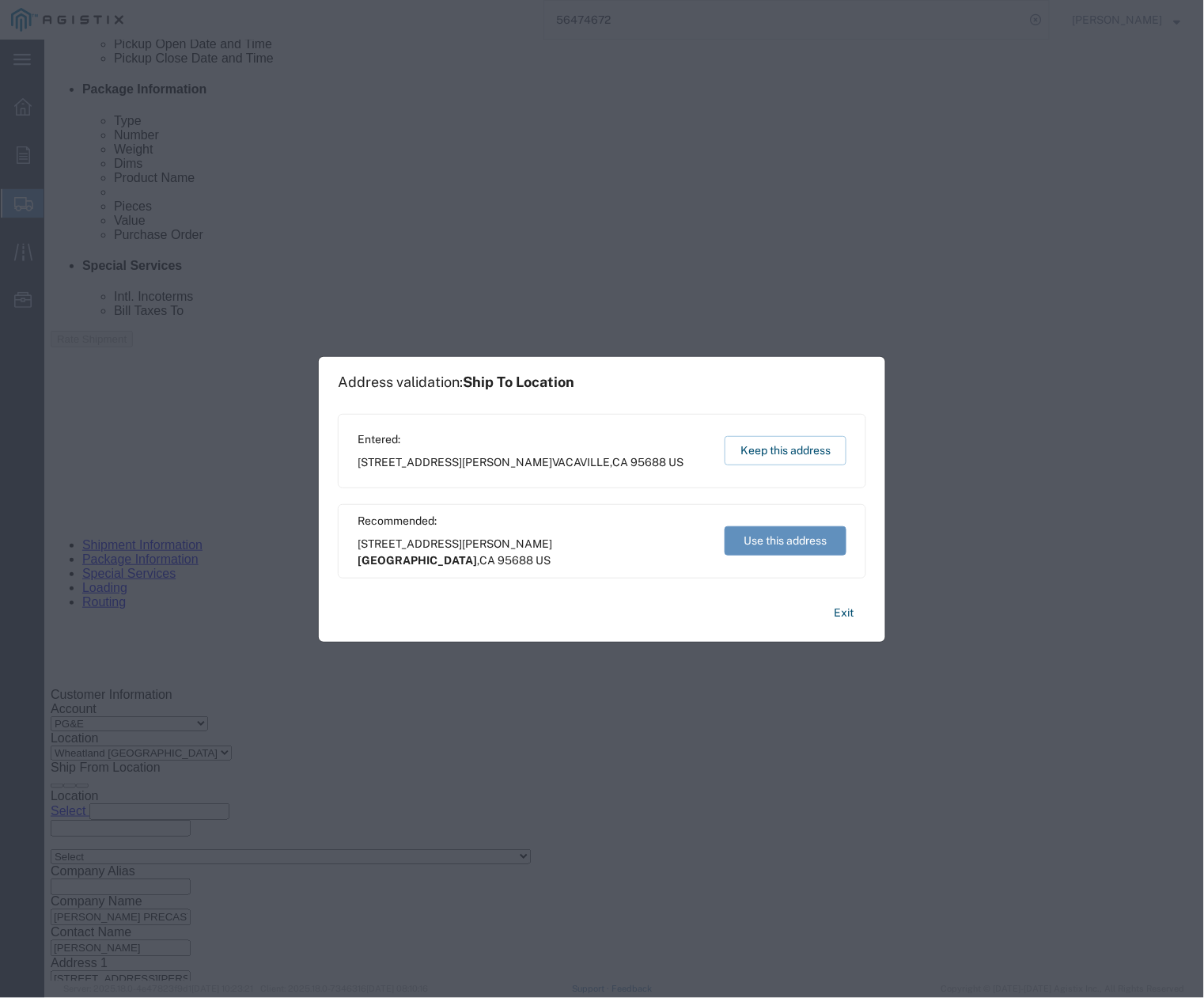
click at [763, 539] on button "Use this address" at bounding box center [785, 540] width 122 height 29
type input "[GEOGRAPHIC_DATA]"
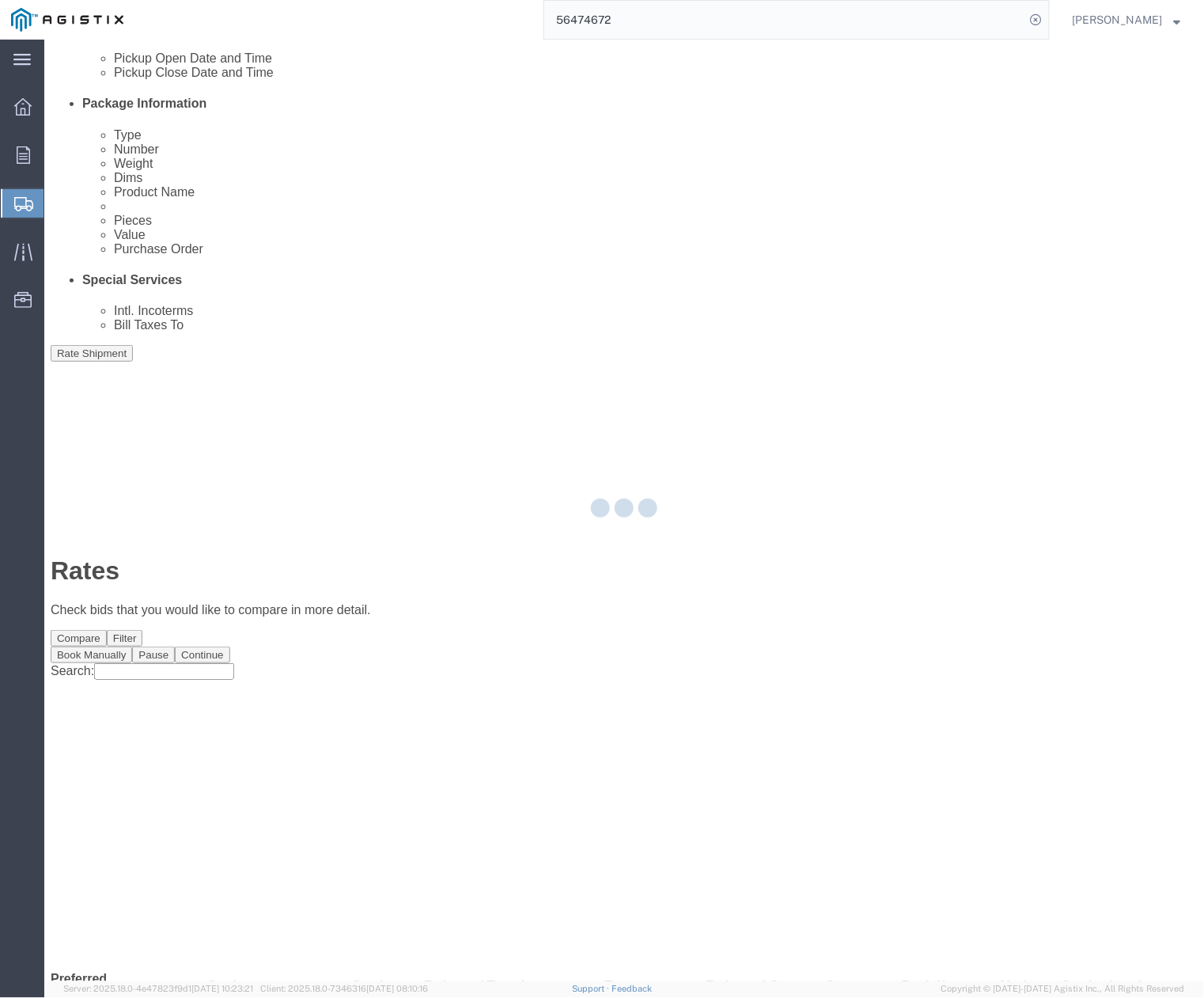
scroll to position [0, 0]
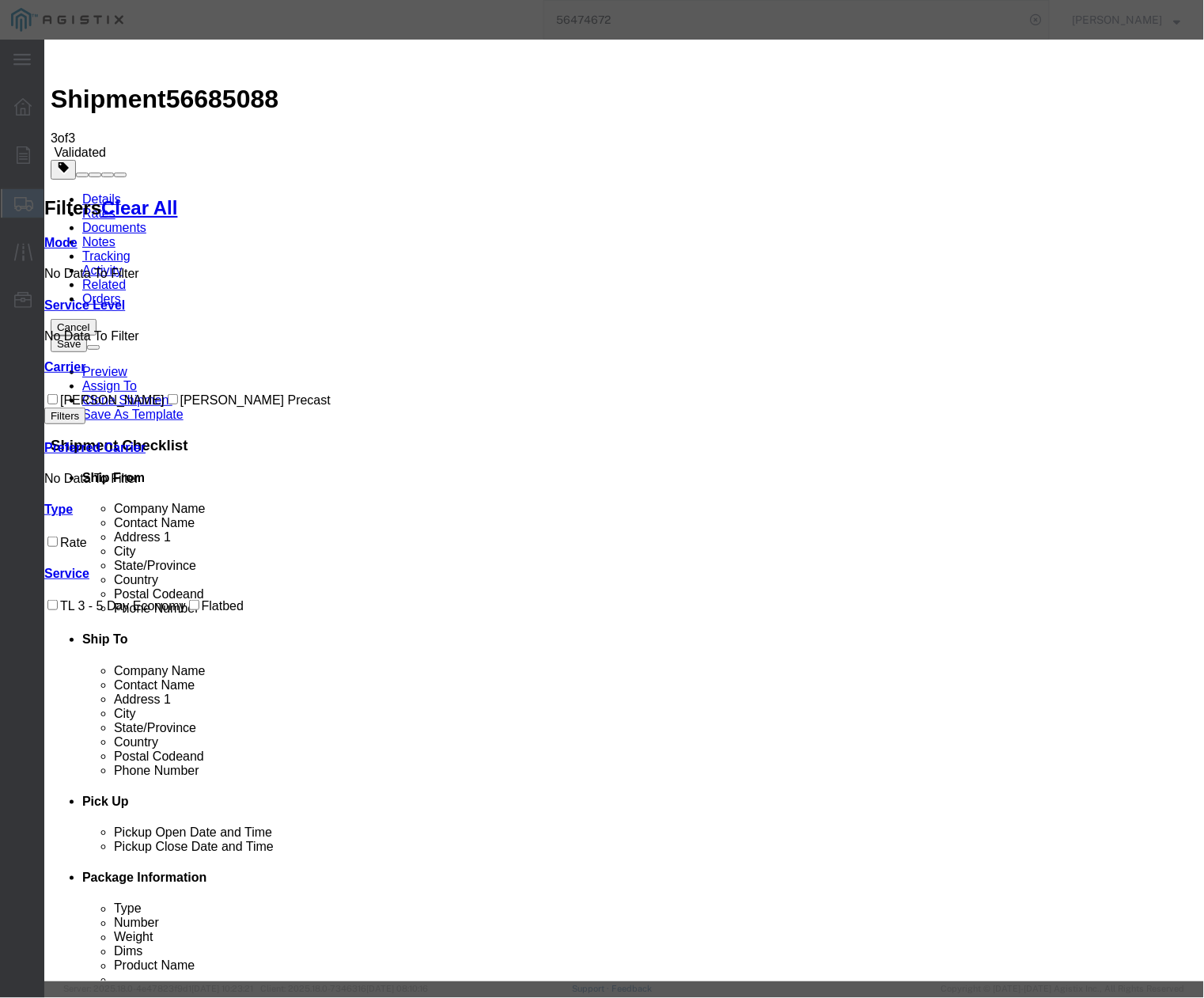
drag, startPoint x: 479, startPoint y: 146, endPoint x: 383, endPoint y: 148, distance: 96.0
paste input "56685088"
type input "56685088"
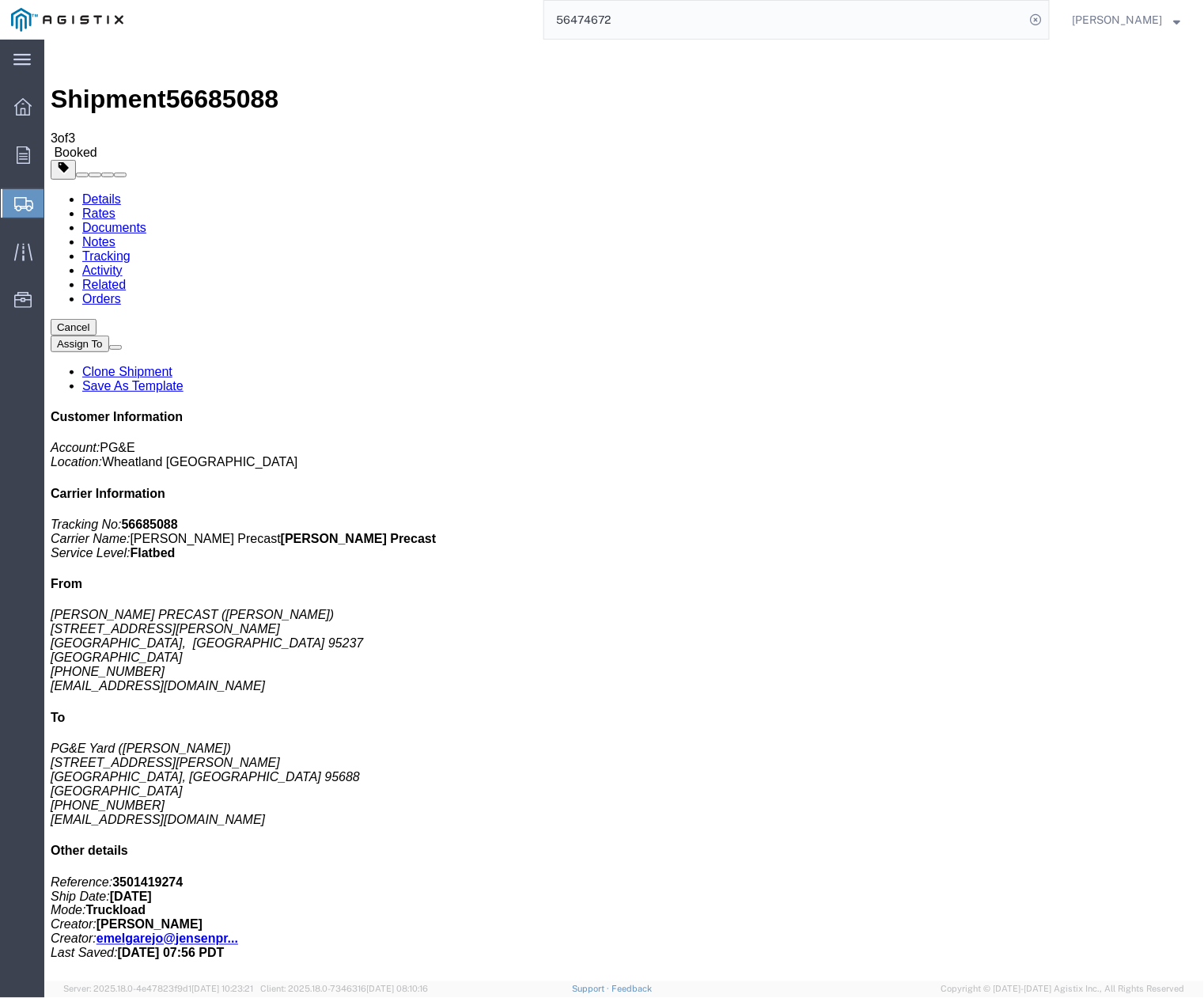
drag, startPoint x: 464, startPoint y: 630, endPoint x: 620, endPoint y: 292, distance: 372.3
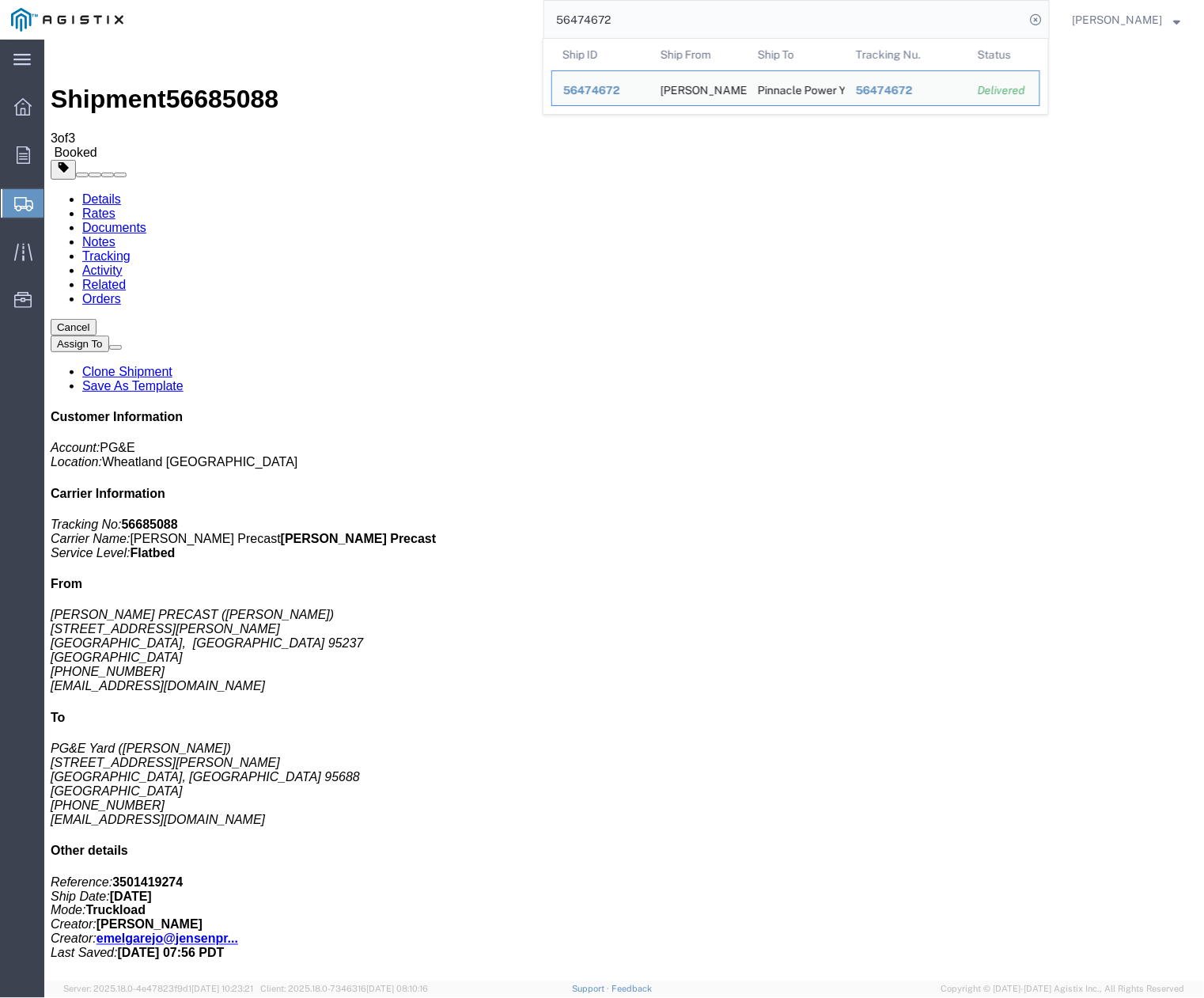
drag, startPoint x: 533, startPoint y: 14, endPoint x: 511, endPoint y: 14, distance: 22.0
click at [511, 14] on div "56474672 Ship ID Ship From Ship To Tracking Nu. Status Ship ID 56474672 Ship Fr…" at bounding box center [592, 20] width 915 height 39
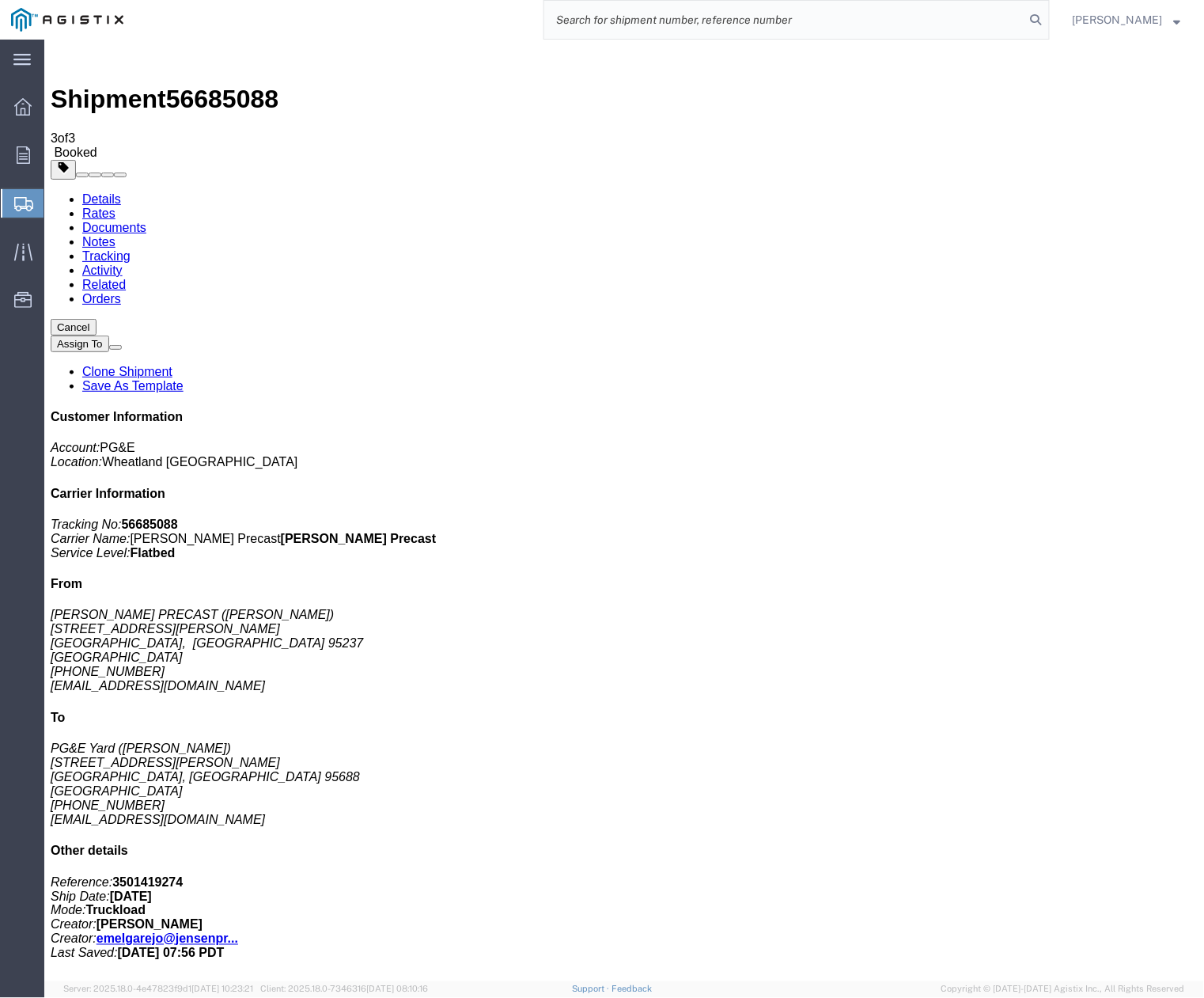
paste input "56242648"
type input "56242648"
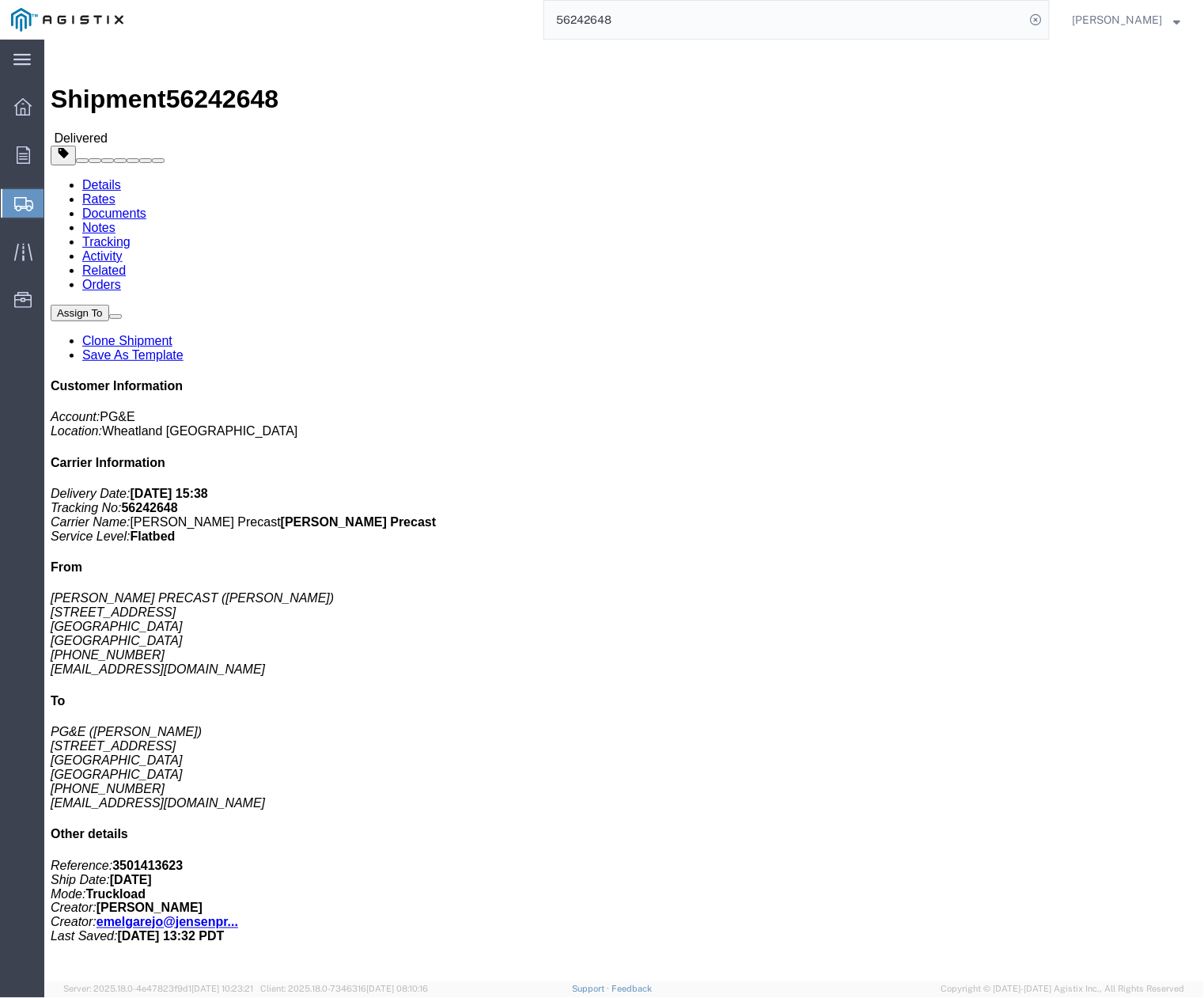
click link "Clone Shipment"
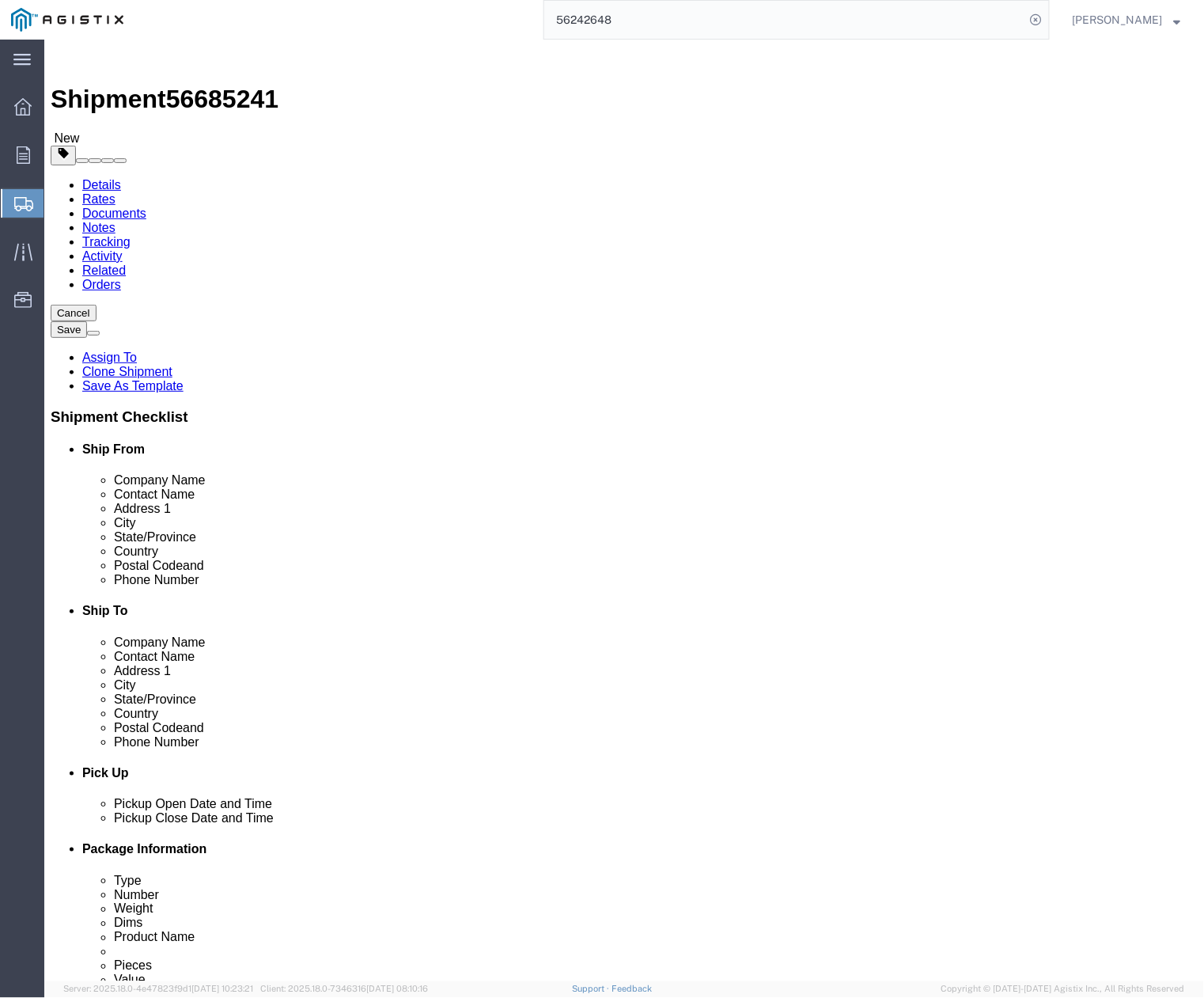
click div "Customer Information Account Select [PERSON_NAME] PRECAST PG&E Location Select …"
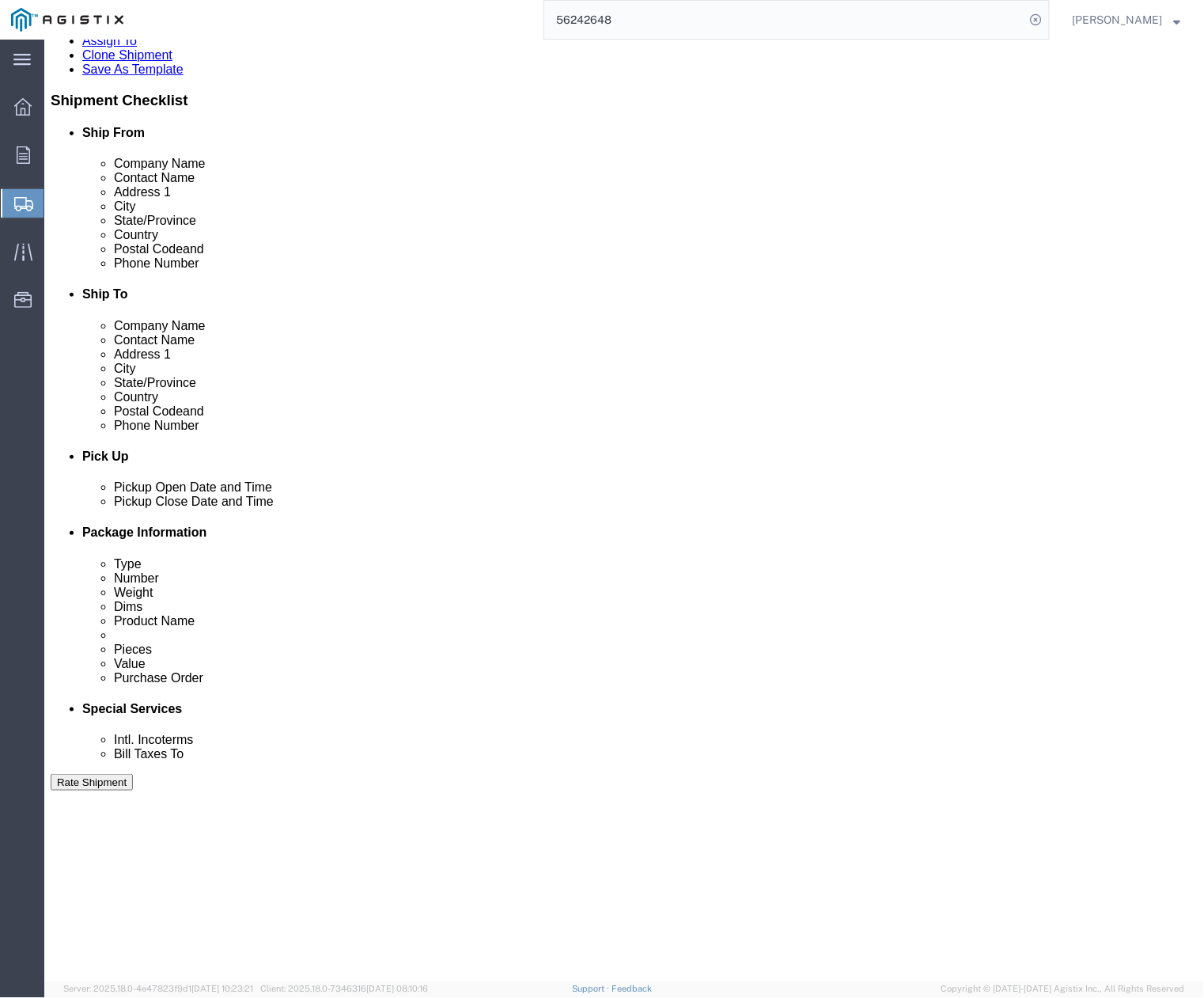
scroll to position [527, 0]
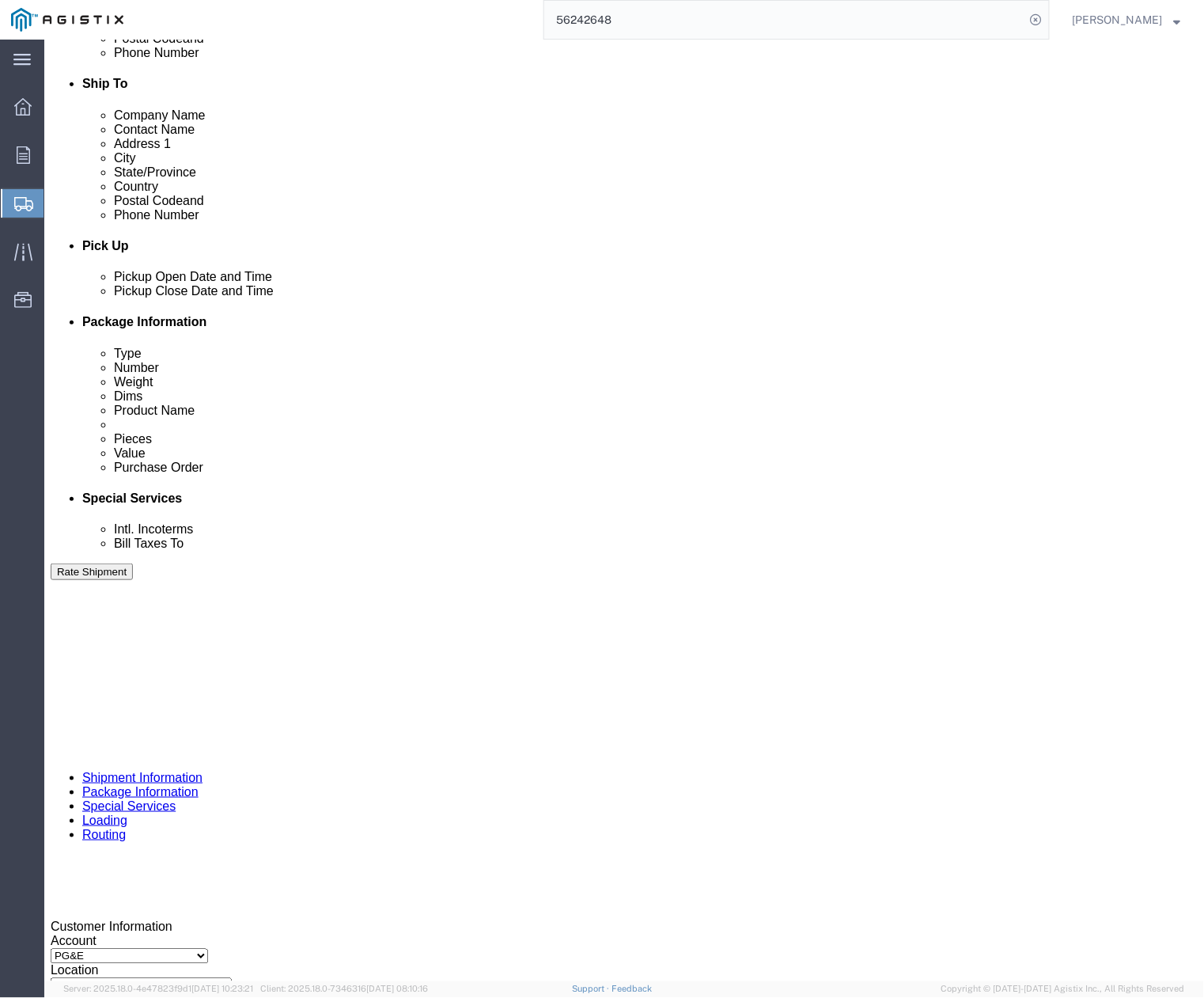
click div "[DATE] 4:34 PM"
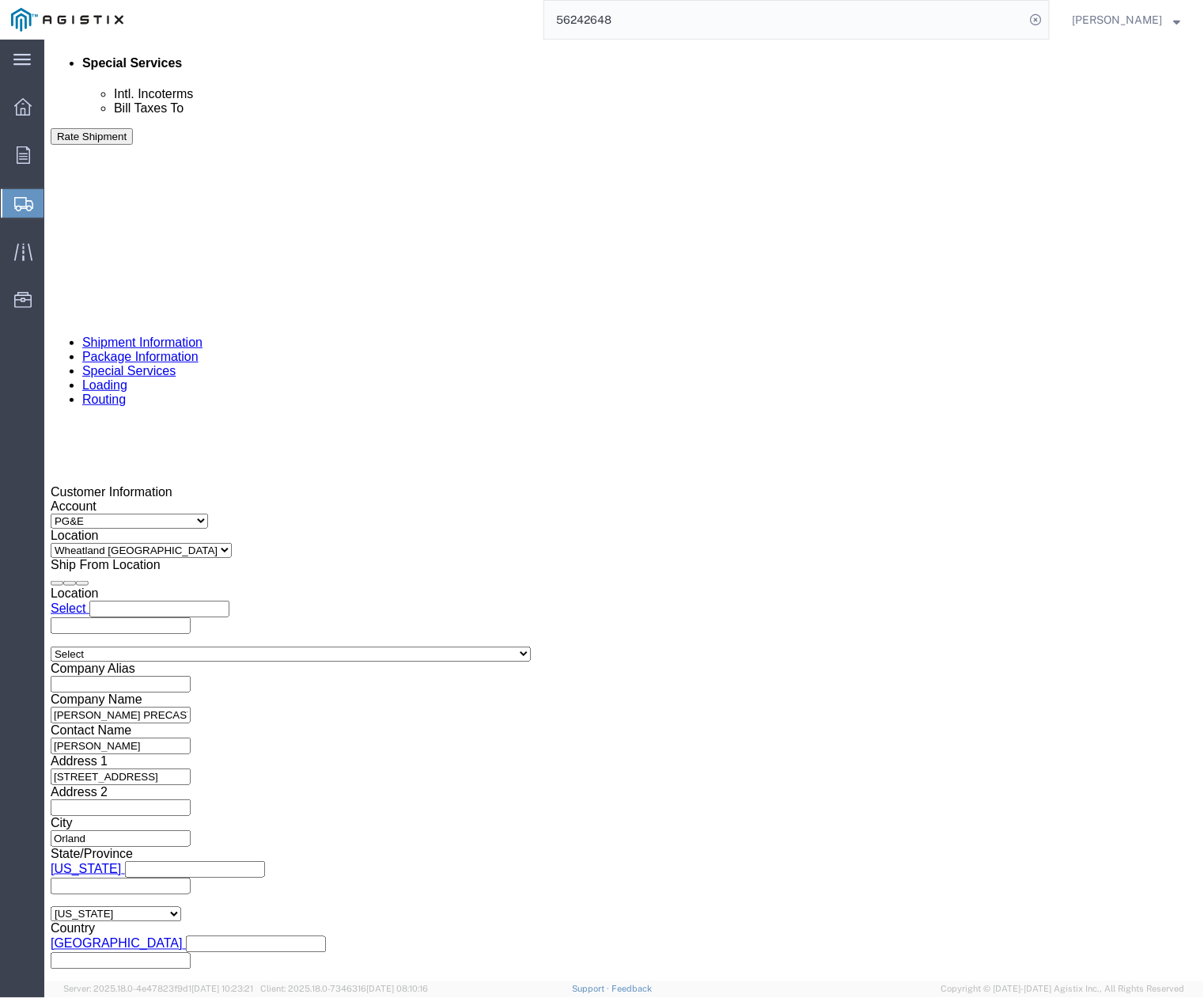
click div "Delivery by Date Delivery Start Date Delivery Start Time Deliver Open Date and …"
click div "Delivery Start Date Delivery Start Time Deliver Open Date and Time Deliver Clos…"
click div
click button "Apply"
click div
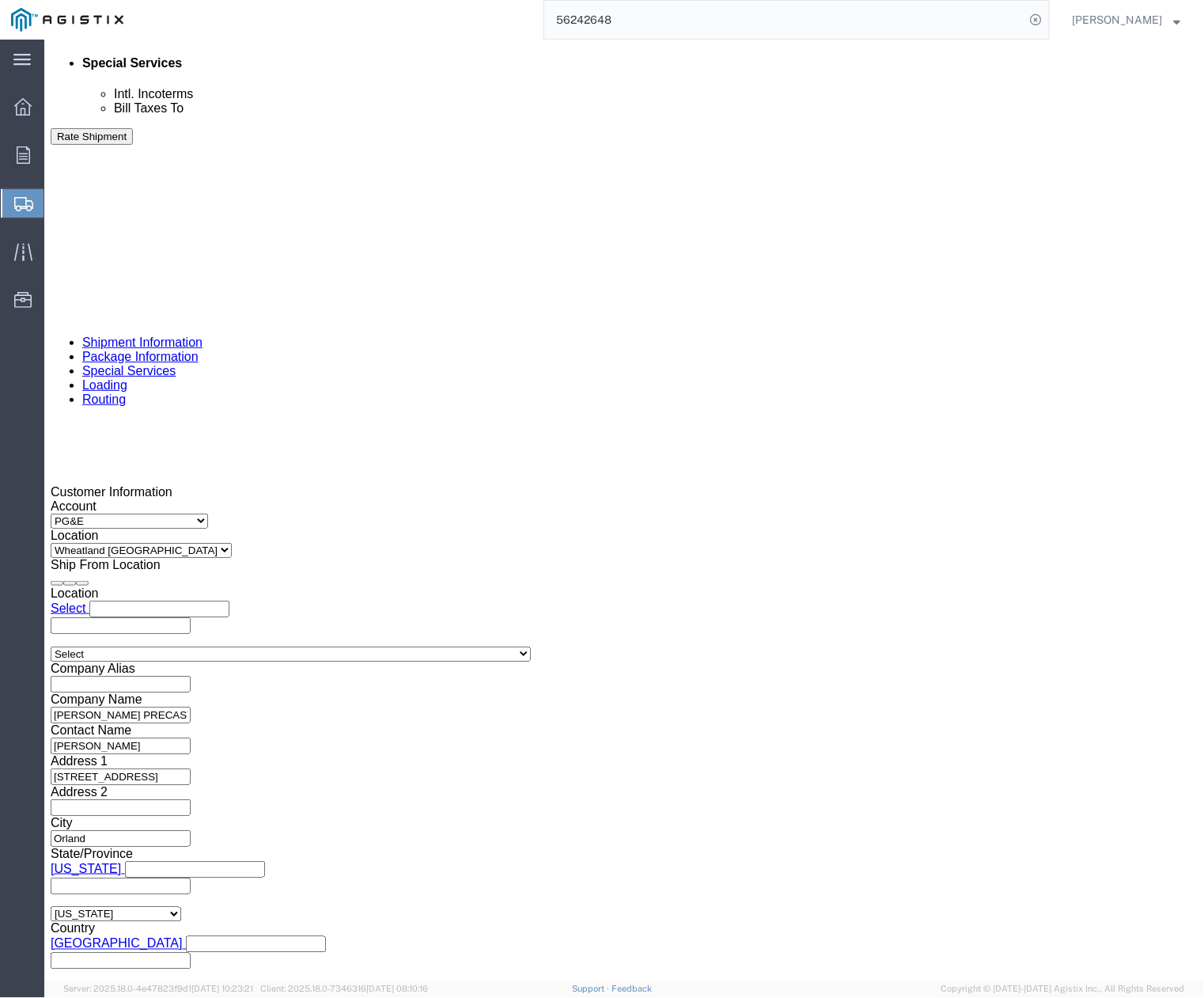
click button "Apply"
click button "button"
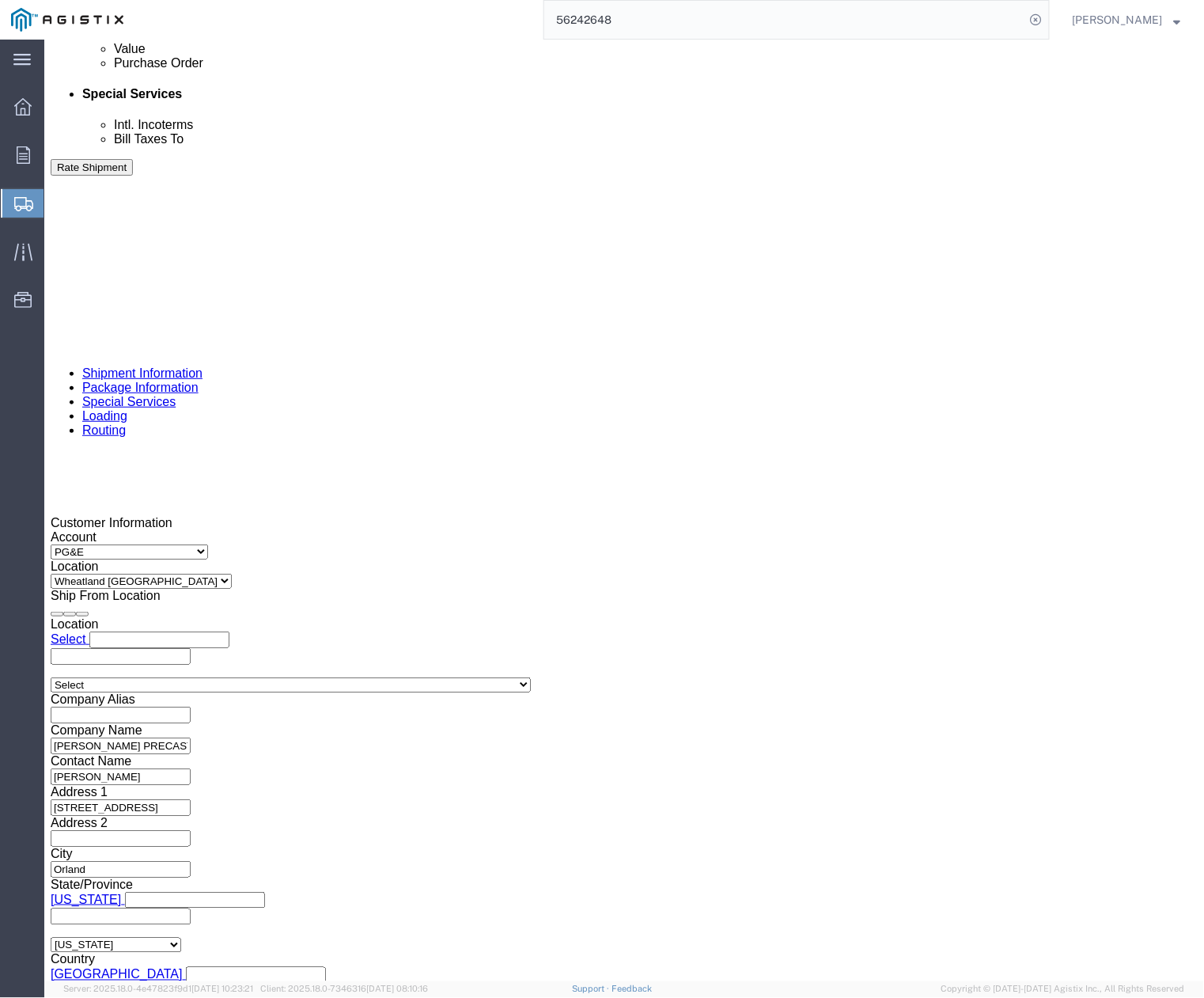
click icon "button"
drag, startPoint x: 242, startPoint y: 559, endPoint x: 136, endPoint y: 547, distance: 106.7
click div "Select Account Type Activity ID Airline Appointment Number ASN Batch Request # …"
paste input "350141929"
type input "350141929"
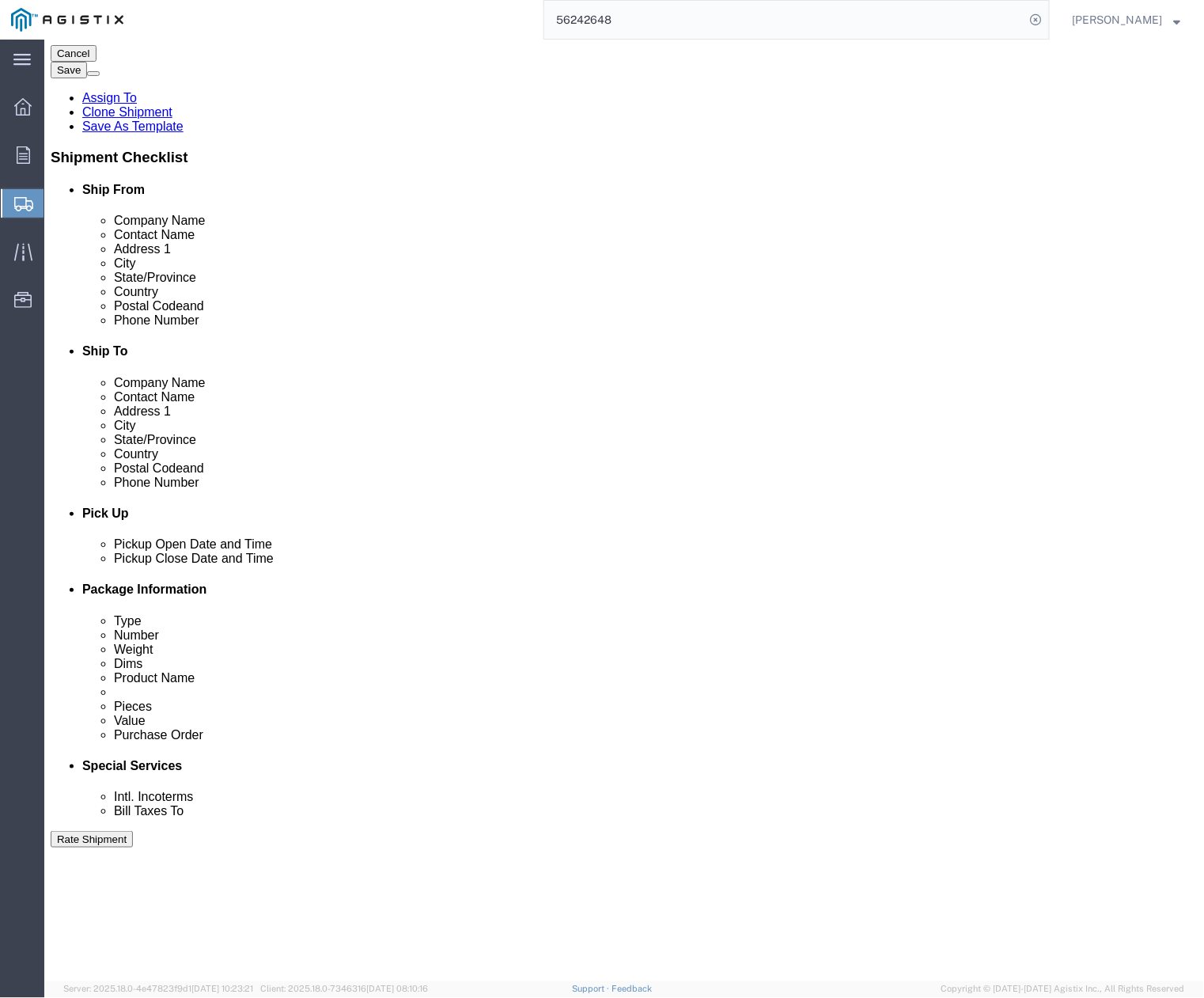
scroll to position [153, 0]
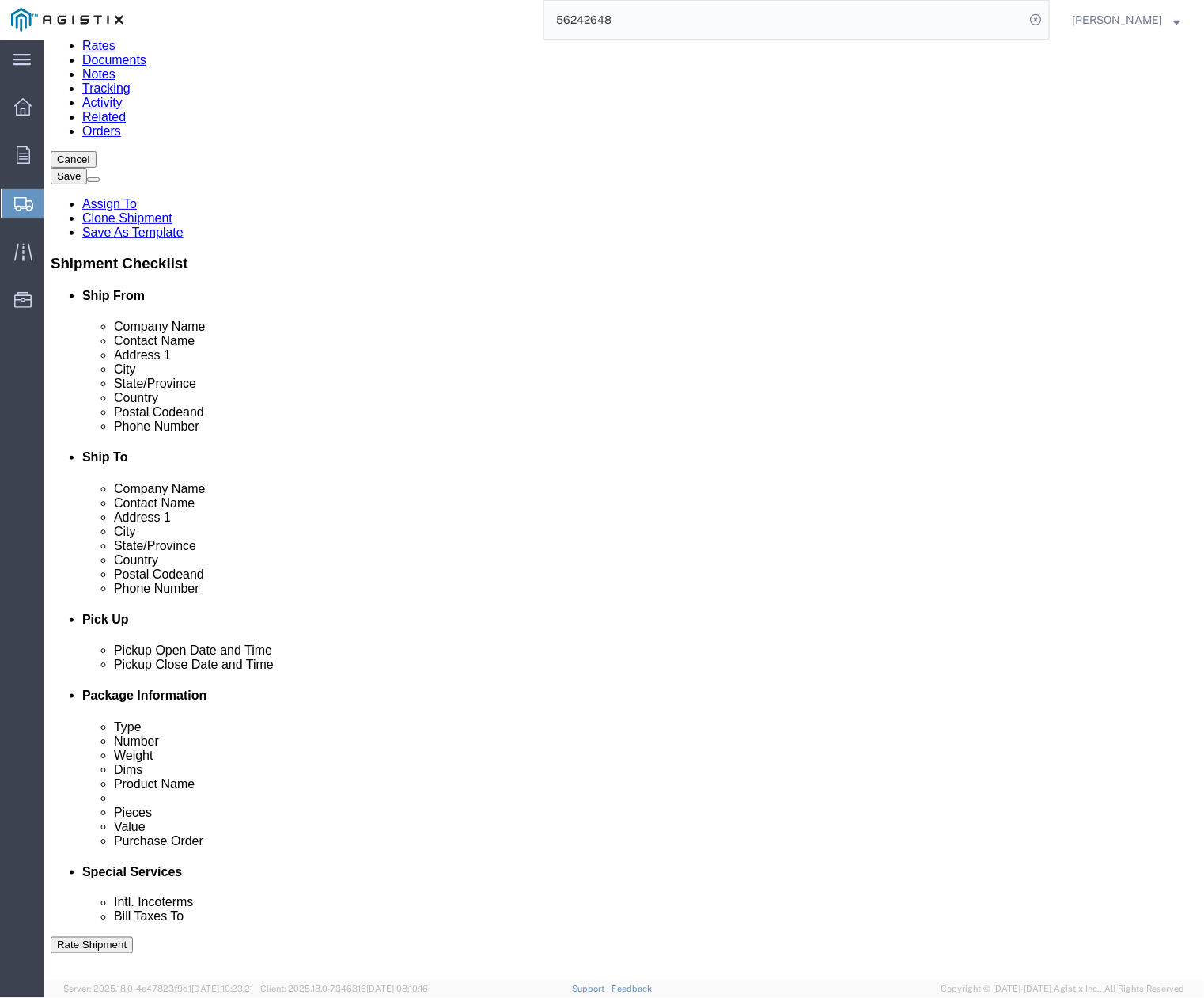
drag, startPoint x: 260, startPoint y: 404, endPoint x: 163, endPoint y: 405, distance: 97.0
click input "[STREET_ADDRESS]"
type input "[STREET_ADDRESS][PERSON_NAME]"
type input "Lockeford"
click input "Lockeford"
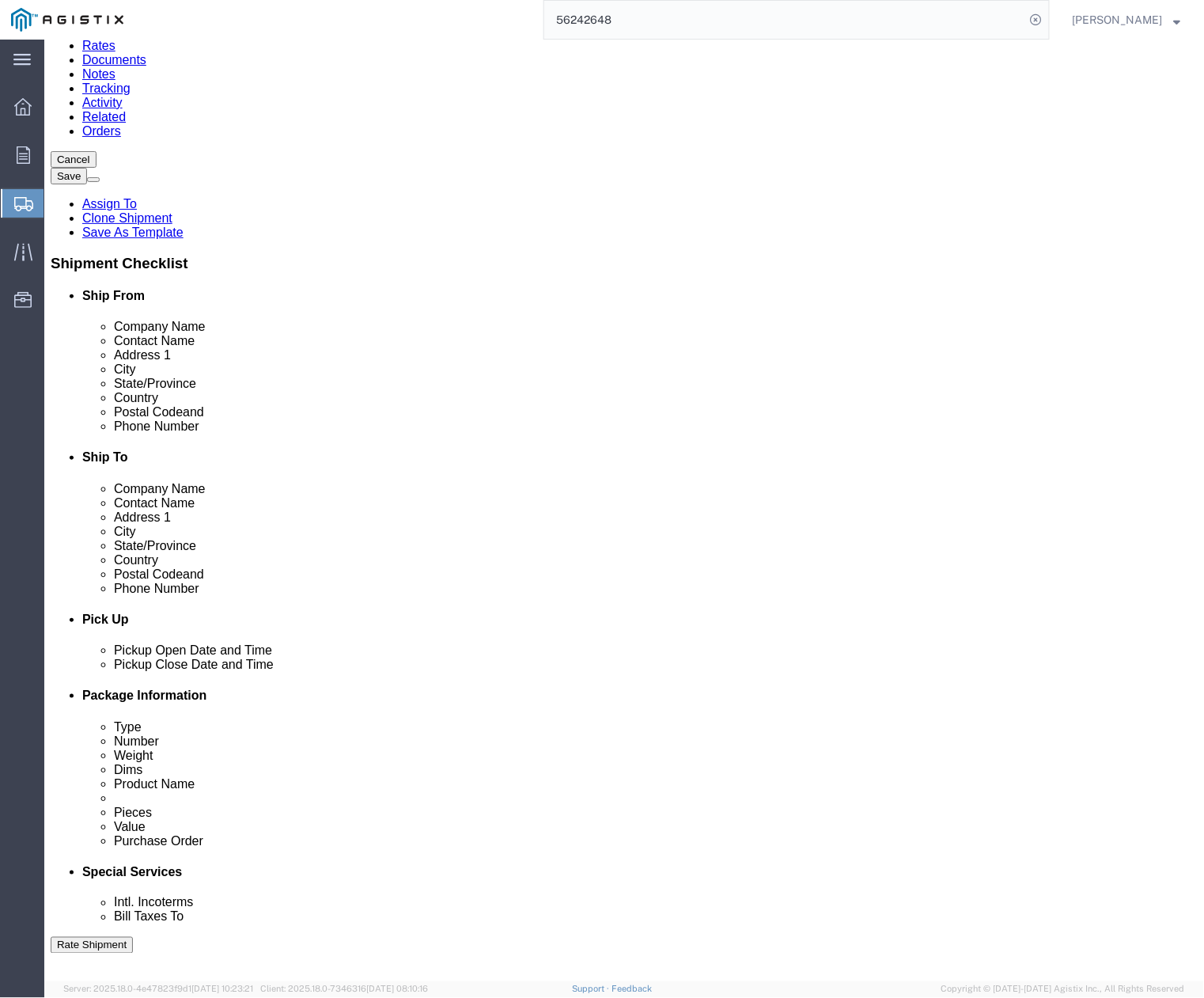
type input "95237"
click div "Location Select Select My Profile Location (OBSOLETE) [GEOGRAPHIC_DATA] SC - GC…"
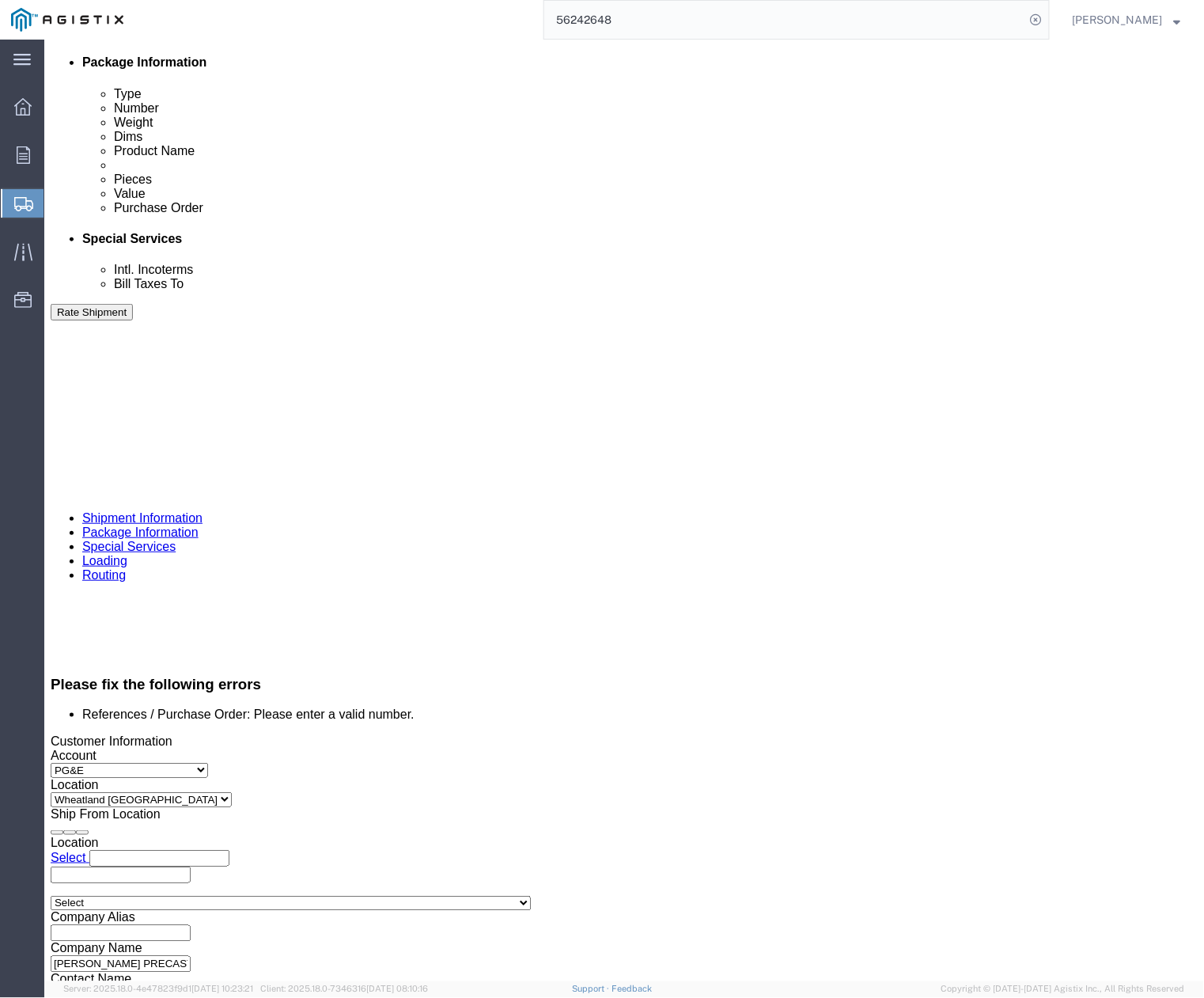
scroll to position [892, 0]
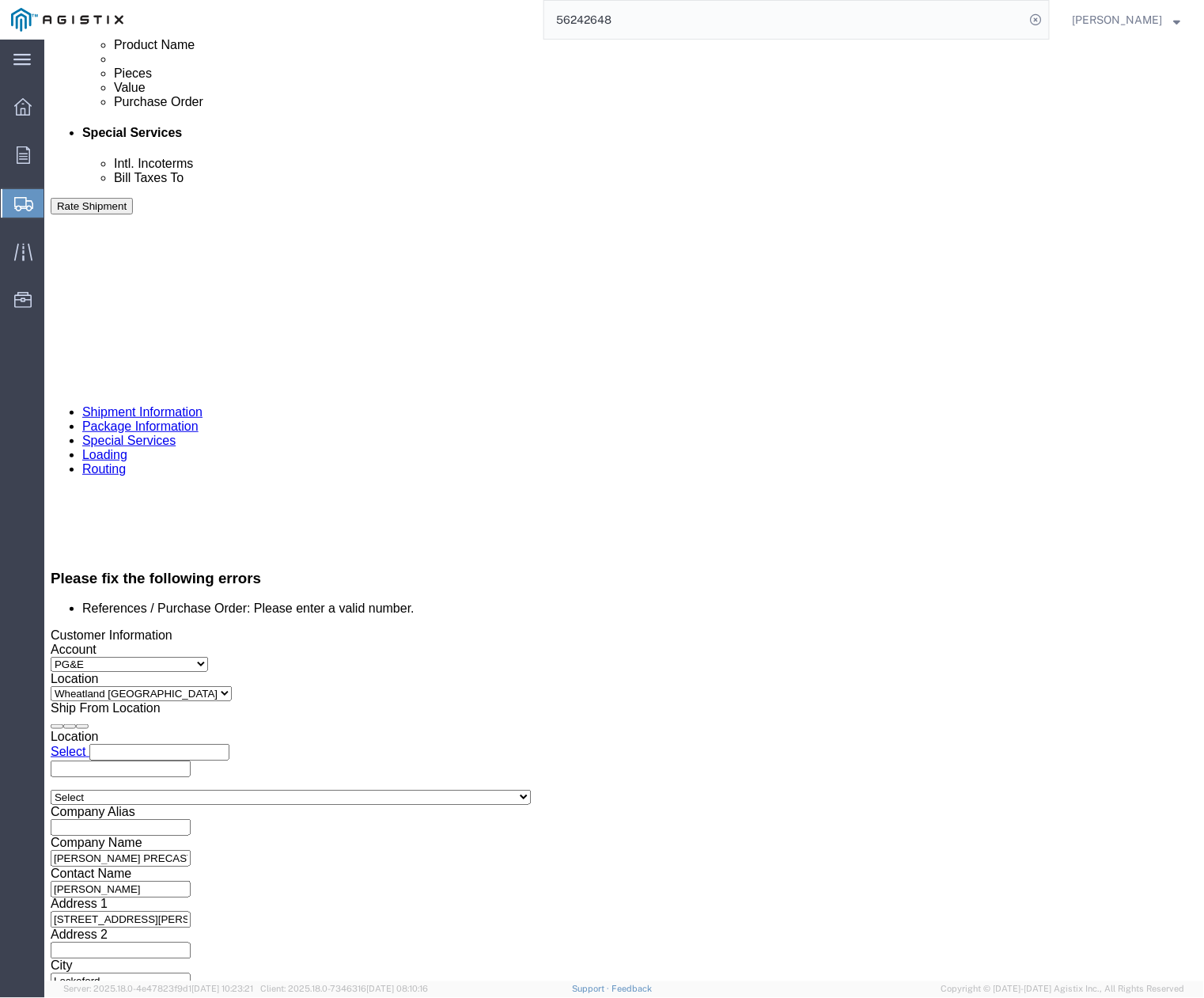
drag, startPoint x: 188, startPoint y: 683, endPoint x: 164, endPoint y: 689, distance: 24.7
click div "Select Account Type Activity ID Airline Appointment Number ASN Batch Request # …"
paste input "3501419292"
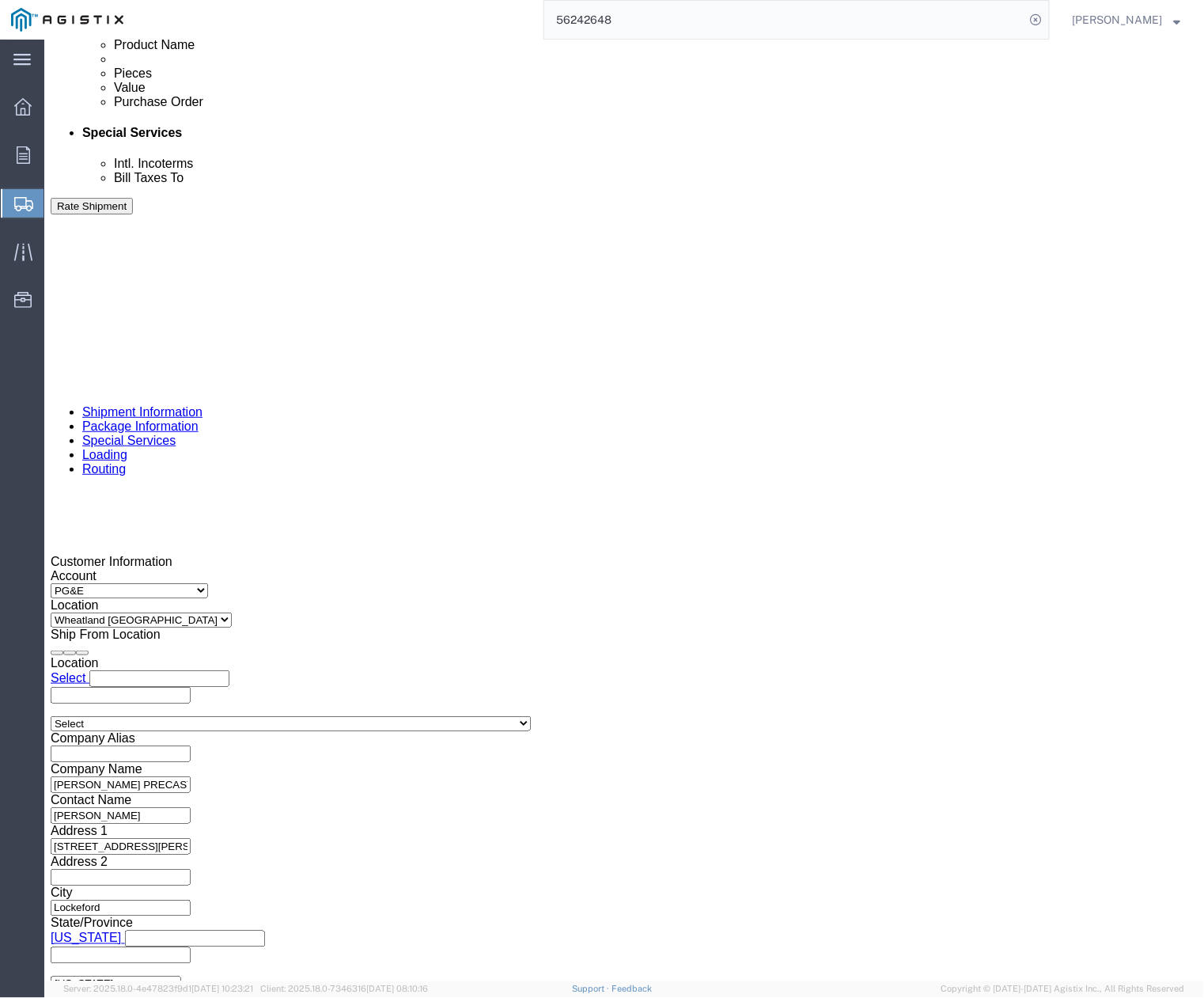
scroll to position [824, 0]
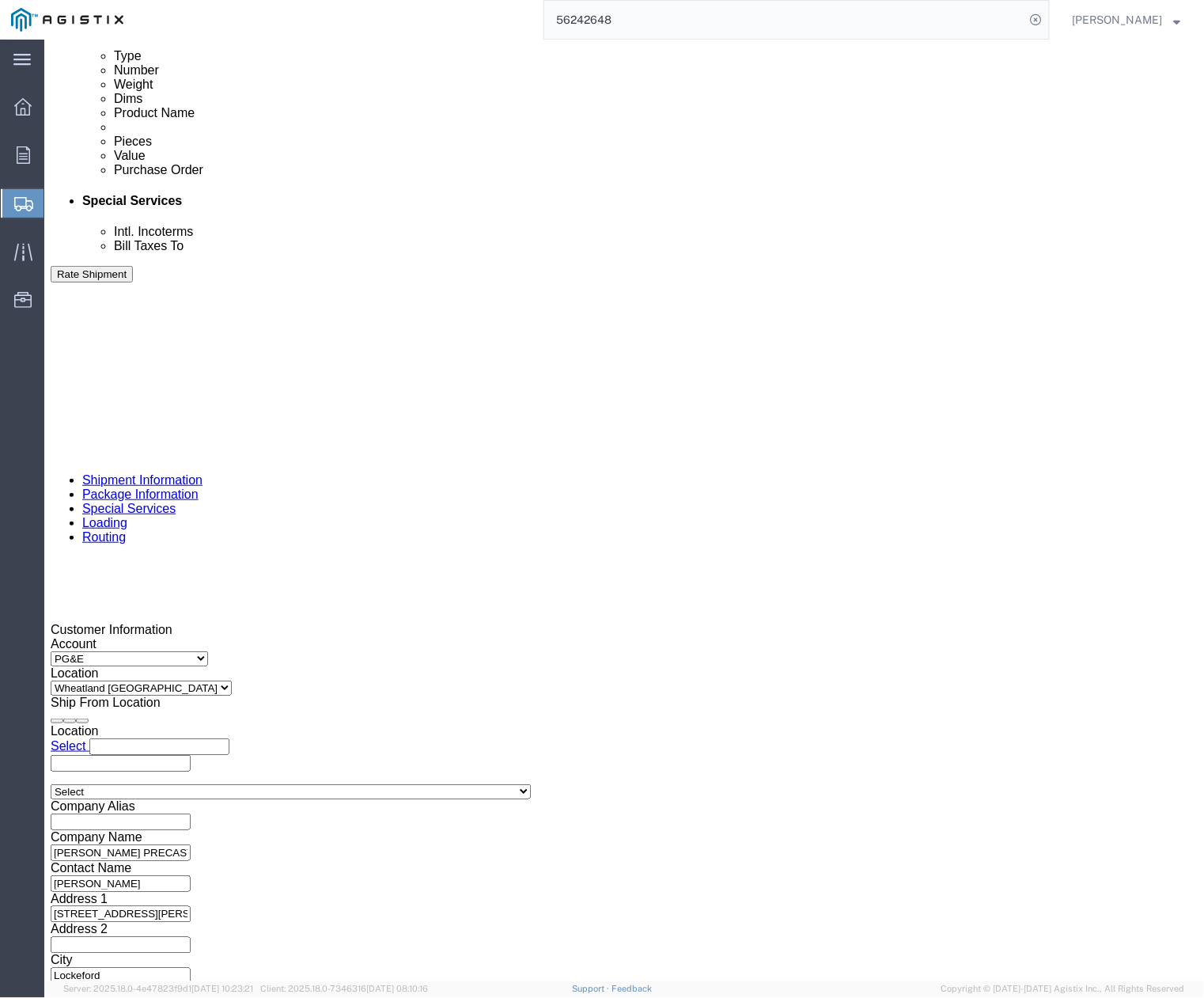
type input "3501419292"
drag, startPoint x: 460, startPoint y: 674, endPoint x: 393, endPoint y: 673, distance: 67.0
click div "Select Account Type Activity ID Airline Appointment Number ASN Batch Request # …"
paste input "406241"
type input "406241"
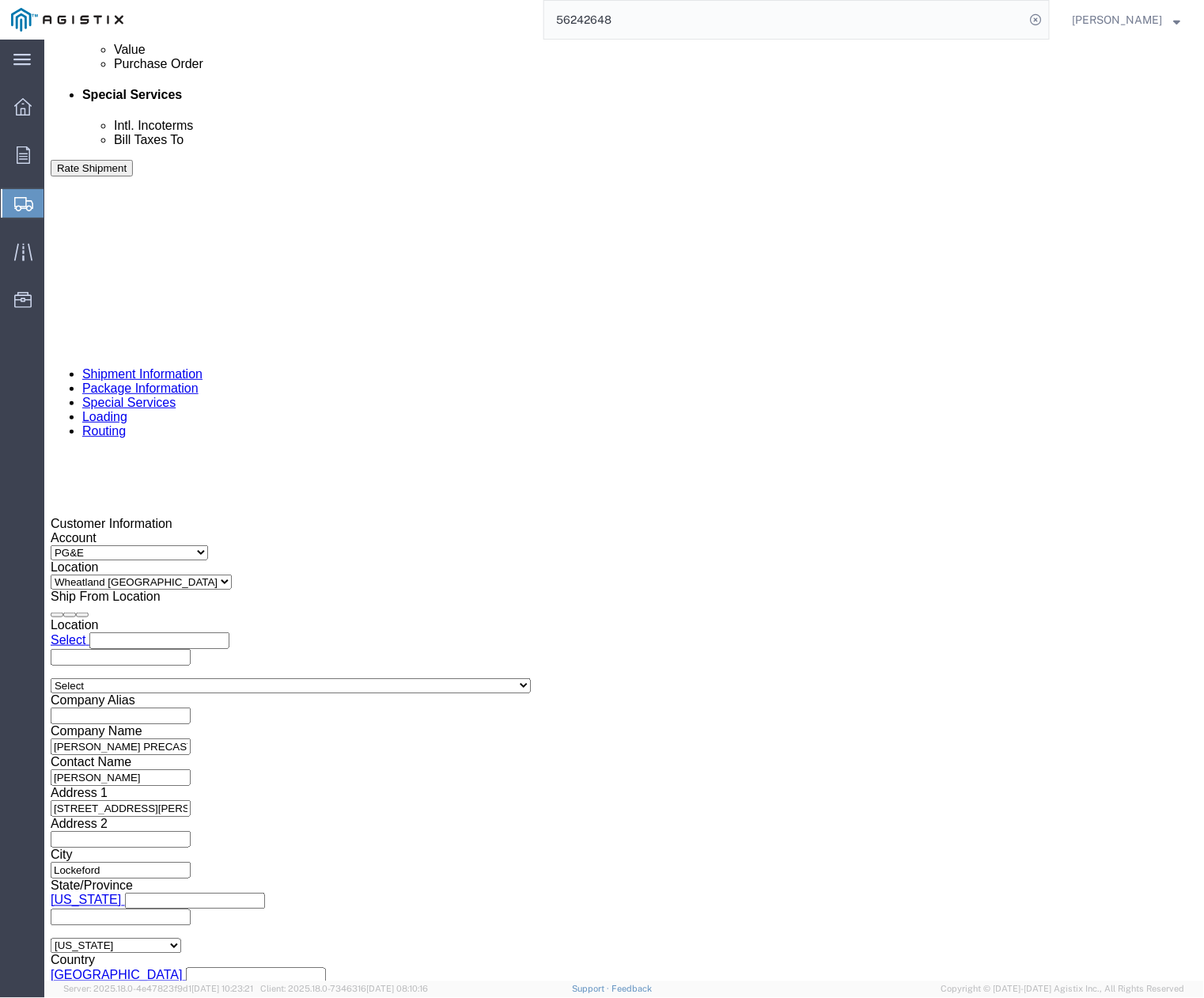
scroll to position [947, 0]
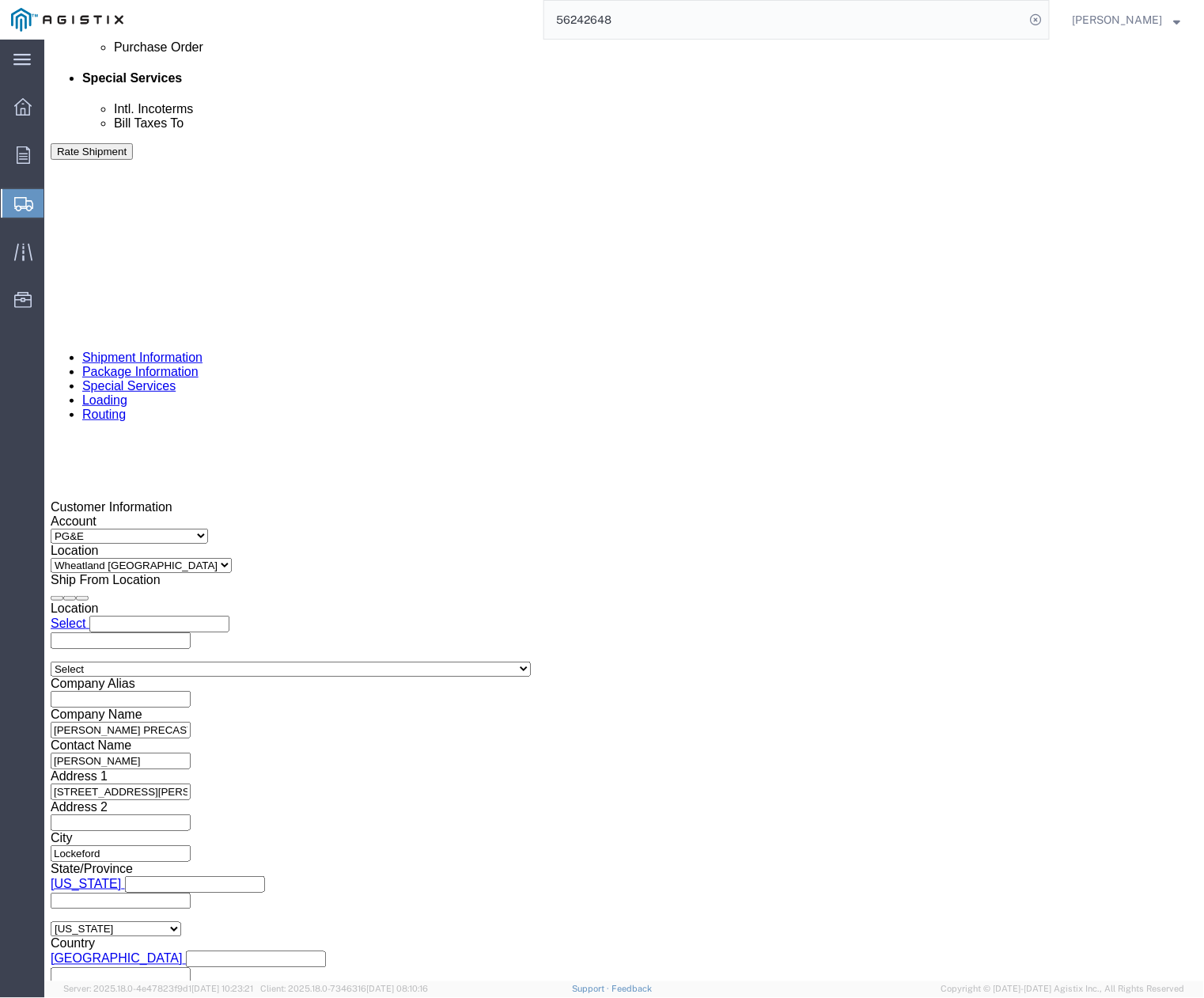
click button "Continue"
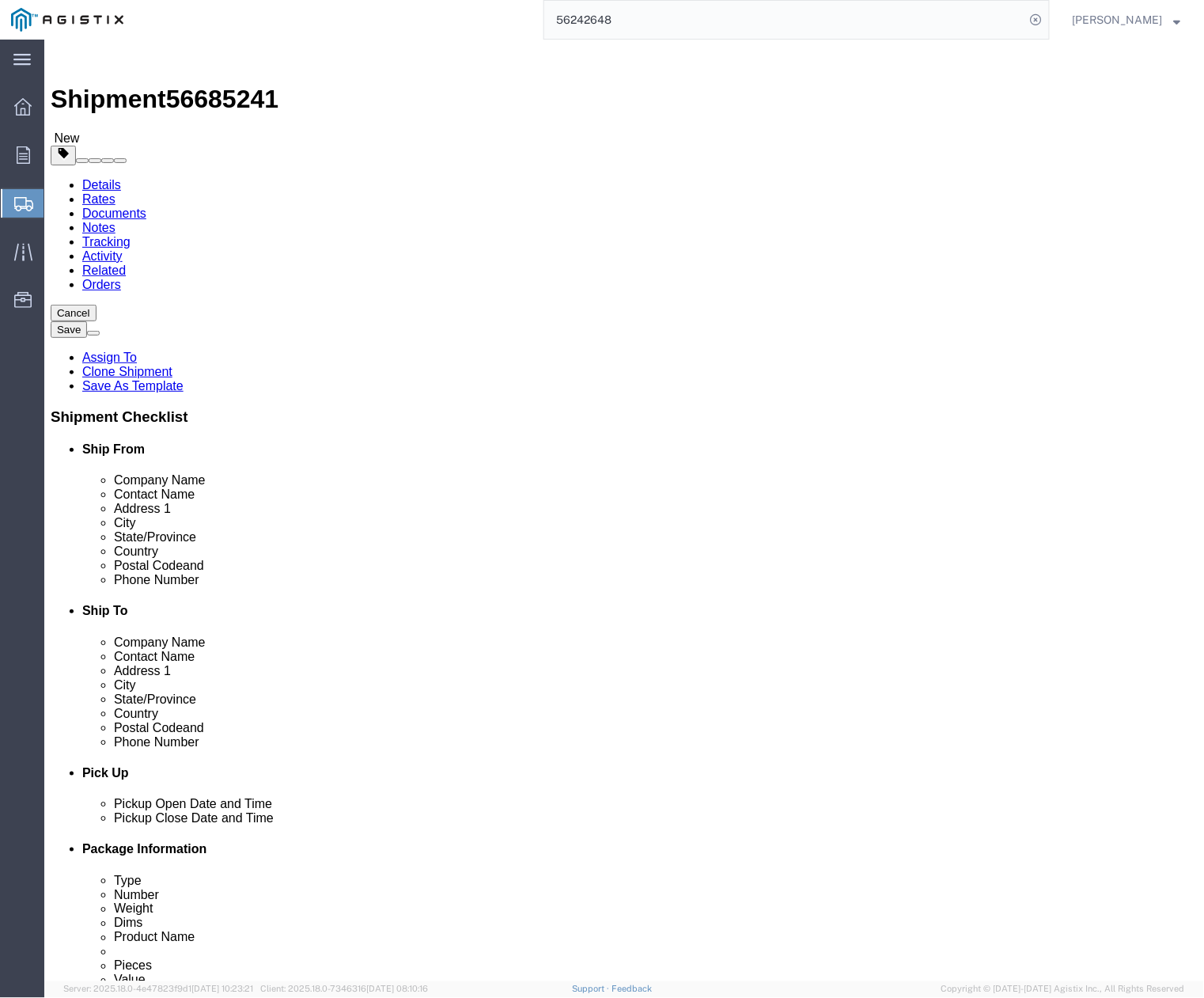
click dd "2.00 Each"
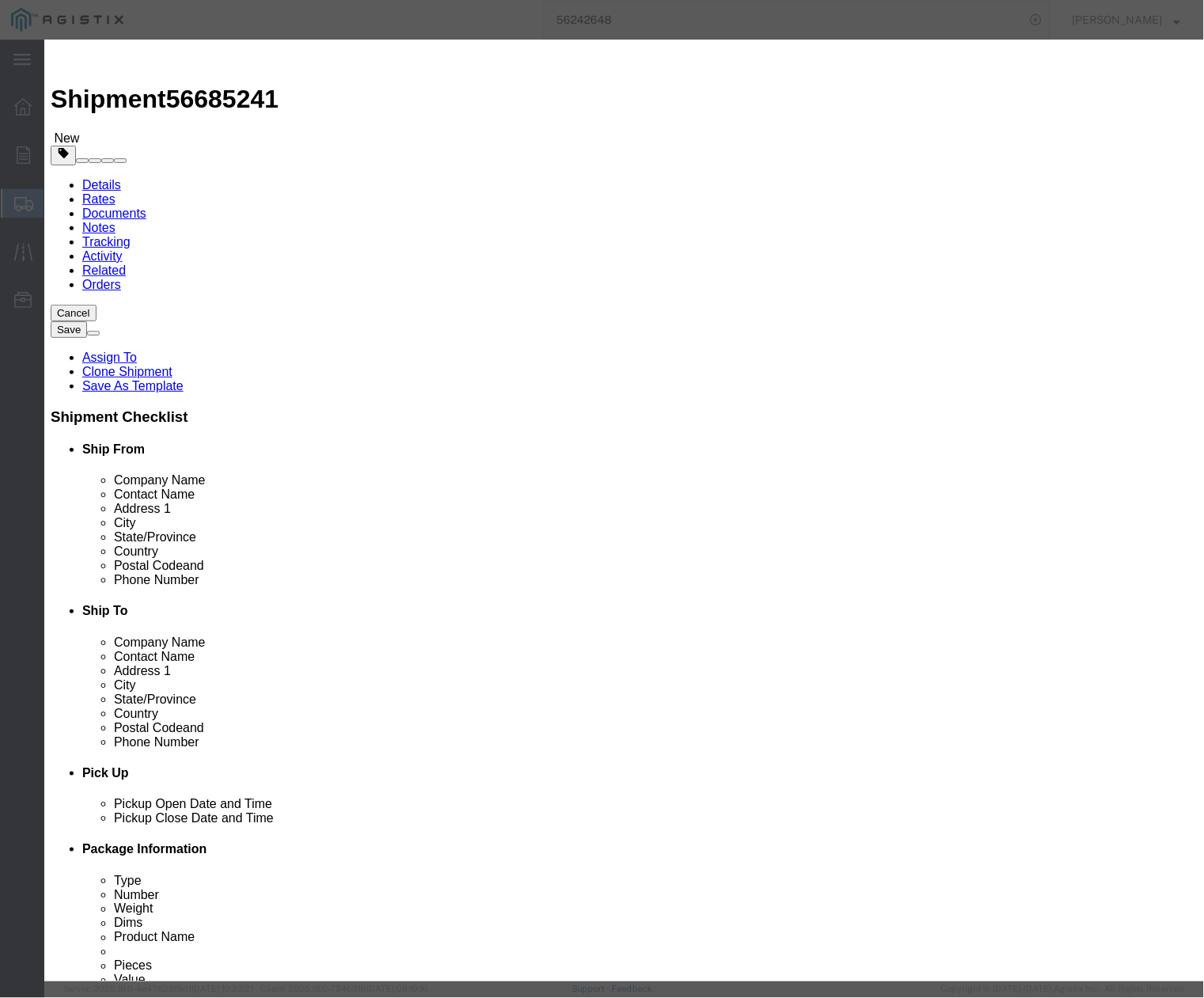
drag, startPoint x: 359, startPoint y: 151, endPoint x: 292, endPoint y: 148, distance: 67.1
click div "2.00"
type input "1"
click input "1"
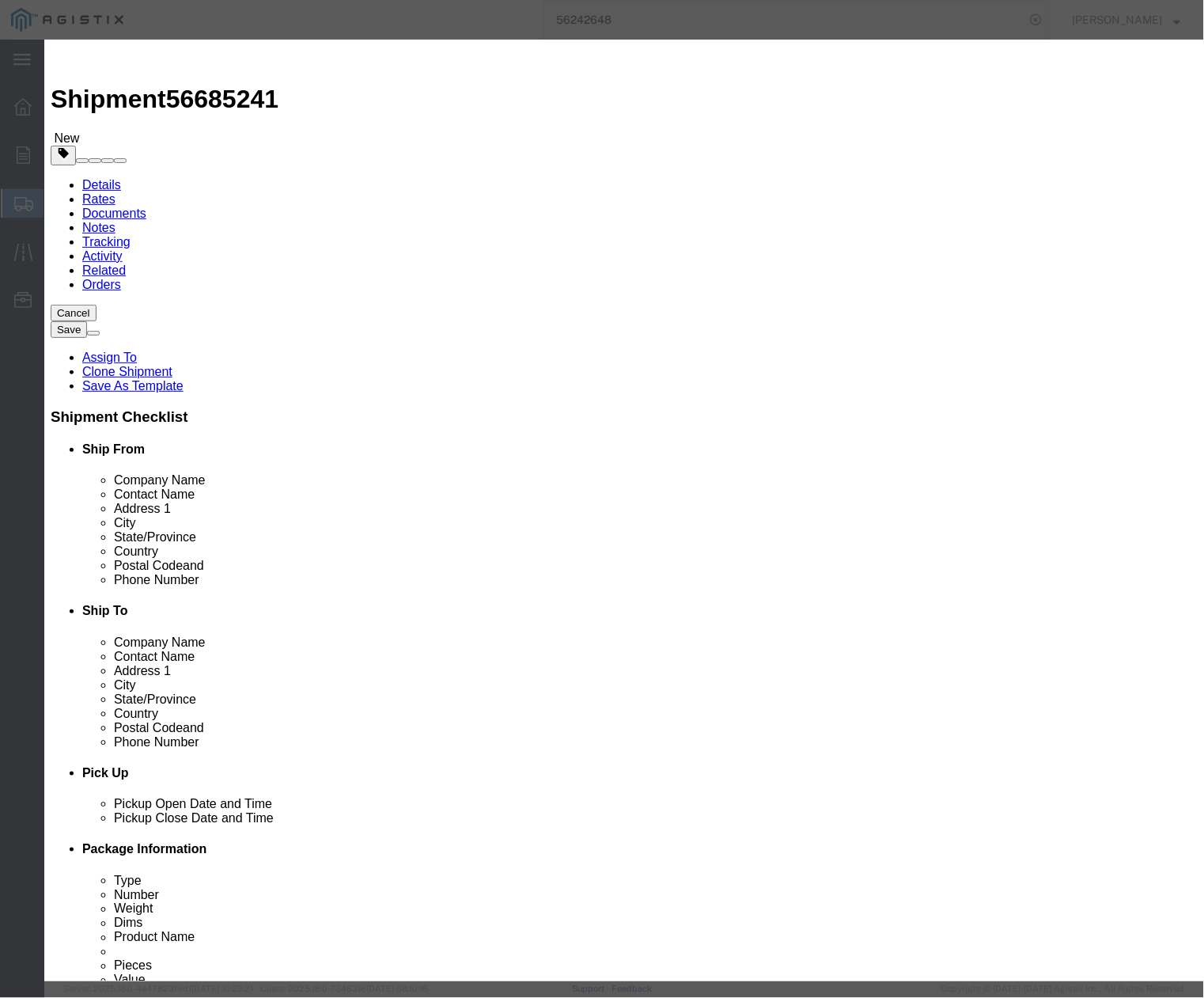
click input "1"
drag, startPoint x: 190, startPoint y: 320, endPoint x: 422, endPoint y: 299, distance: 232.9
click label "Model"
drag, startPoint x: 453, startPoint y: 290, endPoint x: 471, endPoint y: 307, distance: 24.8
click input "( 04-1052 ) ( 04-1054)"
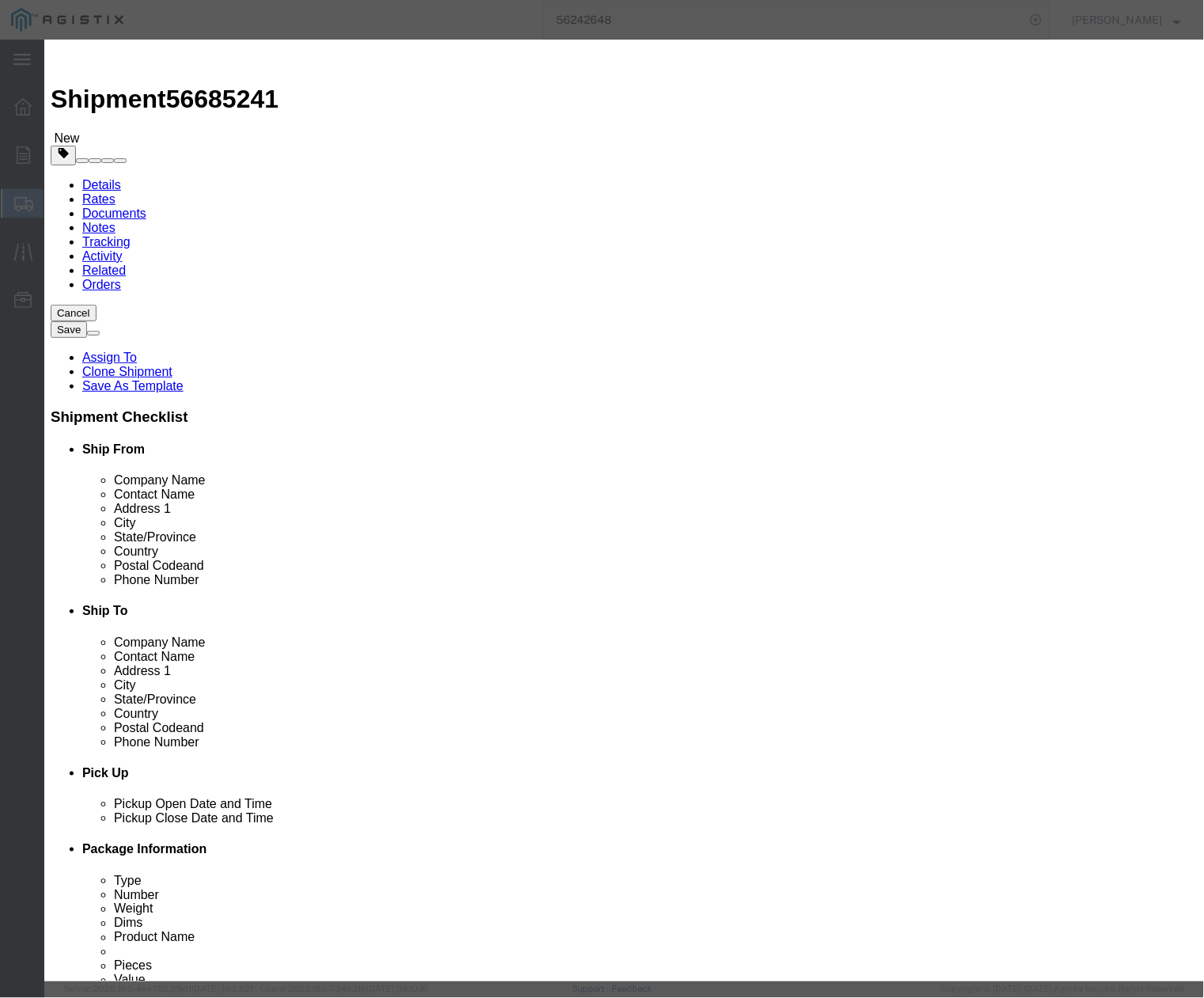
type input "( 04-1052 )"
drag, startPoint x: 445, startPoint y: 118, endPoint x: 643, endPoint y: 130, distance: 198.4
click div "Product Name # 5 FVT SPLICE COVER + # # 7 FVT TRANS COVER Pieces 1 Select Bag B…"
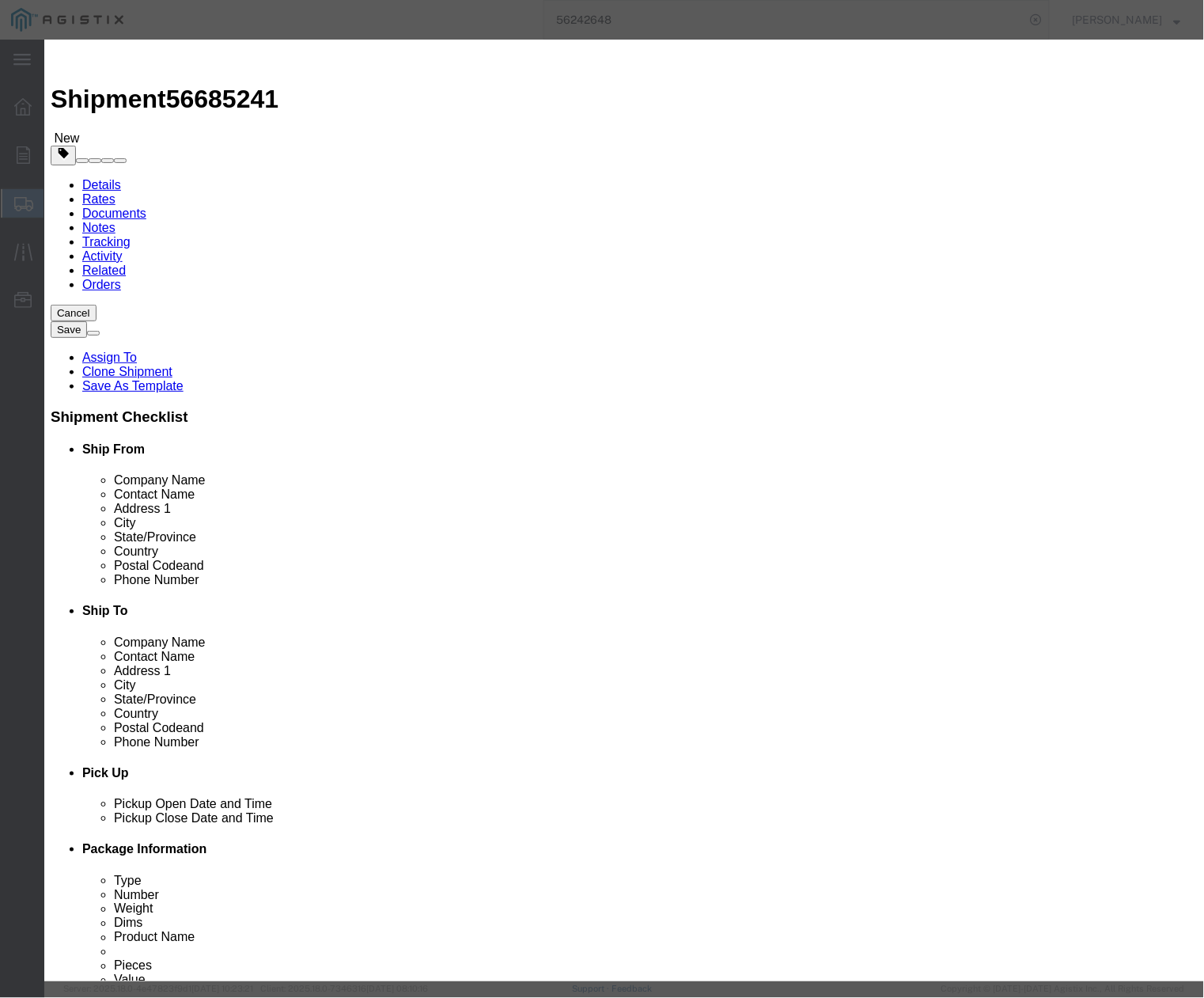
type input "# 5 FVT SPLICE COVER"
click button "Save & Close"
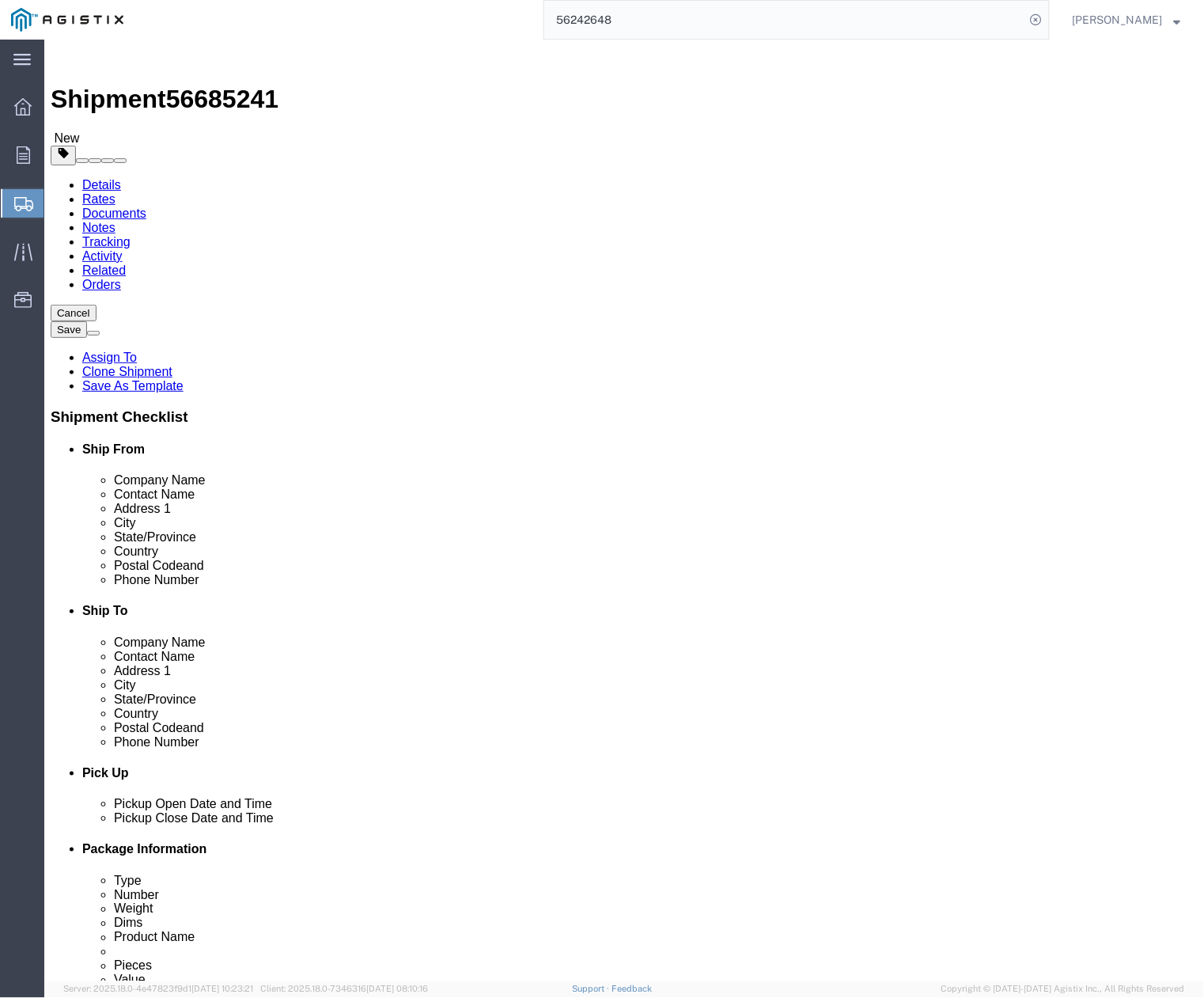
drag, startPoint x: 127, startPoint y: 8, endPoint x: 204, endPoint y: 8, distance: 77.0
click h1 "Shipment 56685241"
drag, startPoint x: 213, startPoint y: 14, endPoint x: 134, endPoint y: 20, distance: 79.2
click span "56685241"
copy span "56685241"
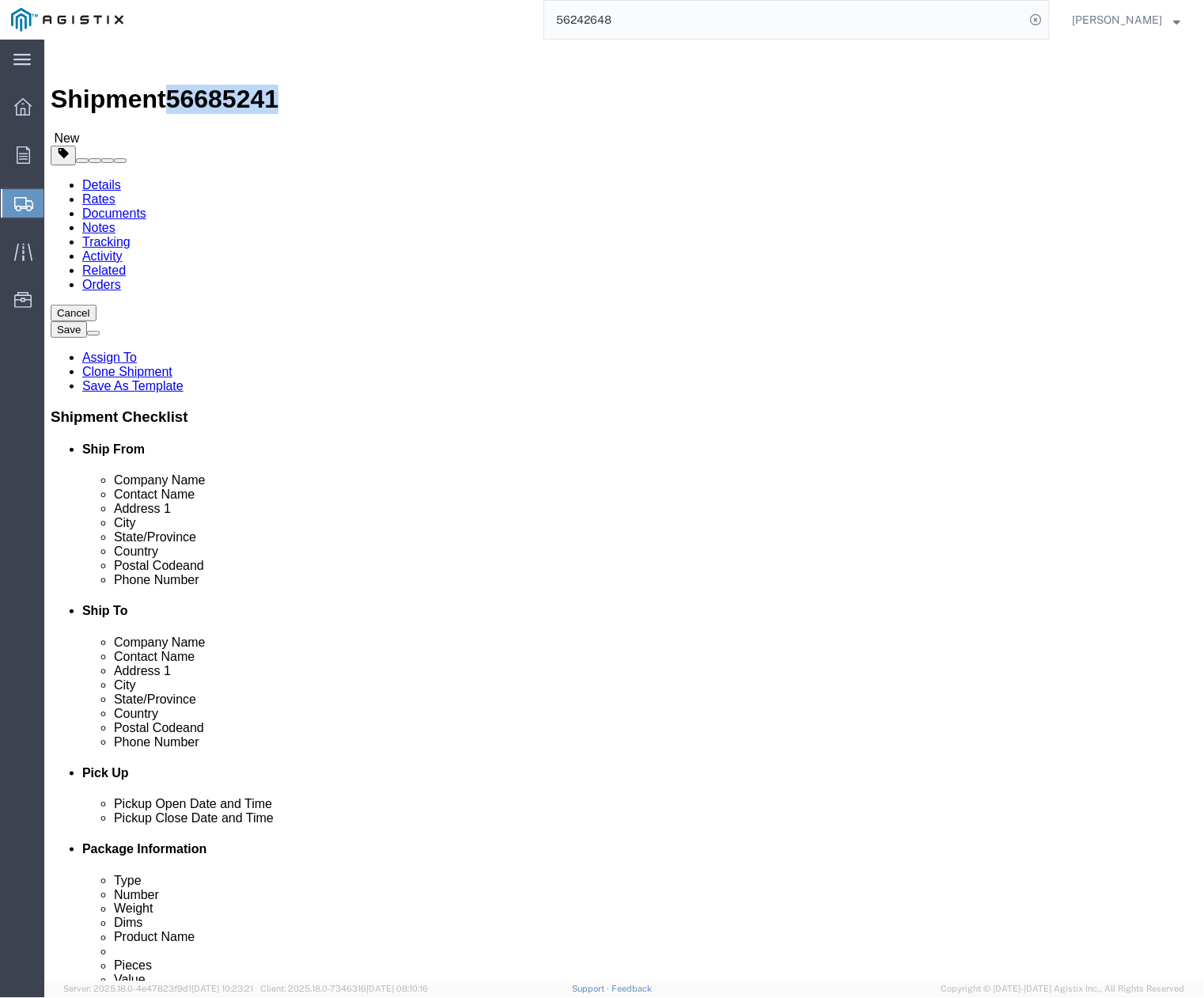
click button "Rate Shipment"
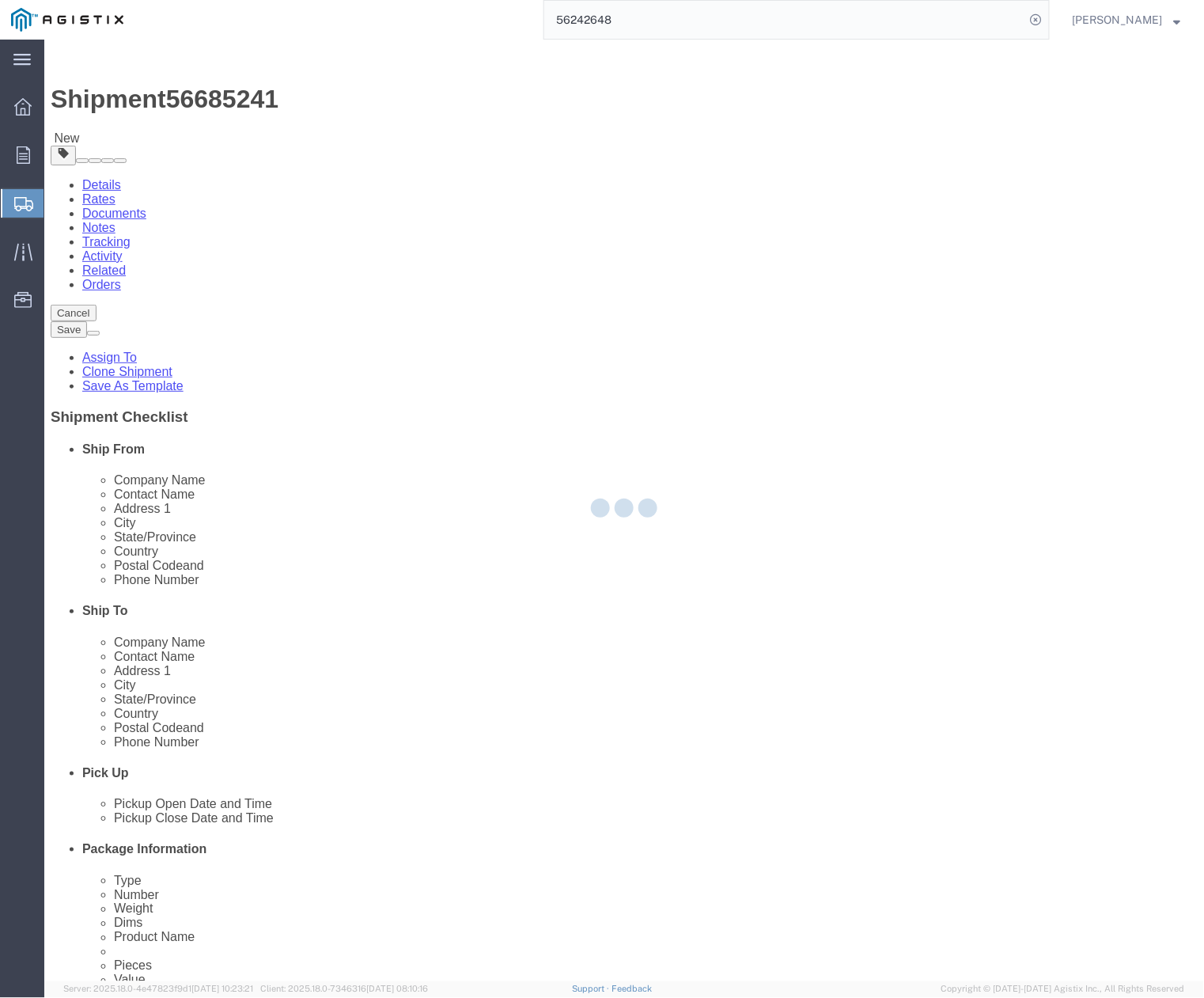
select select "PSNS"
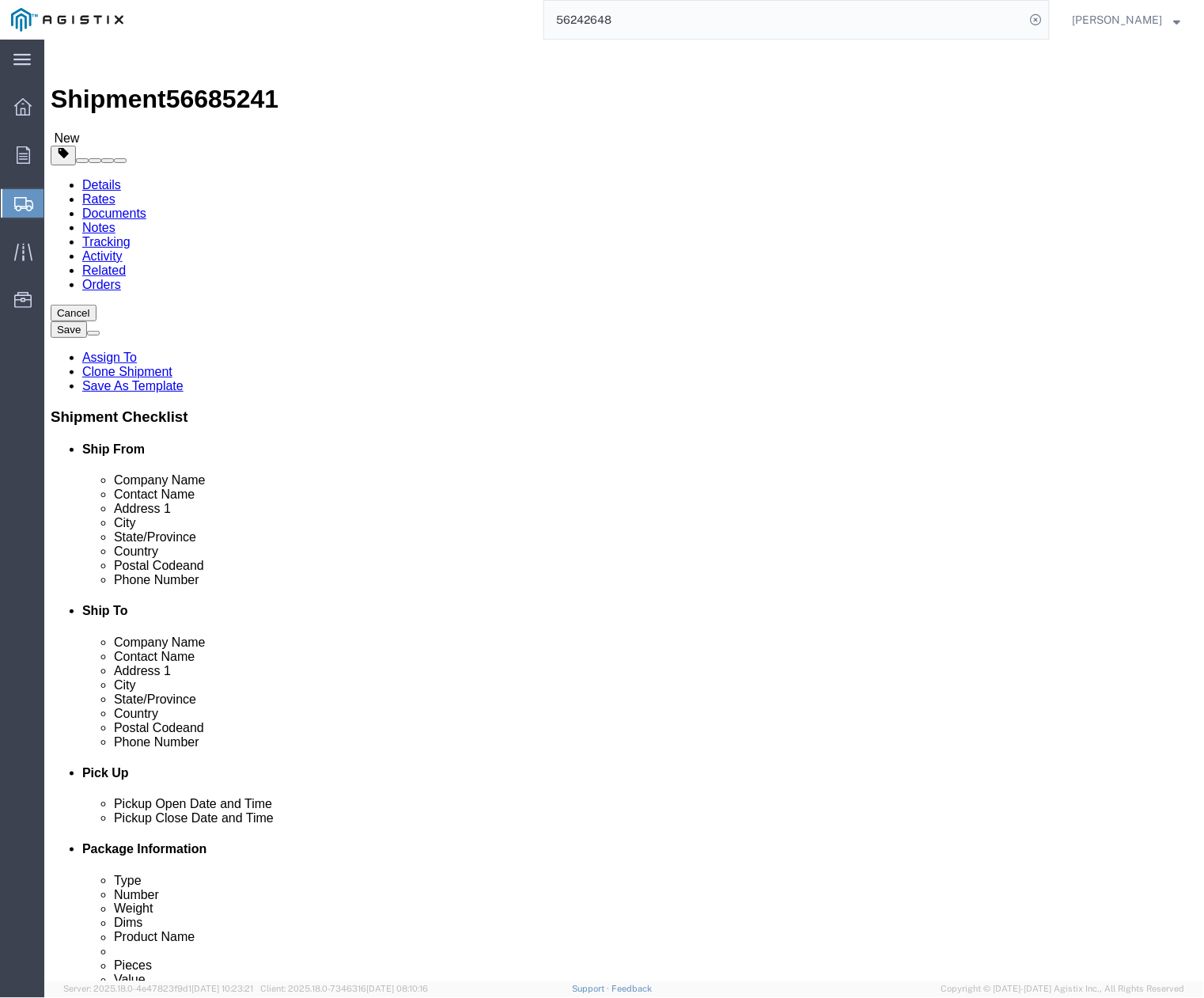
drag, startPoint x: 196, startPoint y: 436, endPoint x: 158, endPoint y: 440, distance: 38.2
click div "2"
type input "1"
click button "Rate Shipment"
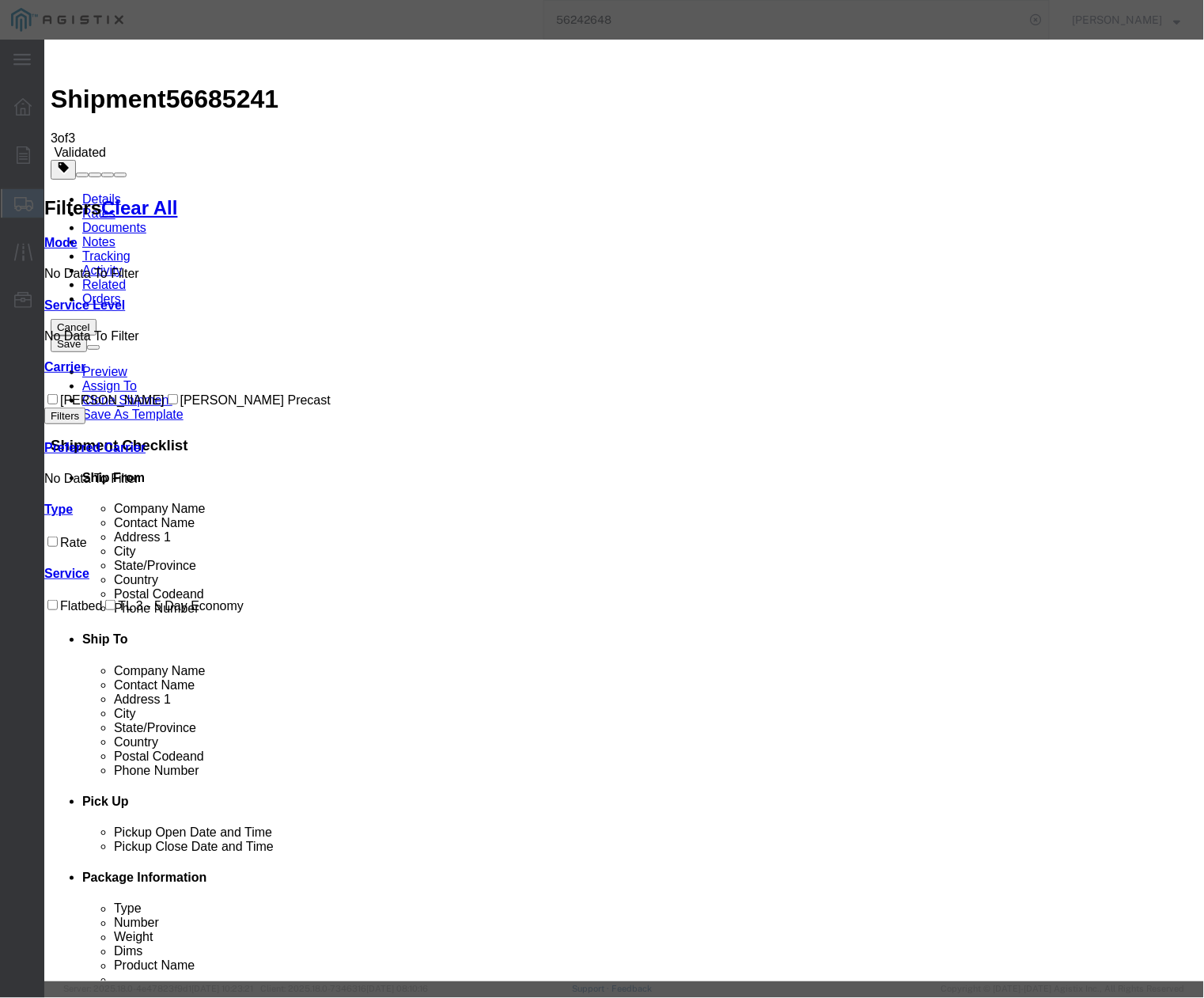
drag, startPoint x: 501, startPoint y: 152, endPoint x: 383, endPoint y: 152, distance: 118.0
paste input "56685241"
type input "56685241"
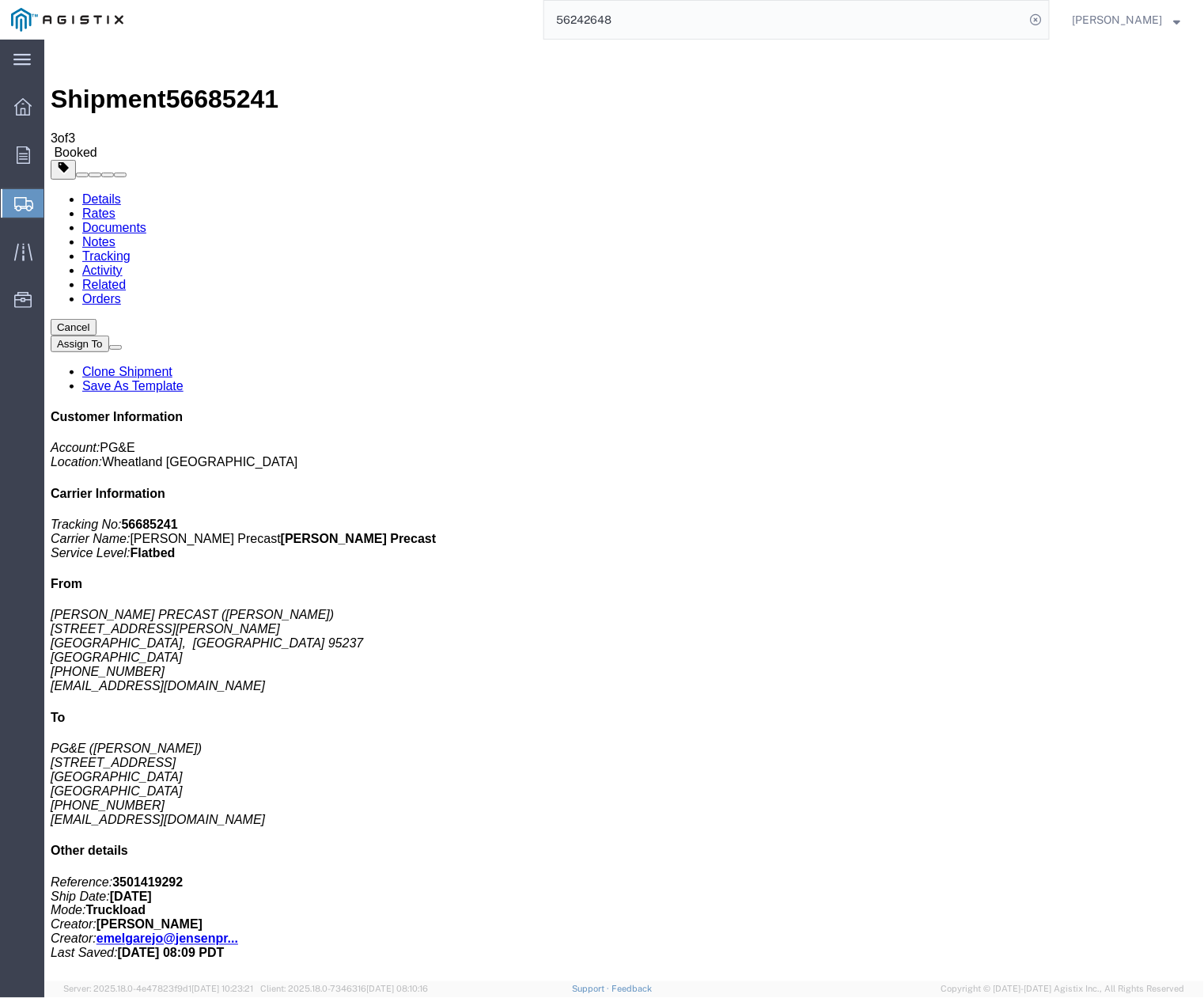
click at [111, 192] on link "Details" at bounding box center [101, 199] width 38 height 14
click span "button"
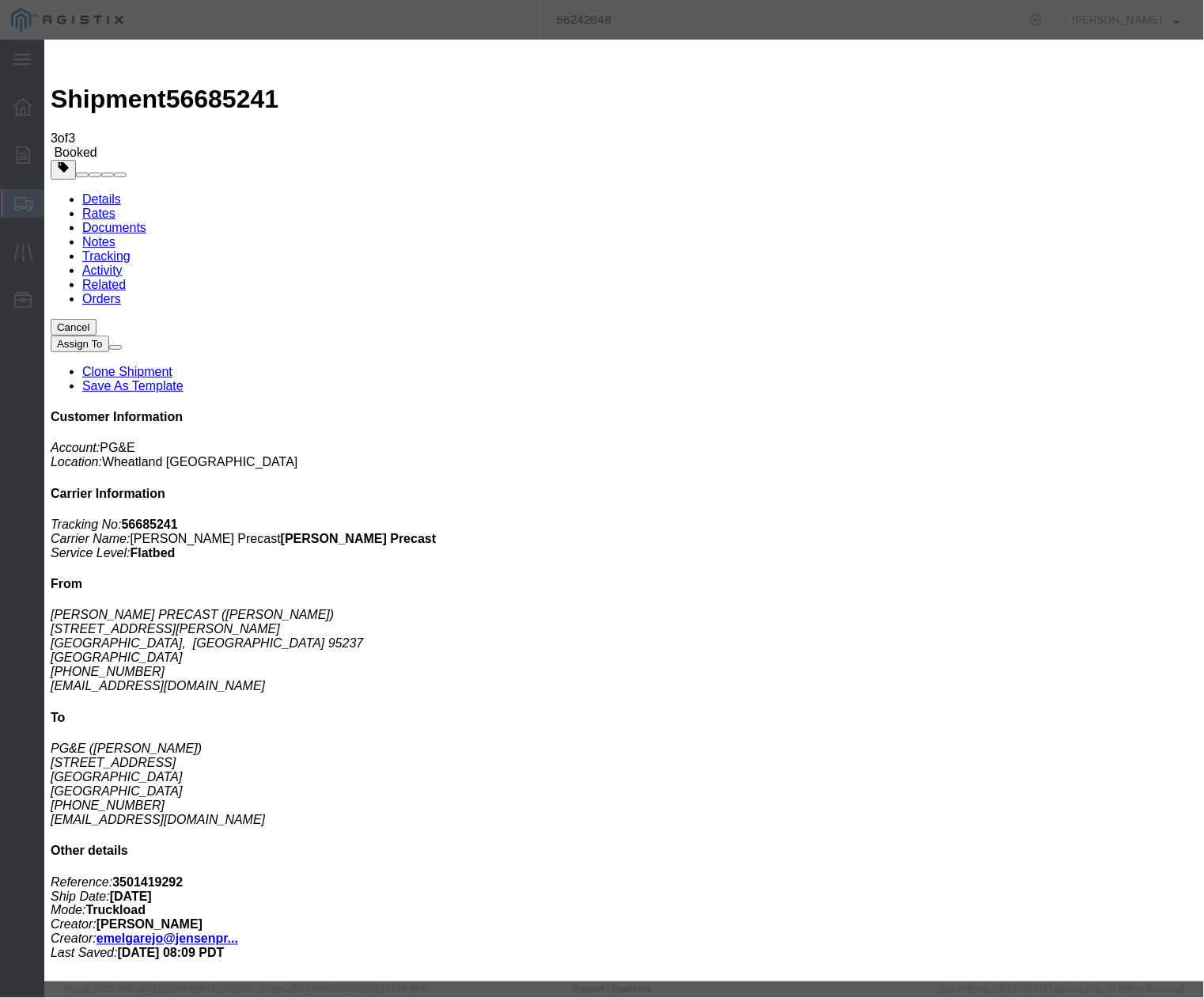
drag, startPoint x: 544, startPoint y: 148, endPoint x: 484, endPoint y: 149, distance: 60.0
click div "Number 1"
type input "4"
click button "Save"
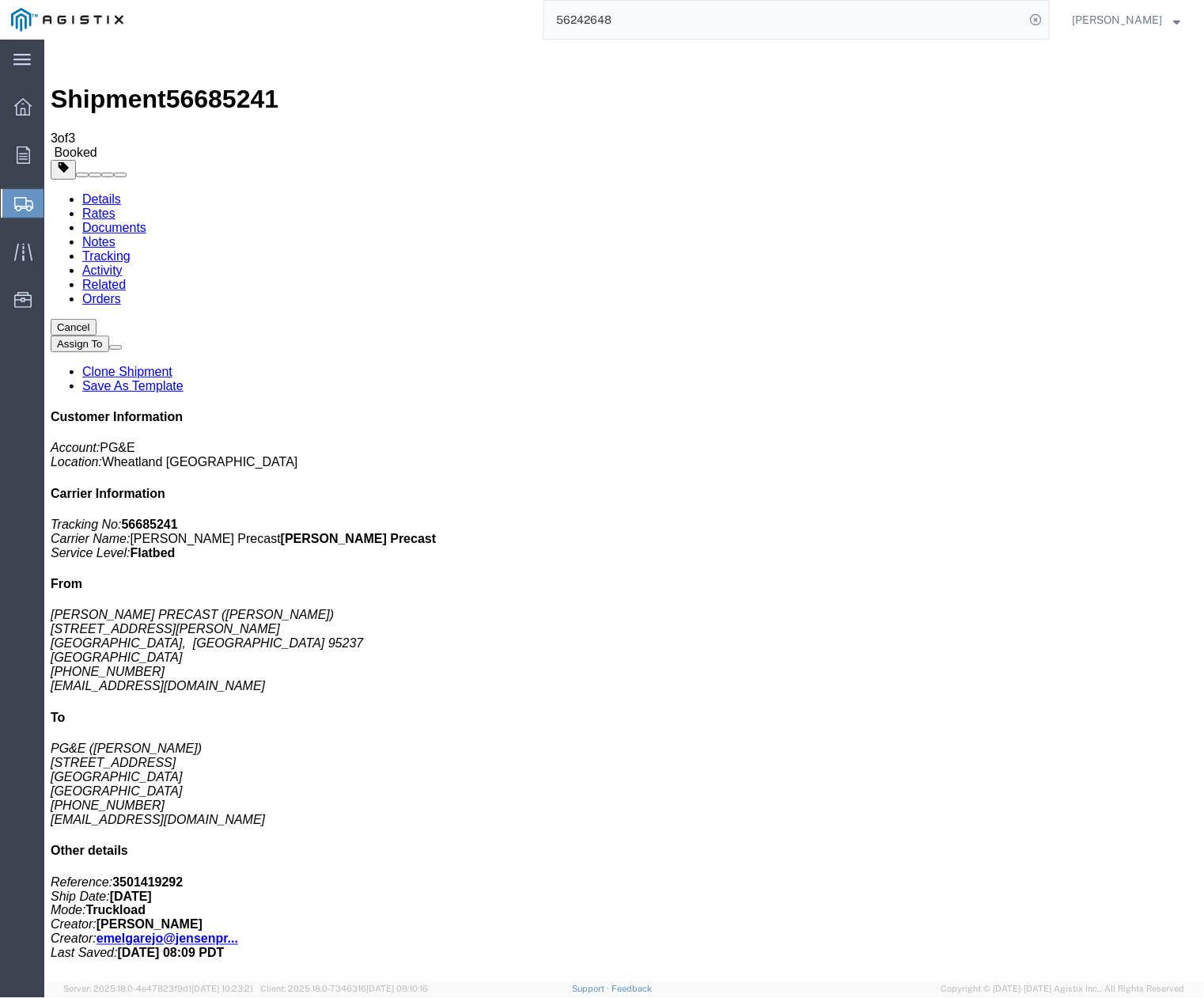
click link "Details"
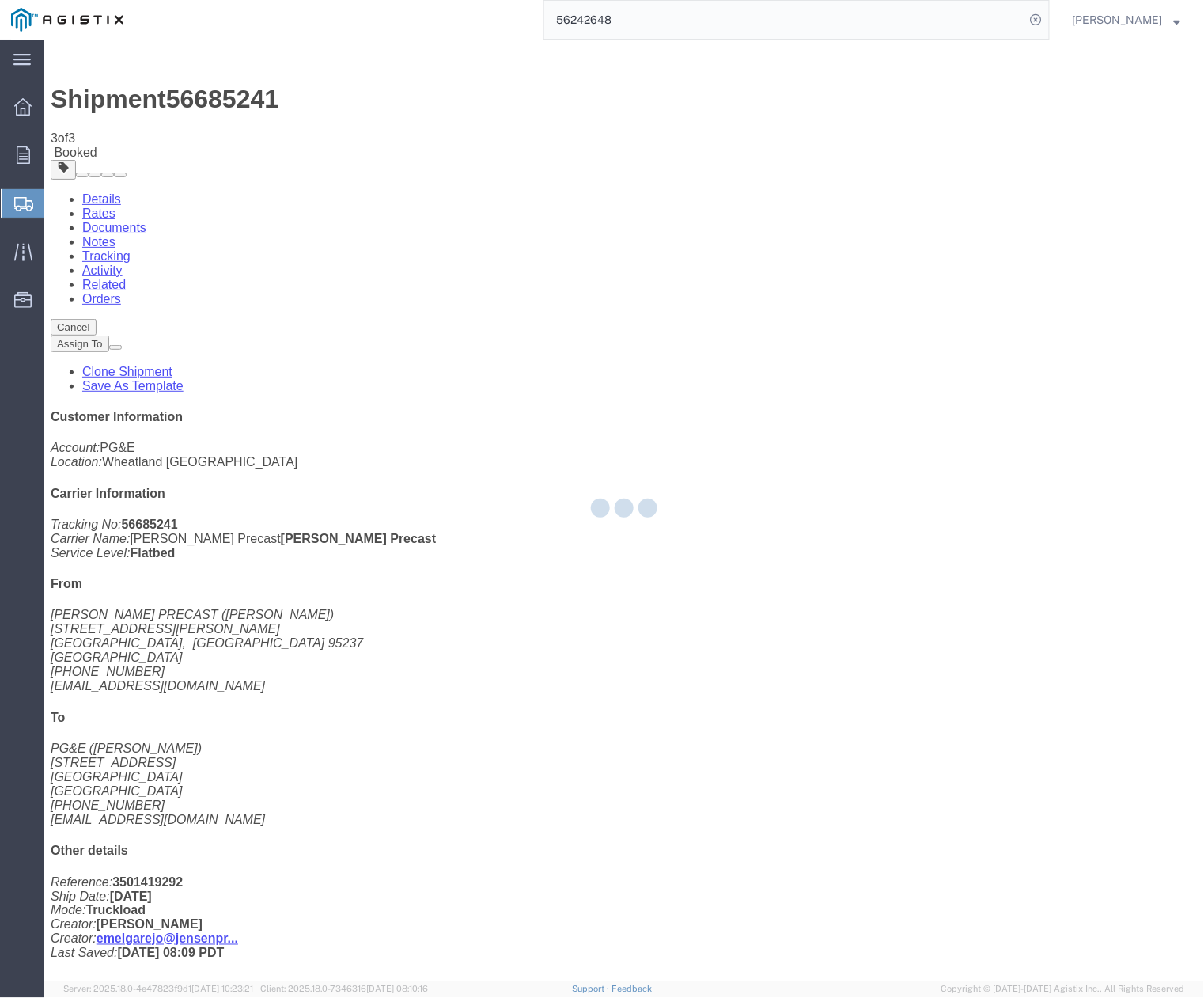
click at [153, 96] on div at bounding box center [624, 510] width 1160 height 942
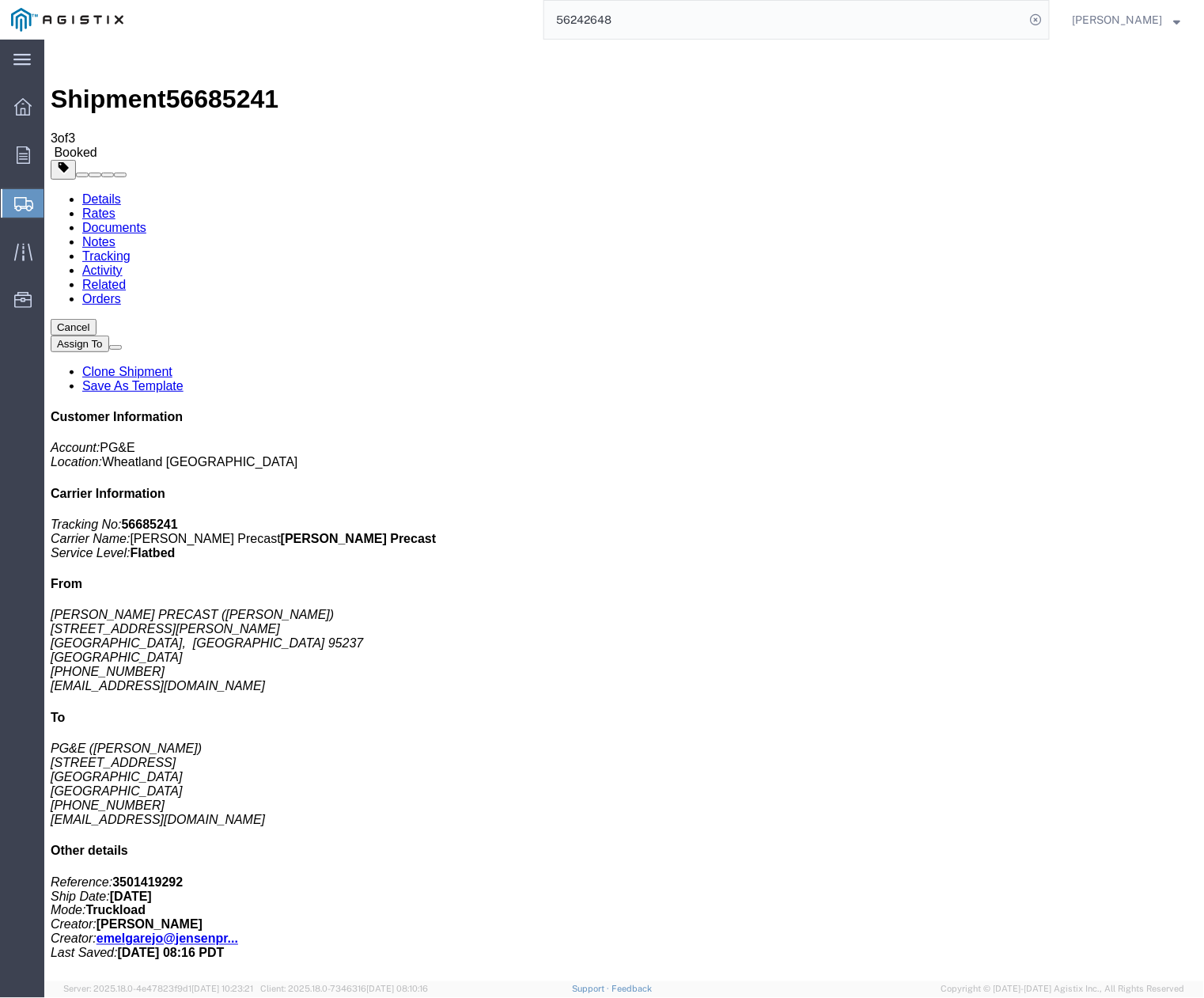
click button "button"
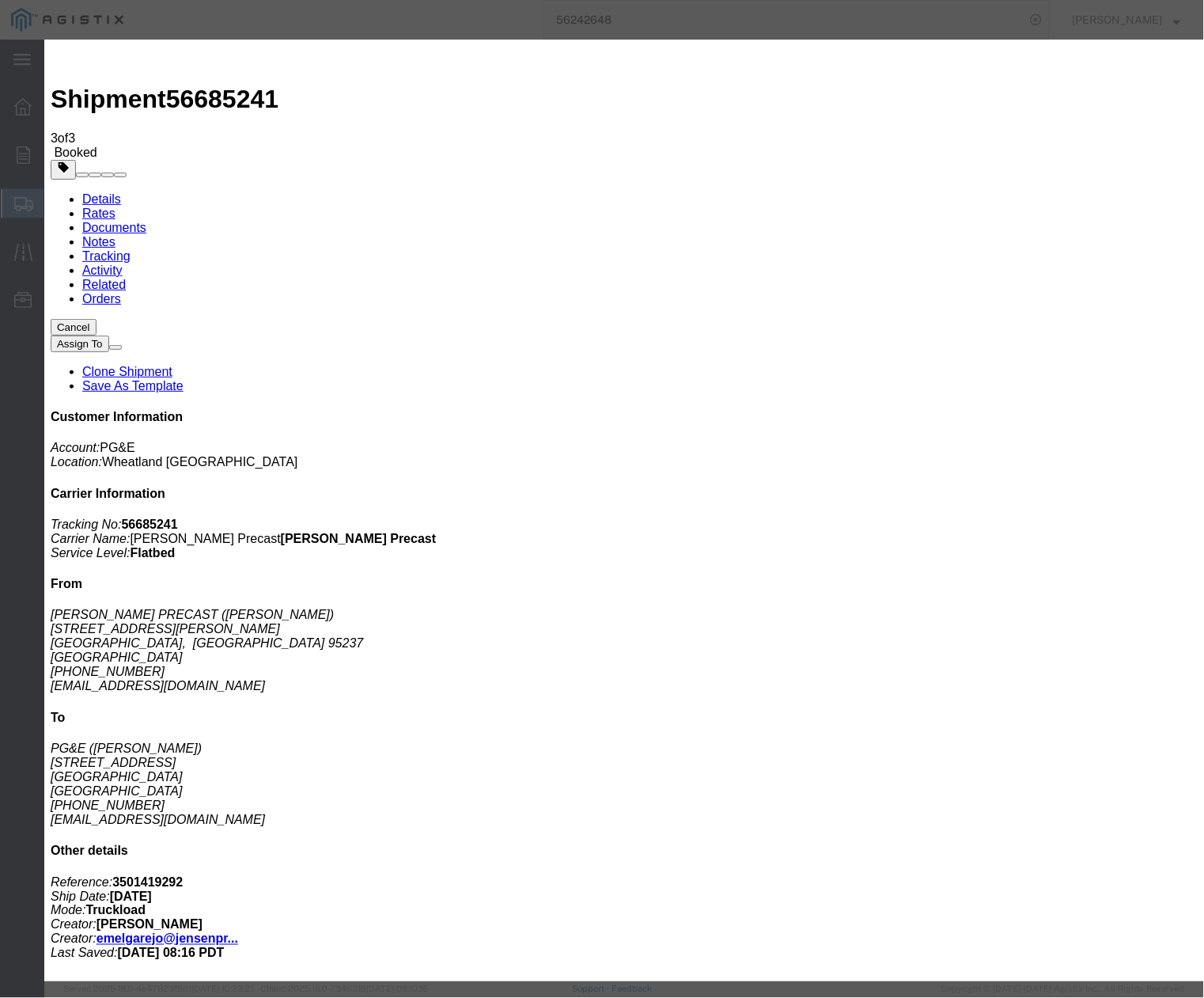
drag, startPoint x: 358, startPoint y: 155, endPoint x: 272, endPoint y: 157, distance: 86.0
click div "Pieces 1.00 Select Bag Barrels 100Board Feet Bottle Box Blister Pack Carats Can…"
type input "4"
drag, startPoint x: 171, startPoint y: 211, endPoint x: 321, endPoint y: 192, distance: 151.2
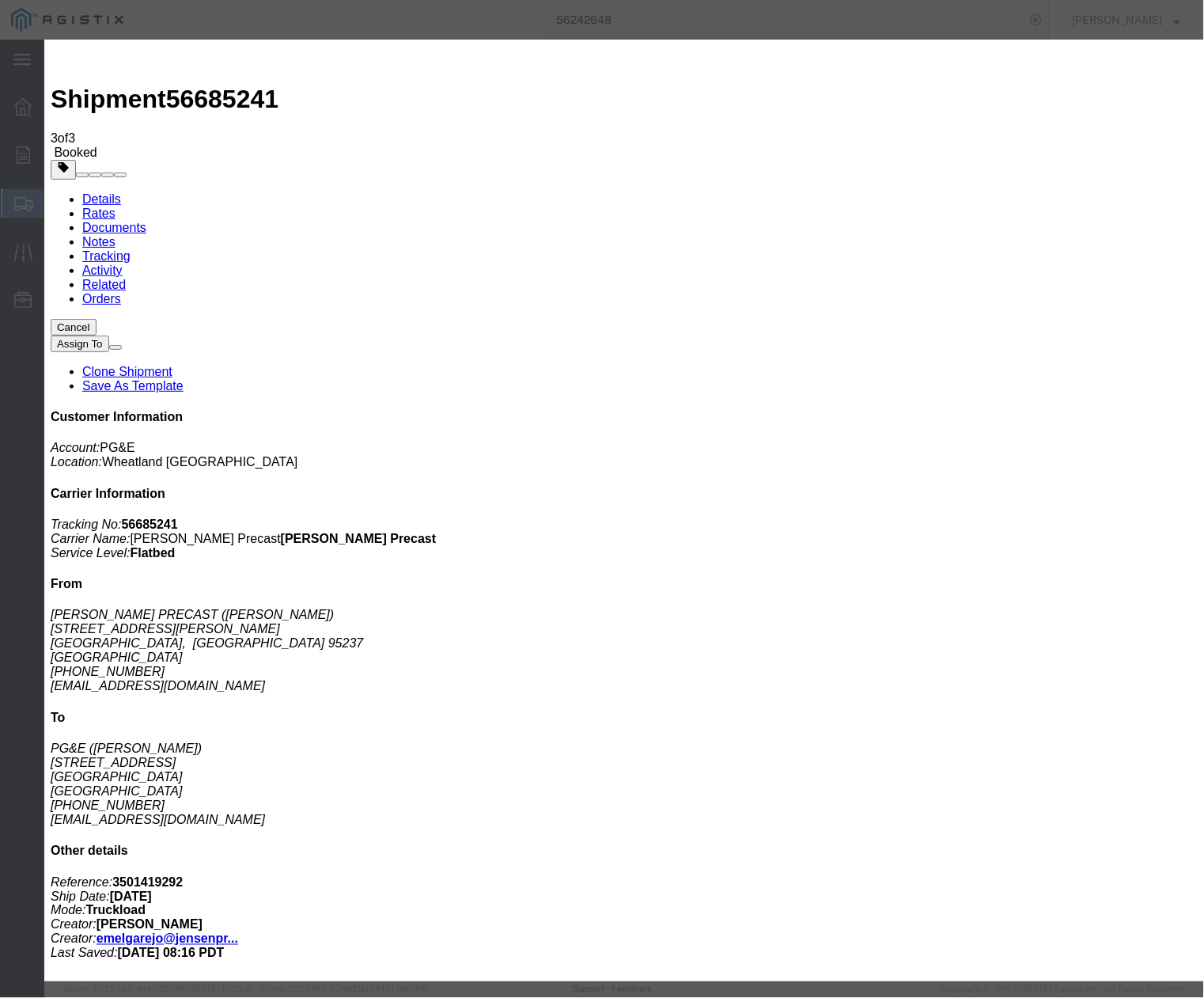
click label "Class"
click button "Save & Close"
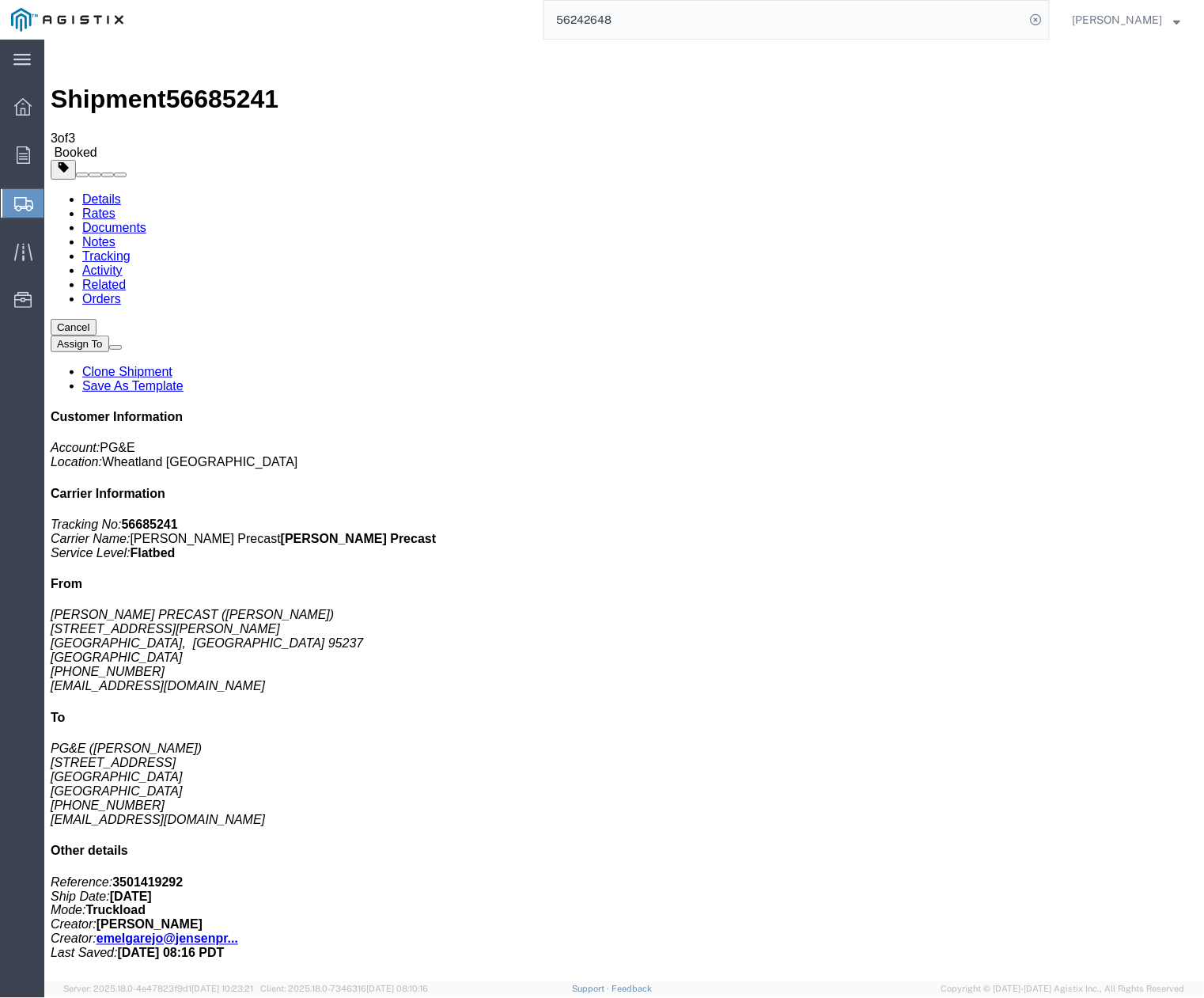
click span "button"
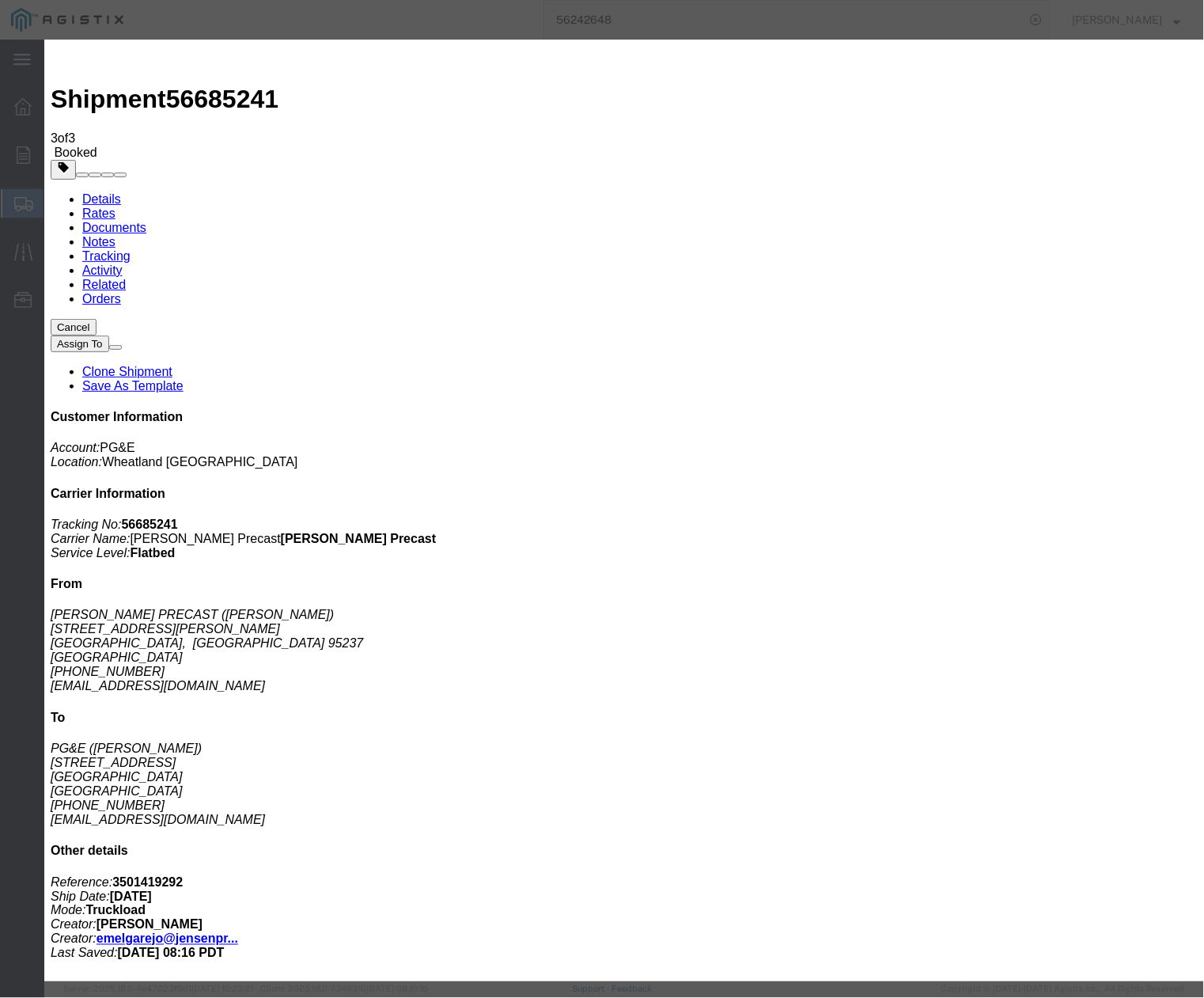
drag, startPoint x: 526, startPoint y: 148, endPoint x: 501, endPoint y: 150, distance: 25.1
click div "4"
type input "1"
click button "Save"
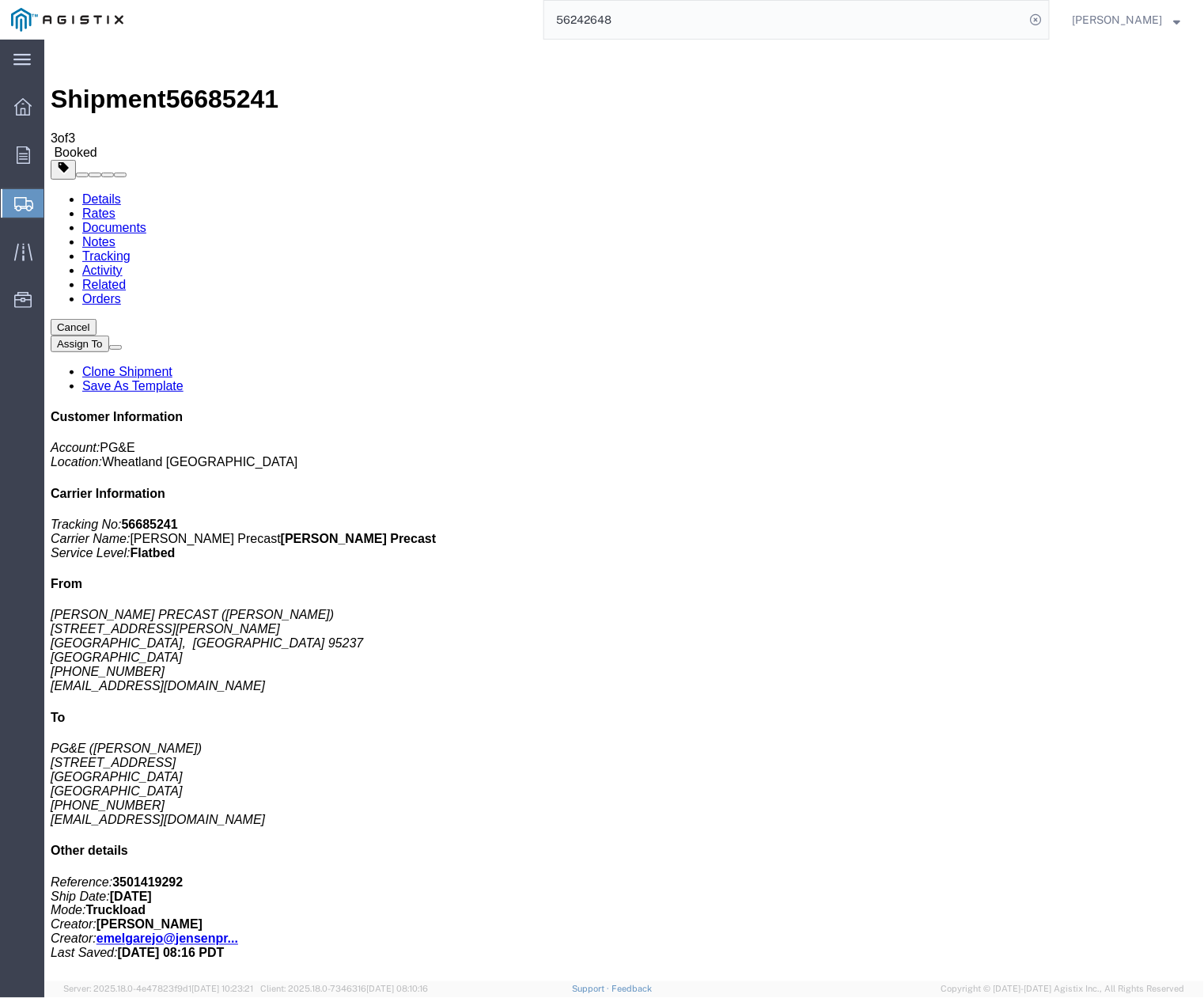
click div "1 Pallet(s) Standard (Not Stackable) Total weight: 1600 LBS ( dim ) Tracking: 5…"
drag, startPoint x: 460, startPoint y: 326, endPoint x: 614, endPoint y: 268, distance: 164.6
click div "Leg 1 - Truckload Vehicle 1: Flat Bed Number of trucks: 1"
